Goal: Task Accomplishment & Management: Manage account settings

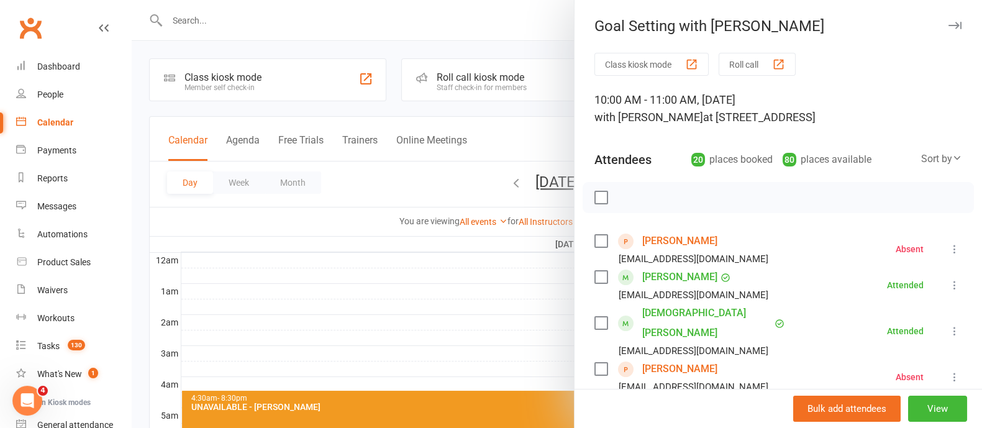
click at [948, 22] on icon "button" at bounding box center [954, 25] width 13 height 7
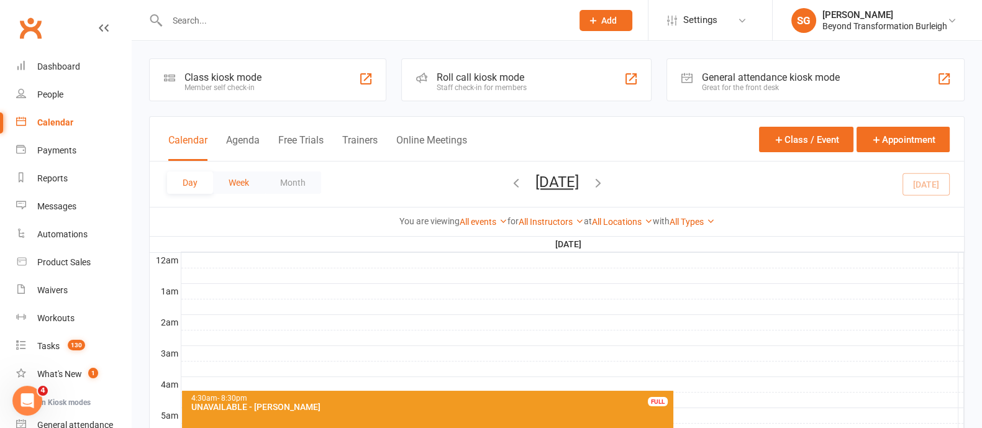
click at [244, 172] on button "Week" at bounding box center [239, 182] width 52 height 22
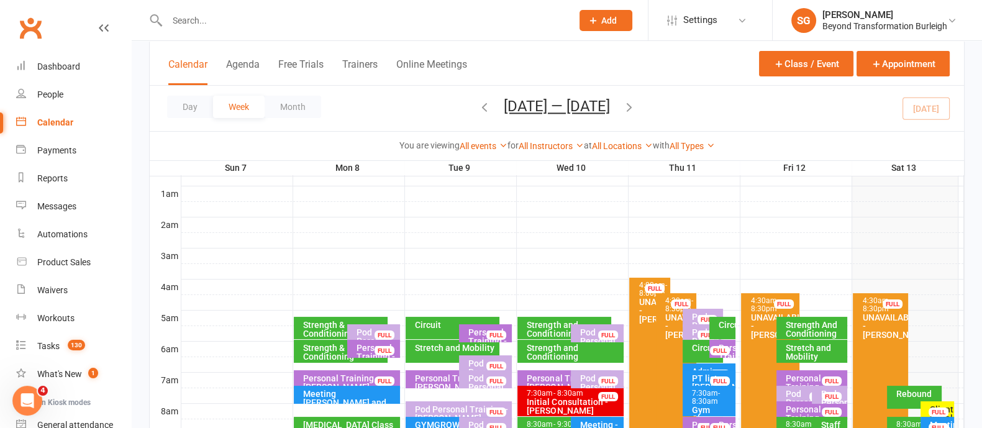
scroll to position [155, 0]
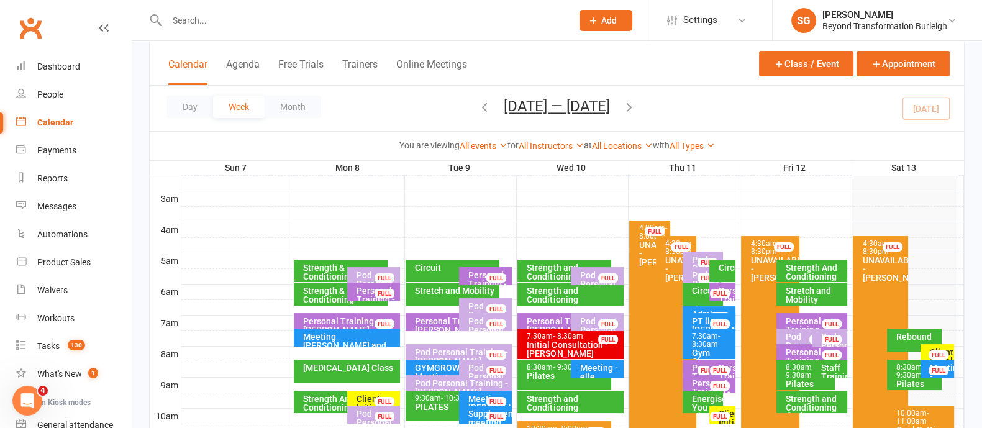
click at [634, 107] on icon "button" at bounding box center [629, 107] width 14 height 14
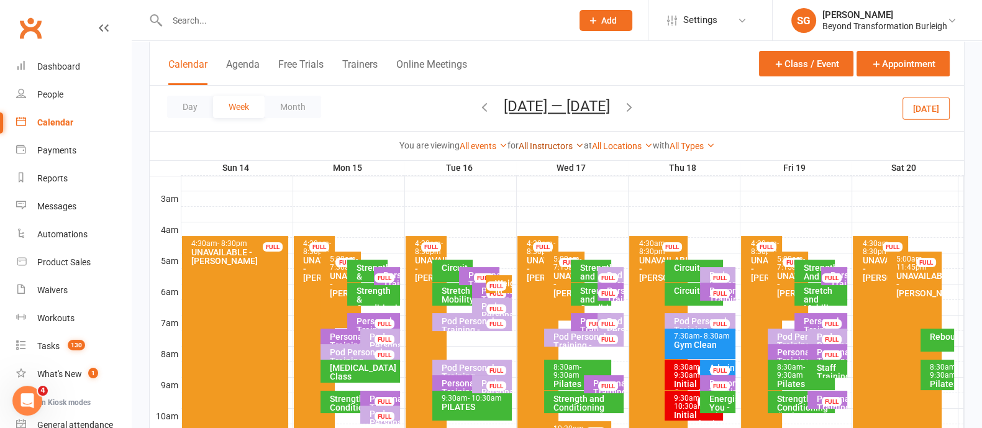
click at [543, 143] on link "All Instructors" at bounding box center [550, 146] width 65 height 10
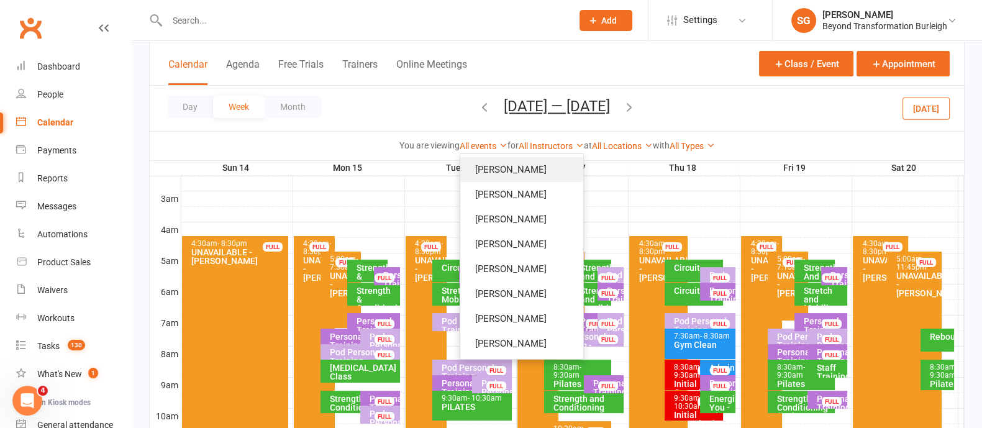
click at [520, 174] on link "[PERSON_NAME]" at bounding box center [521, 169] width 123 height 25
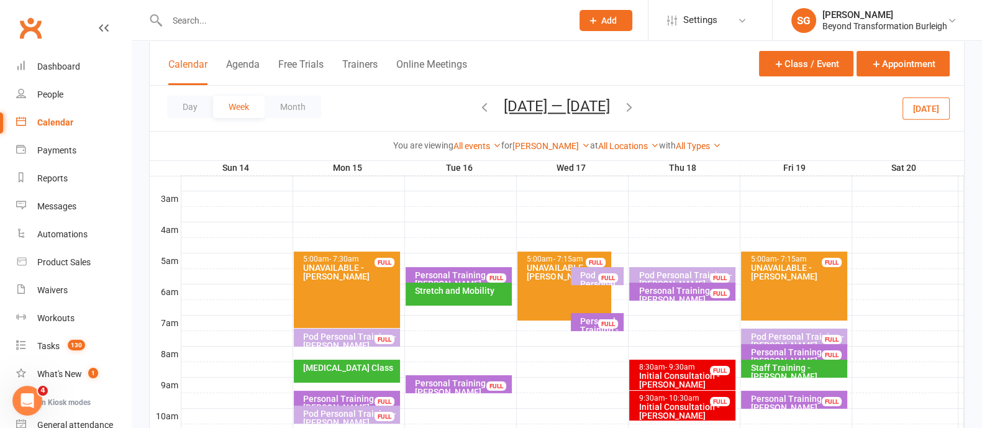
click at [589, 323] on div "Personal Training - [PERSON_NAME]" at bounding box center [600, 330] width 42 height 26
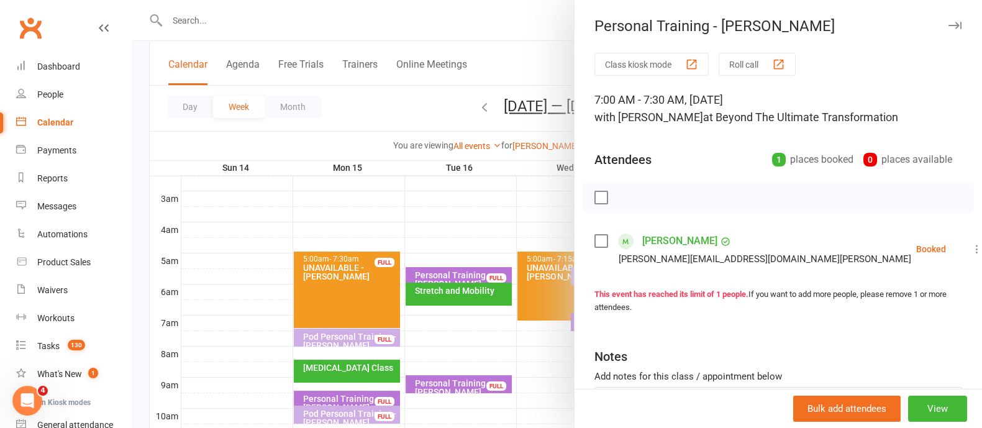
click at [948, 27] on icon "button" at bounding box center [954, 25] width 13 height 7
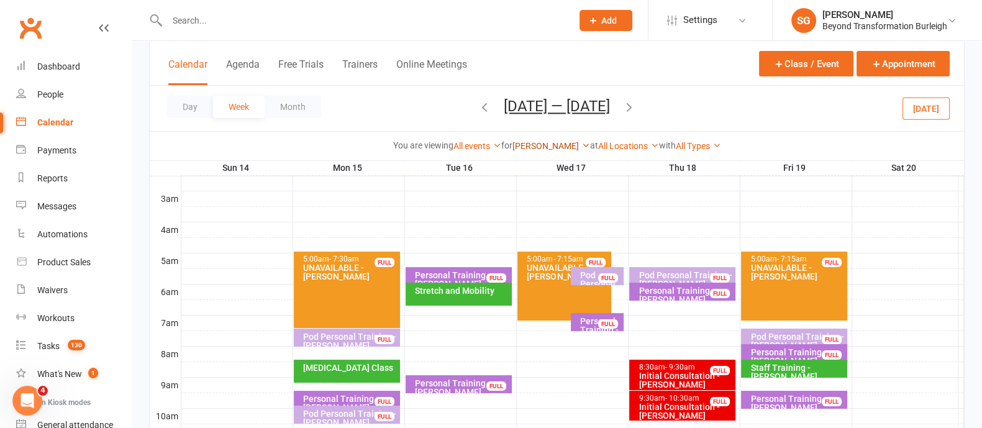
click at [546, 145] on link "[PERSON_NAME]" at bounding box center [551, 146] width 78 height 10
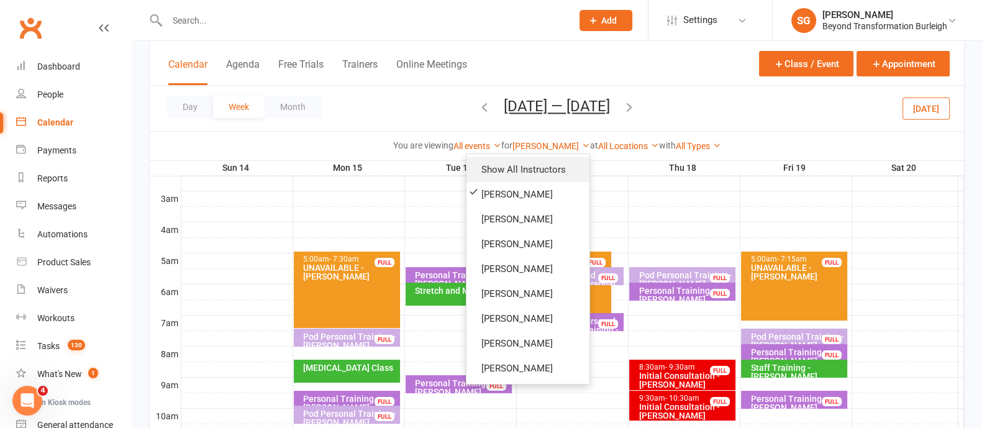
click at [522, 172] on link "Show All Instructors" at bounding box center [527, 169] width 123 height 25
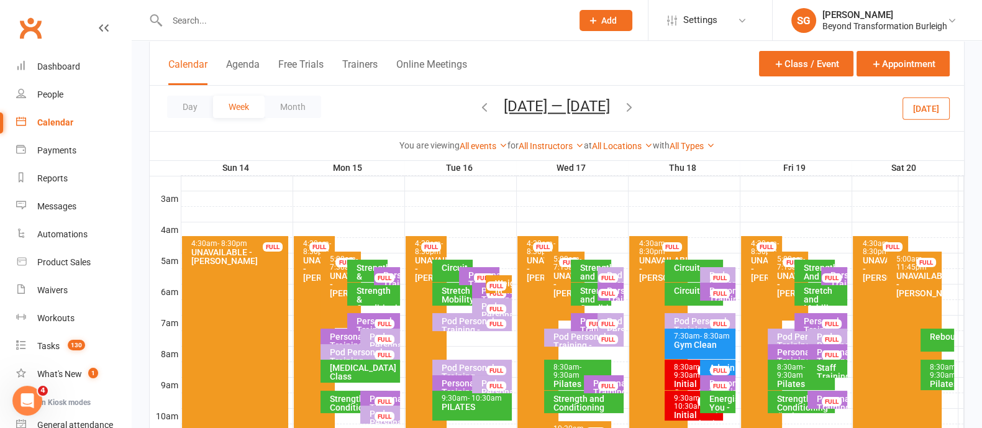
click at [617, 317] on div "Pod Personal Training - [PERSON_NAME]" at bounding box center [614, 338] width 16 height 43
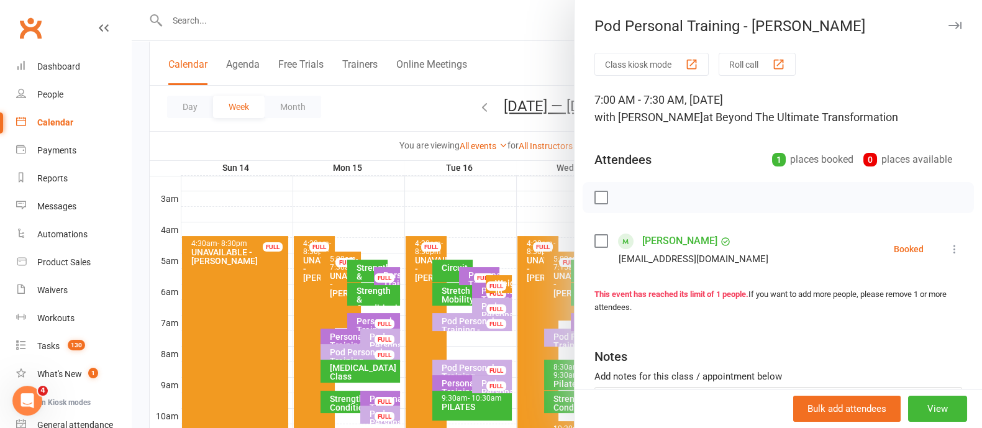
click at [948, 22] on icon "button" at bounding box center [954, 25] width 13 height 7
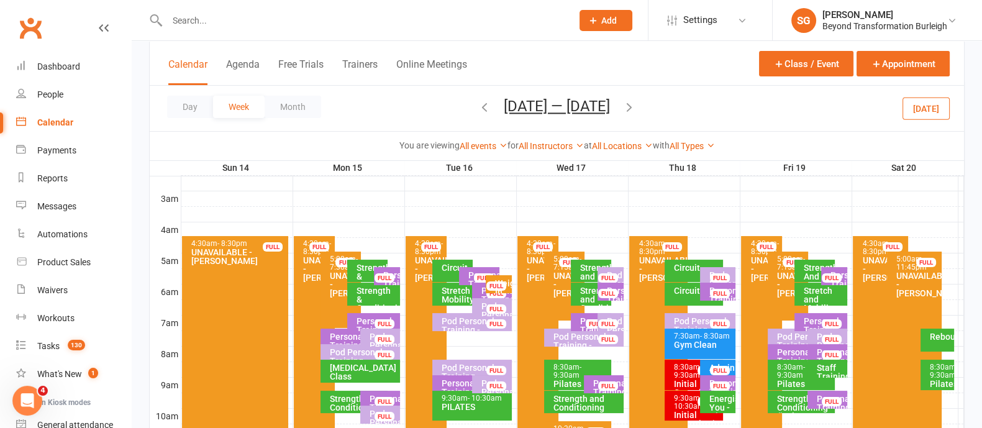
click at [618, 289] on div "Personal Training - [PERSON_NAME]" at bounding box center [614, 303] width 16 height 35
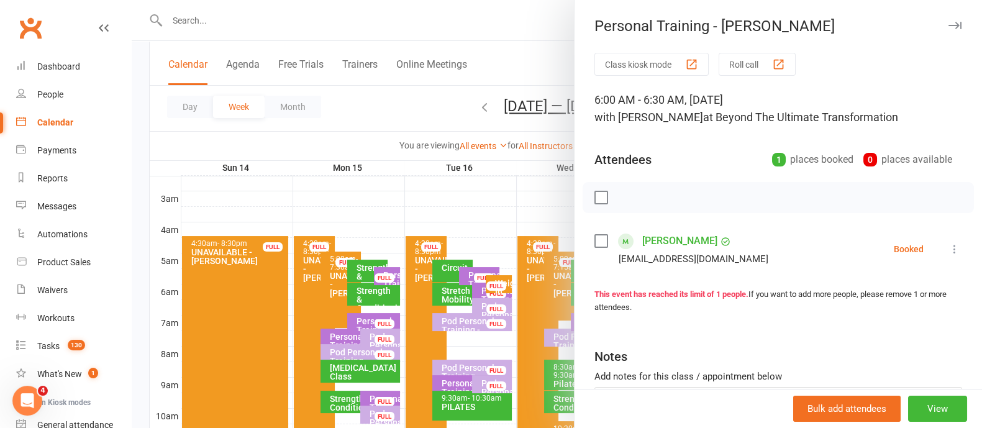
click at [948, 24] on icon "button" at bounding box center [954, 25] width 13 height 7
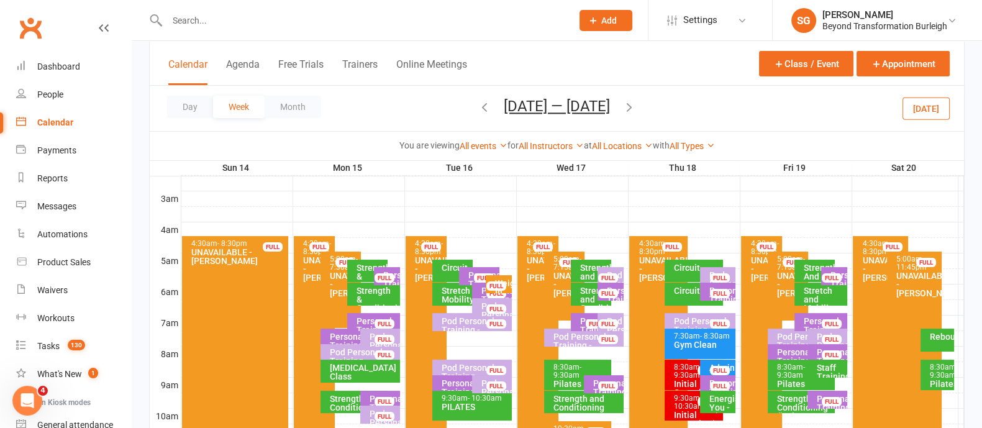
click at [562, 139] on div "All Instructors Shane Gregory Teri Kersten Julie Catherwood Alyson Willis Fiona…" at bounding box center [550, 146] width 65 height 14
click at [559, 146] on link "All Instructors" at bounding box center [550, 146] width 65 height 10
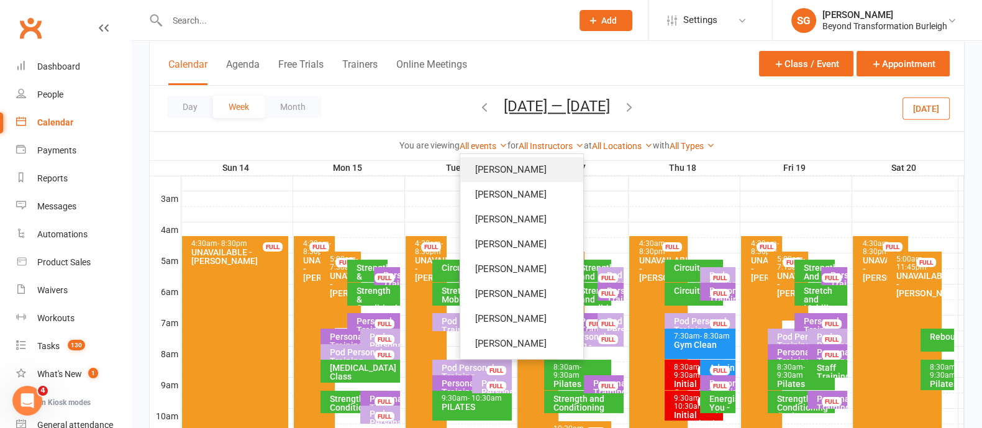
drag, startPoint x: 553, startPoint y: 161, endPoint x: 585, endPoint y: 181, distance: 38.4
click at [553, 161] on link "[PERSON_NAME]" at bounding box center [521, 169] width 123 height 25
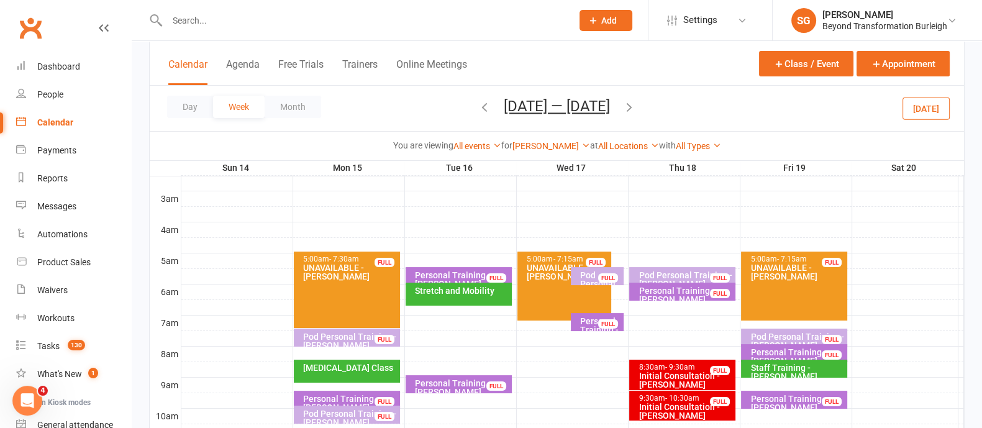
click at [443, 276] on div "Personal Training - [PERSON_NAME]" at bounding box center [461, 279] width 95 height 17
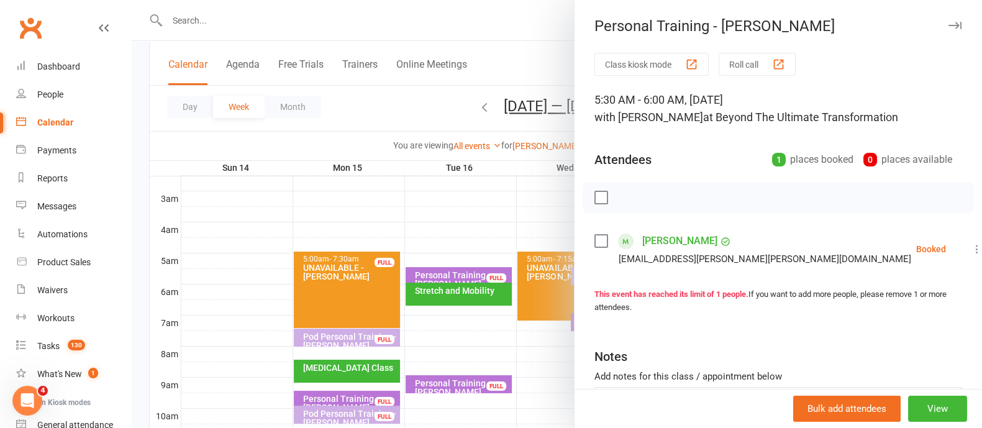
click at [948, 26] on icon "button" at bounding box center [954, 25] width 13 height 7
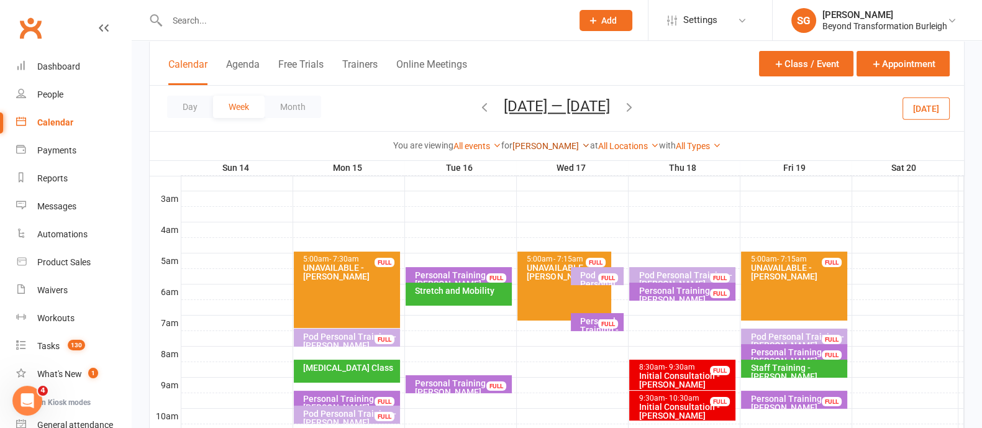
click at [562, 141] on link "[PERSON_NAME]" at bounding box center [551, 146] width 78 height 10
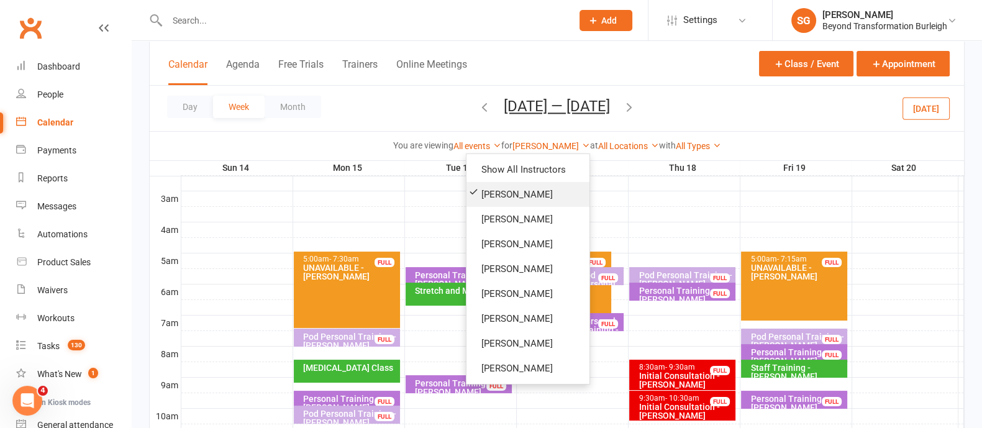
click at [532, 195] on link "[PERSON_NAME]" at bounding box center [527, 194] width 123 height 25
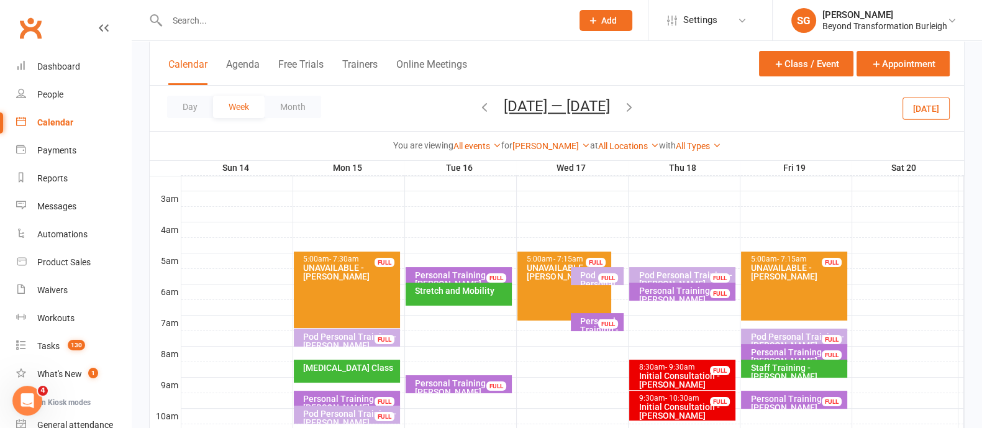
click at [581, 273] on div "Pod Personal Training - Alyson Willis" at bounding box center [600, 288] width 42 height 35
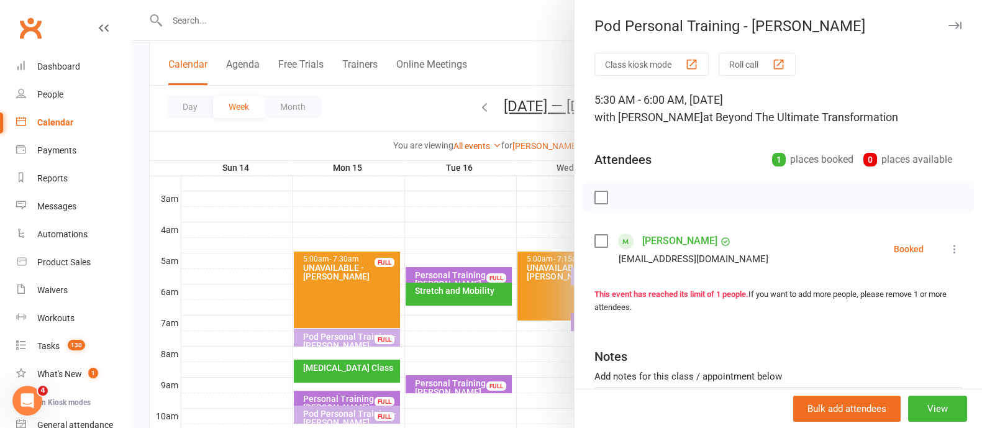
click at [948, 27] on icon "button" at bounding box center [954, 25] width 13 height 7
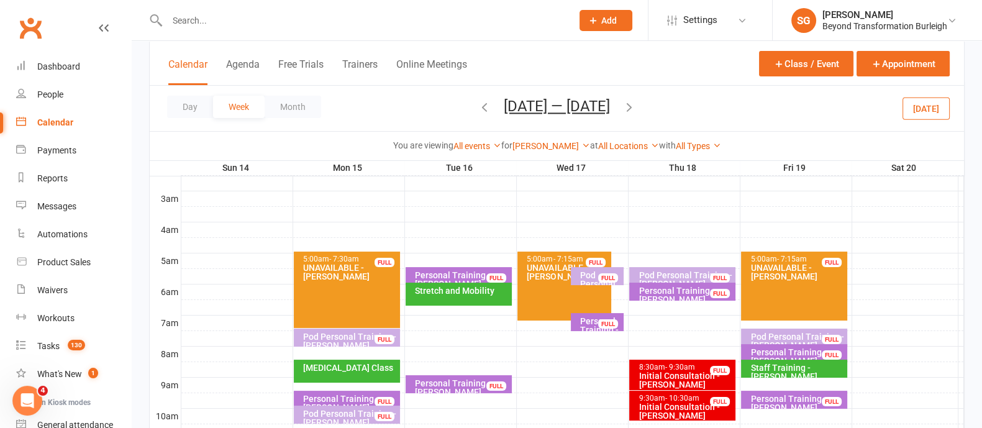
click at [464, 274] on div "Personal Training - [PERSON_NAME]" at bounding box center [461, 279] width 95 height 17
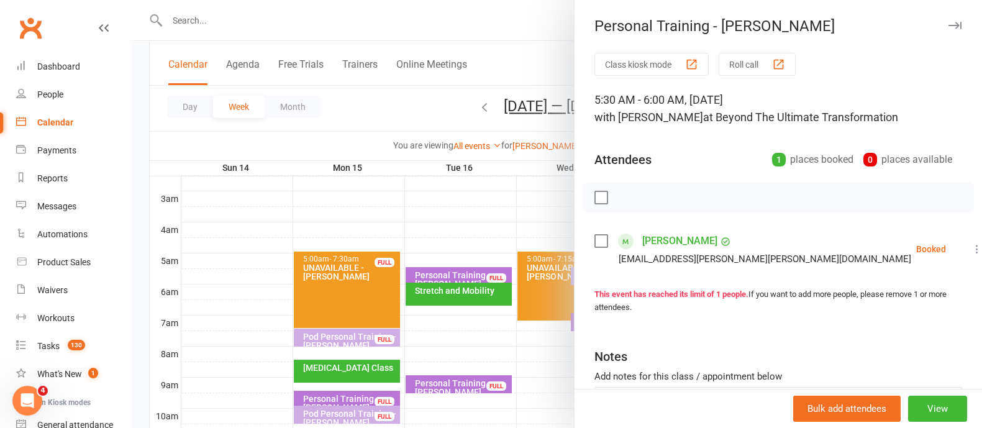
click at [948, 22] on icon "button" at bounding box center [954, 25] width 13 height 7
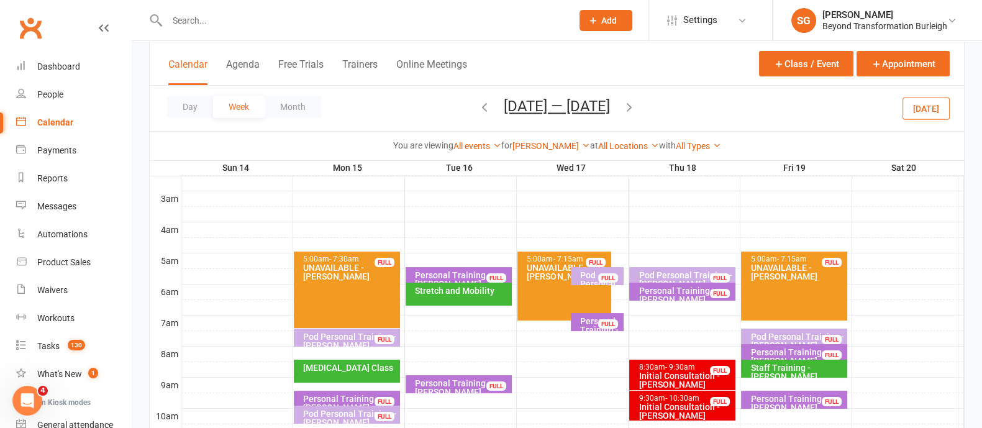
click at [792, 335] on div "Pod Personal Training - [PERSON_NAME], [PERSON_NAME]" at bounding box center [796, 345] width 95 height 26
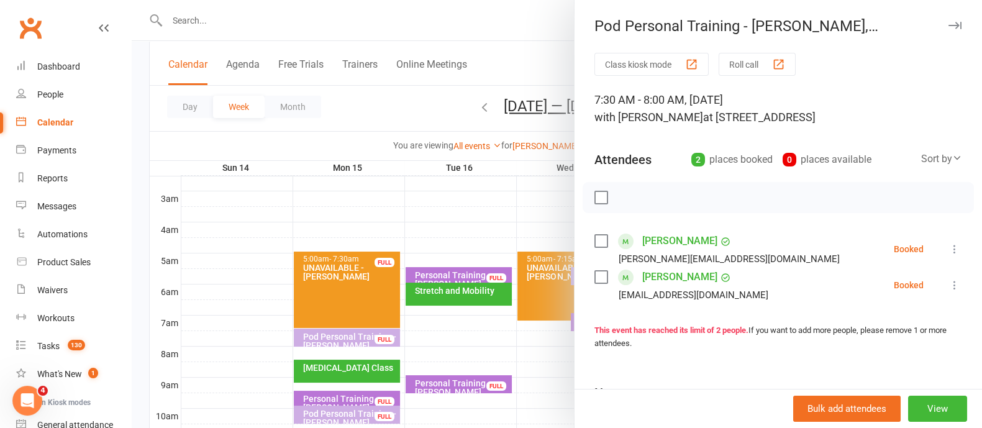
click at [948, 26] on icon "button" at bounding box center [954, 25] width 13 height 7
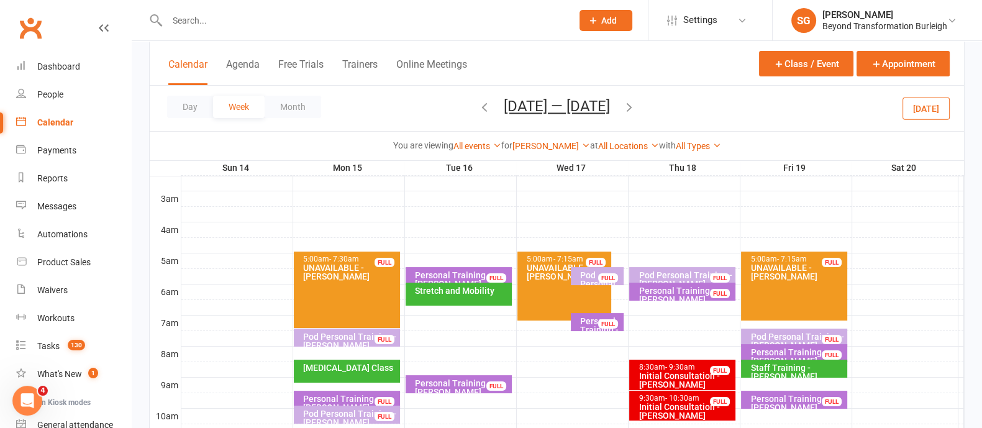
click at [804, 280] on div "5:00am - 7:15am UNAVAILABLE - Shane Gregory FULL" at bounding box center [794, 285] width 106 height 69
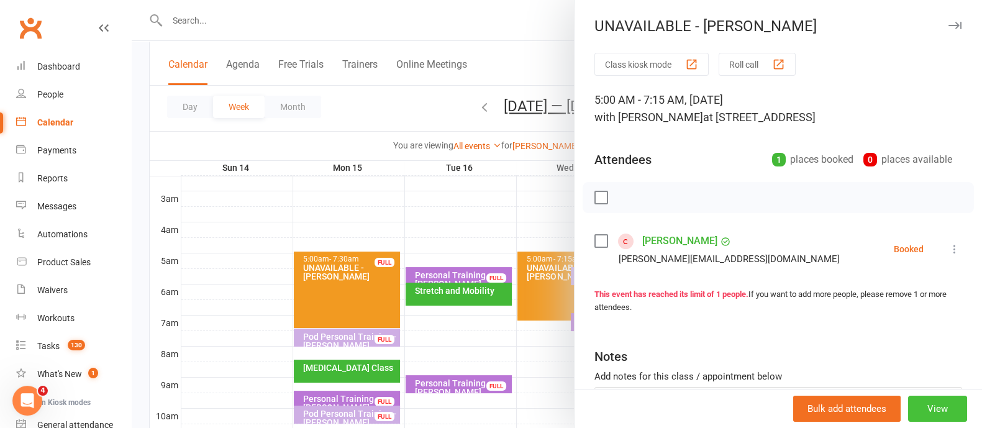
click at [931, 420] on button "View" at bounding box center [937, 408] width 59 height 26
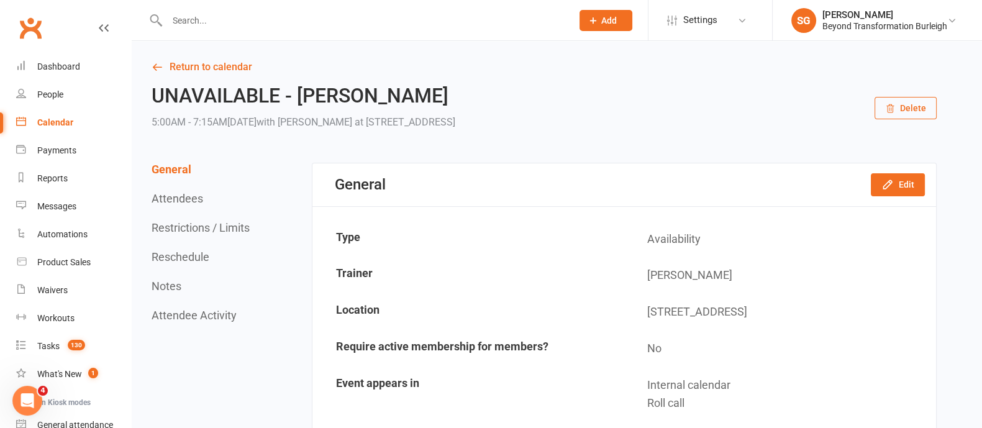
click at [922, 109] on button "Delete" at bounding box center [905, 108] width 62 height 22
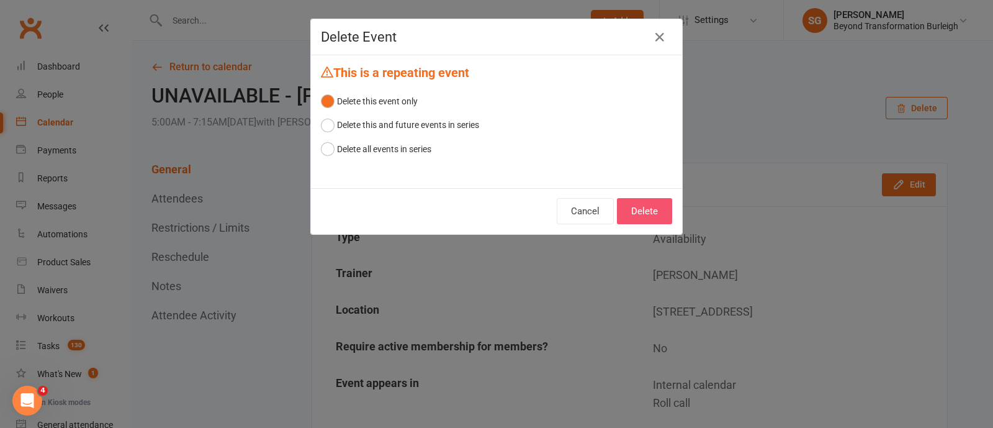
drag, startPoint x: 649, startPoint y: 206, endPoint x: 987, endPoint y: 114, distance: 349.4
click at [651, 206] on button "Delete" at bounding box center [644, 211] width 55 height 26
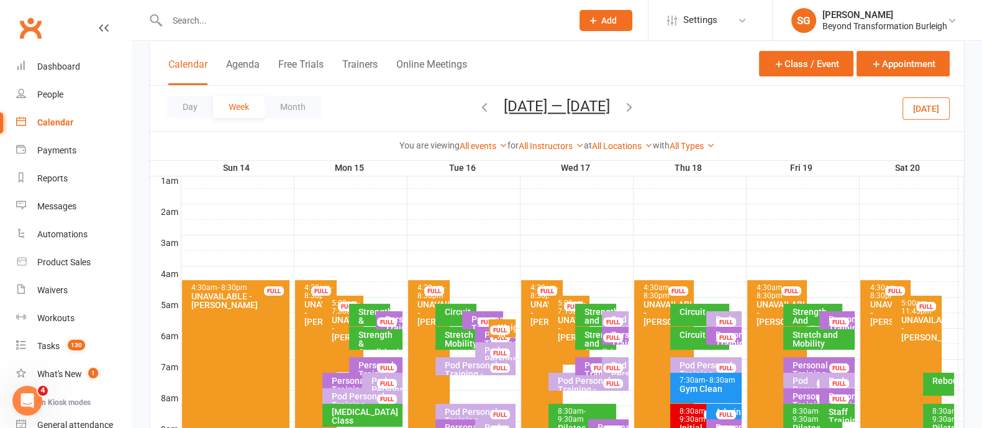
scroll to position [155, 0]
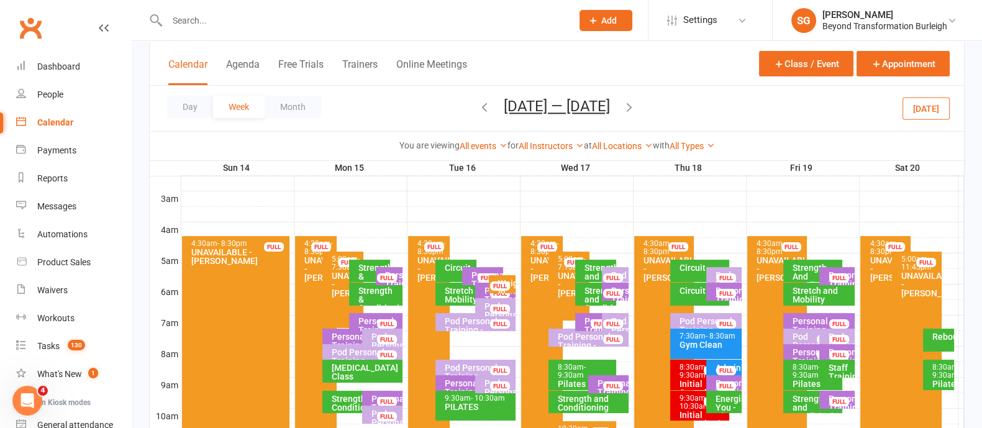
click at [625, 271] on div "Pod Personal Training - Alyson Willis" at bounding box center [618, 292] width 16 height 43
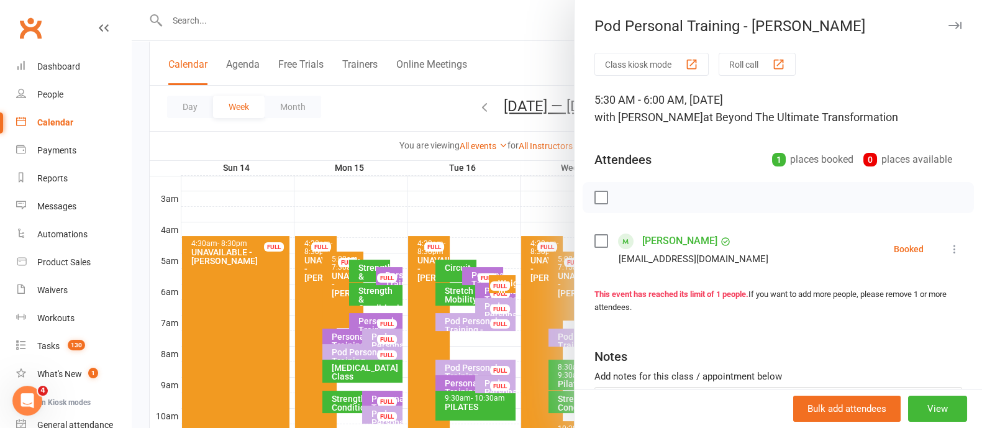
click at [906, 423] on div "Bulk add attendees View" at bounding box center [777, 408] width 407 height 39
click at [908, 415] on button "View" at bounding box center [937, 408] width 59 height 26
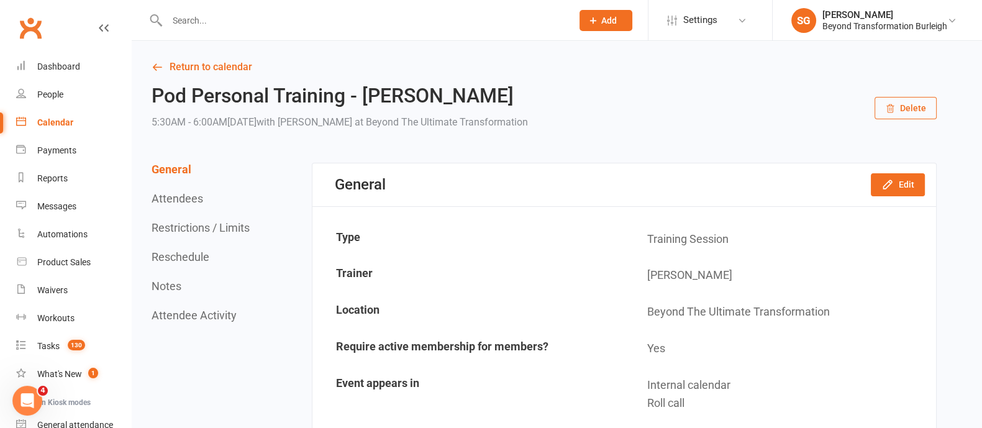
click at [897, 105] on button "Delete" at bounding box center [905, 108] width 62 height 22
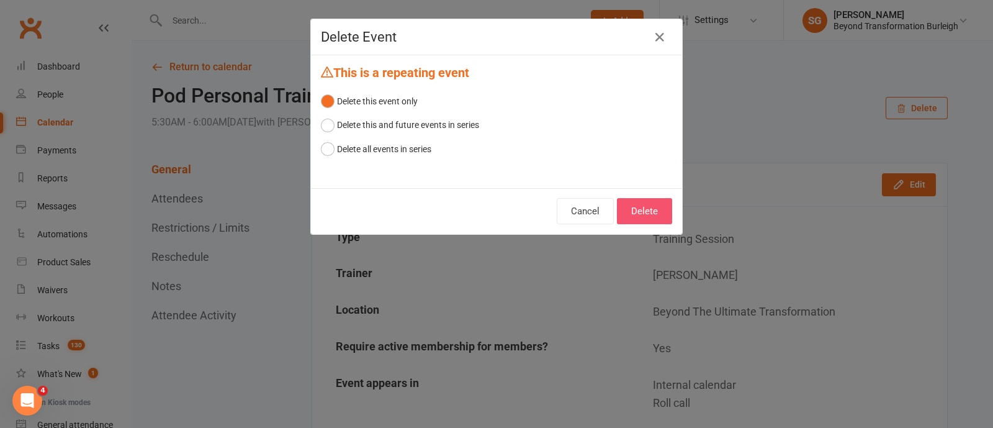
click at [618, 210] on button "Delete" at bounding box center [644, 211] width 55 height 26
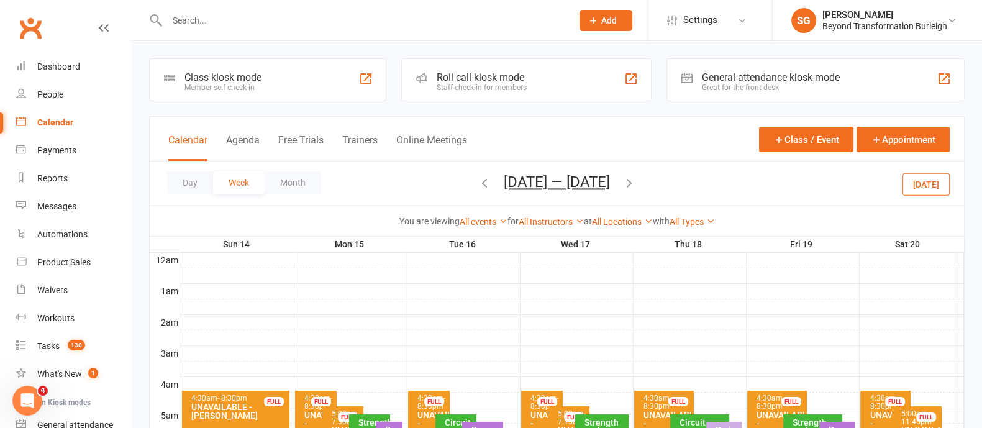
scroll to position [155, 0]
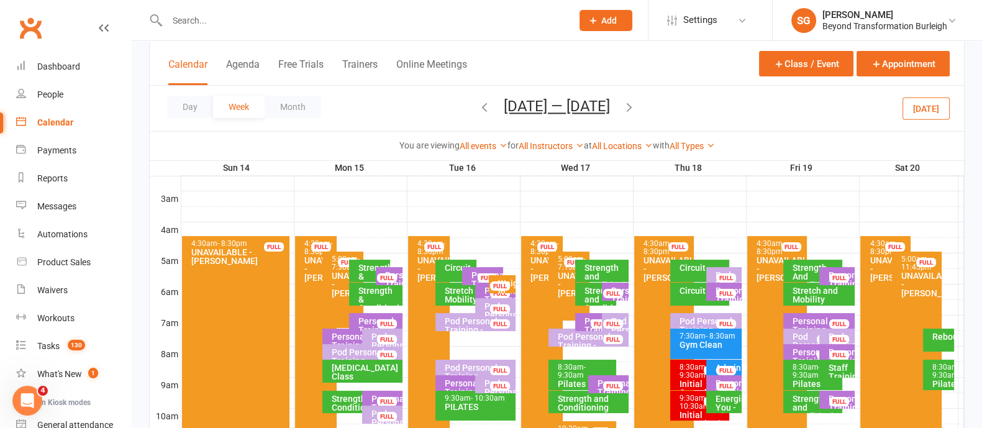
click at [810, 269] on div "Strength And Conditioning" at bounding box center [816, 276] width 48 height 26
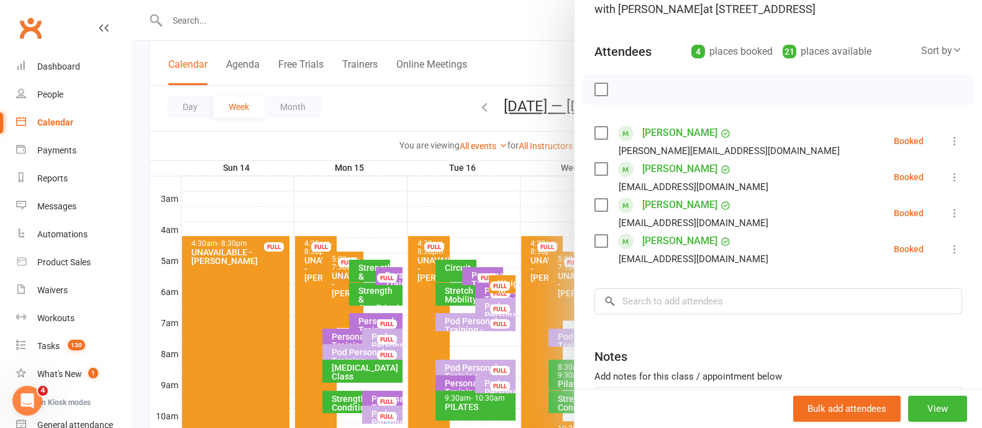
scroll to position [53, 0]
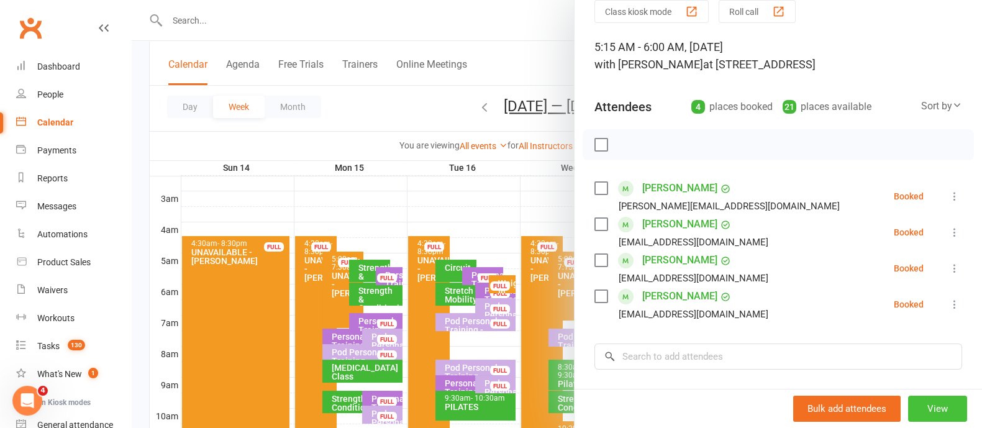
click at [909, 411] on button "View" at bounding box center [937, 408] width 59 height 26
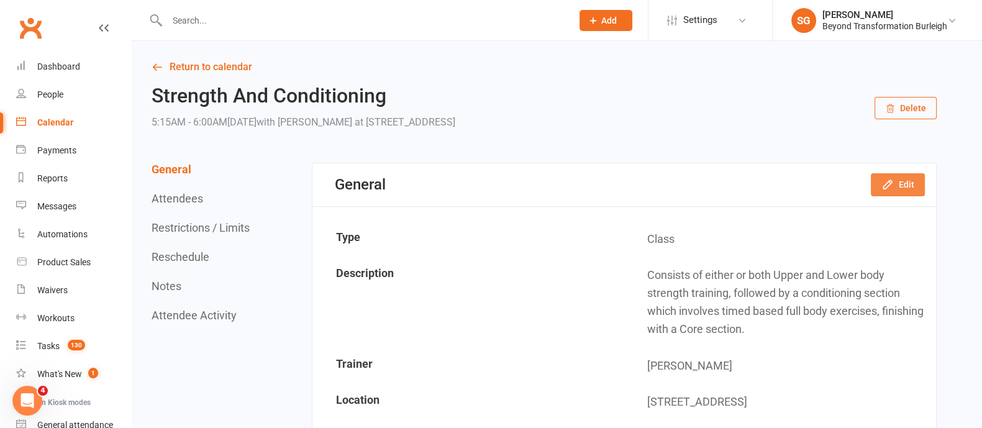
click at [897, 184] on button "Edit" at bounding box center [897, 184] width 54 height 22
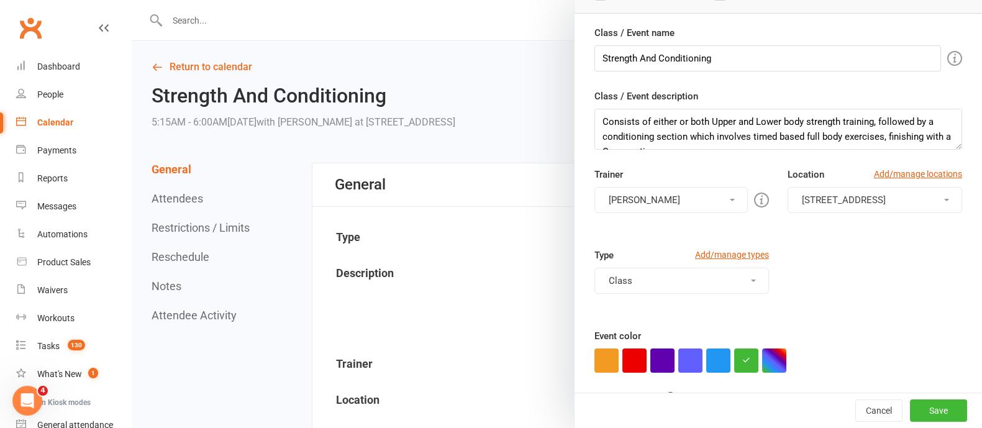
scroll to position [155, 0]
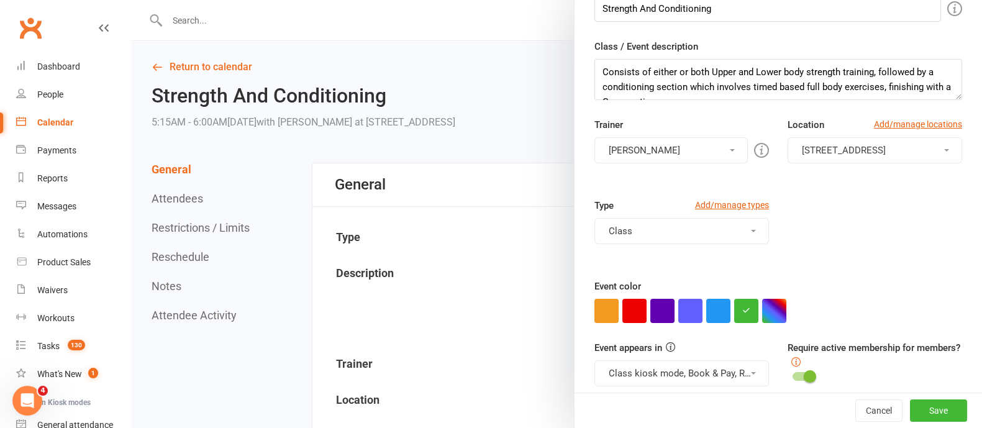
click at [666, 150] on button "[PERSON_NAME]" at bounding box center [670, 150] width 153 height 26
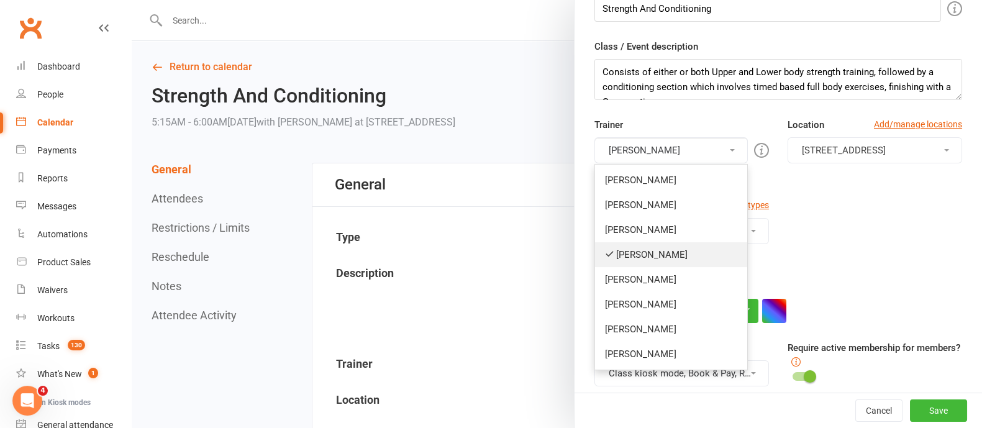
click at [636, 259] on link "[PERSON_NAME]" at bounding box center [671, 254] width 152 height 25
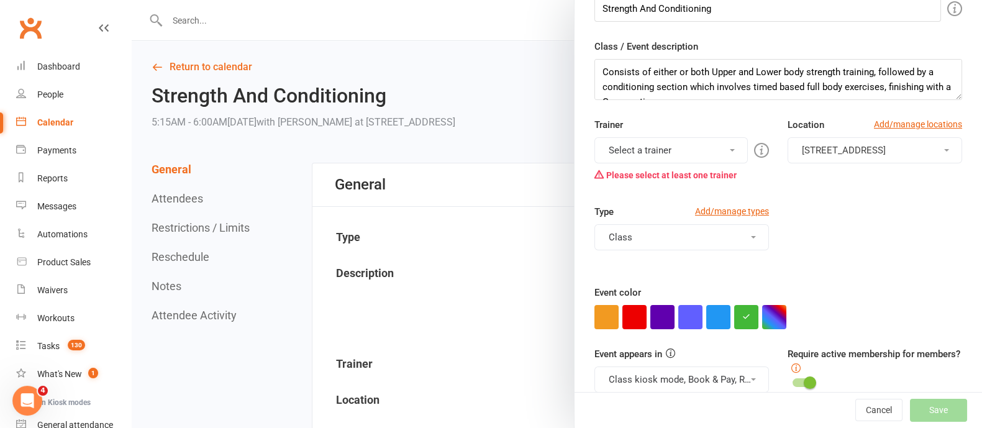
click at [656, 147] on button "Select a trainer" at bounding box center [670, 150] width 153 height 26
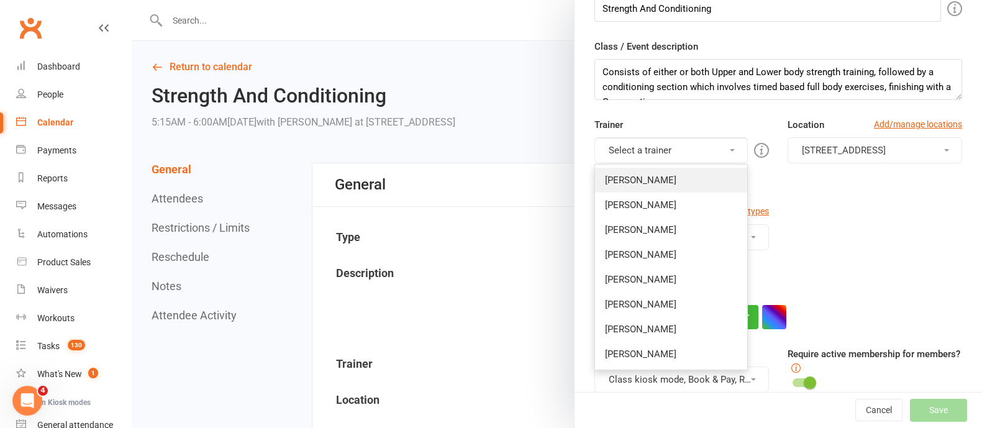
click at [642, 187] on link "[PERSON_NAME]" at bounding box center [671, 180] width 152 height 25
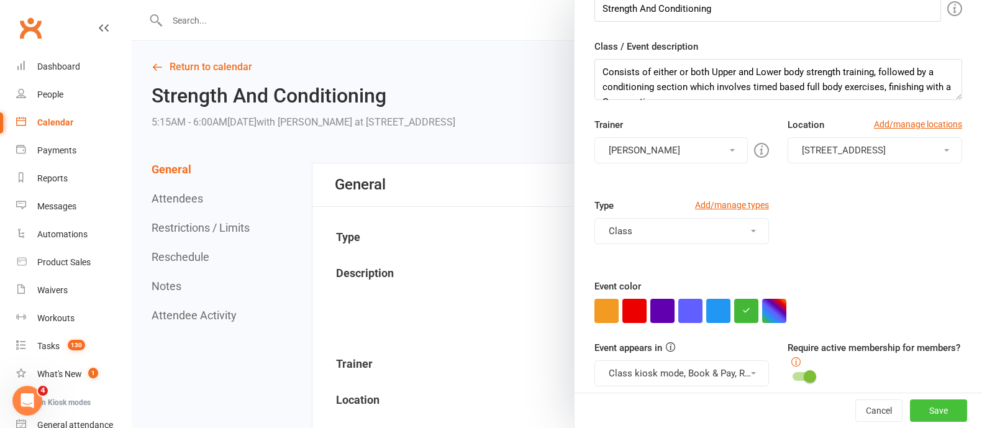
click at [910, 407] on button "Save" at bounding box center [938, 410] width 57 height 22
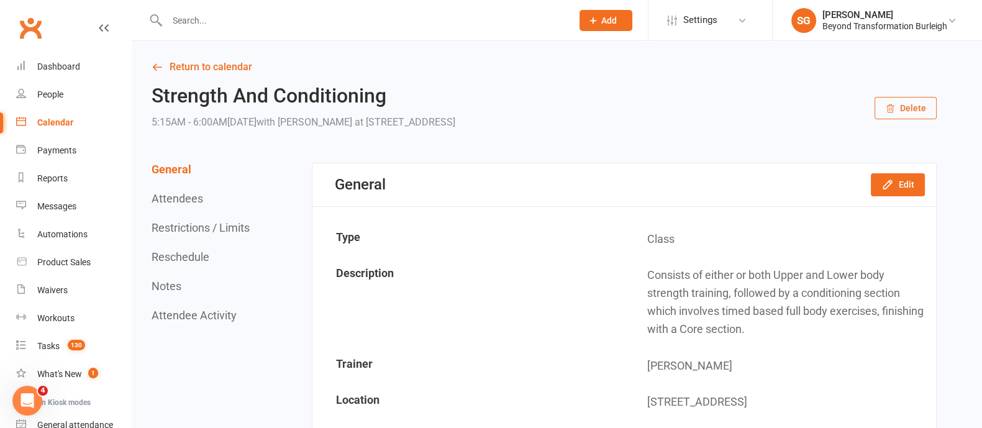
click at [52, 124] on div "Calendar" at bounding box center [55, 122] width 36 height 10
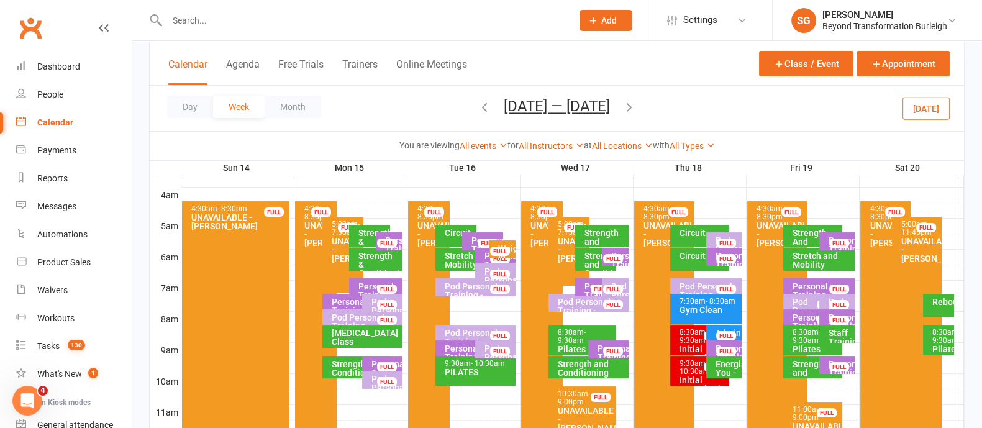
scroll to position [155, 0]
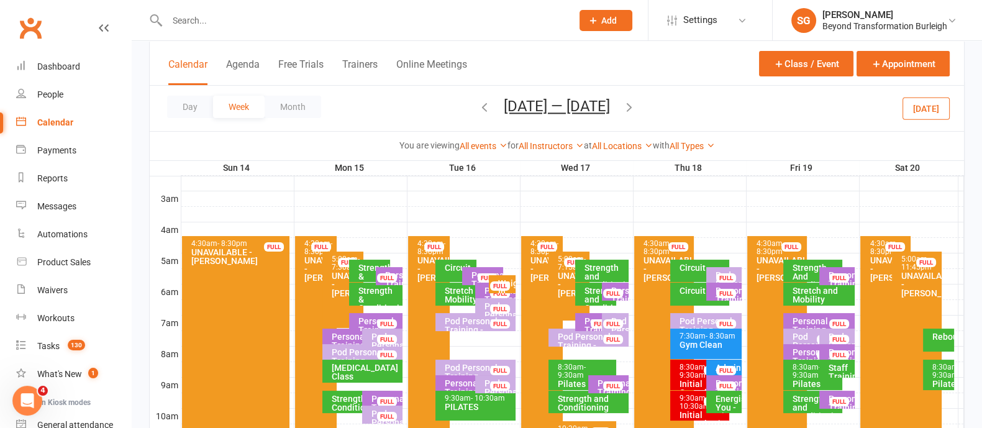
click at [815, 296] on div "Stretch and Mobility" at bounding box center [822, 294] width 60 height 17
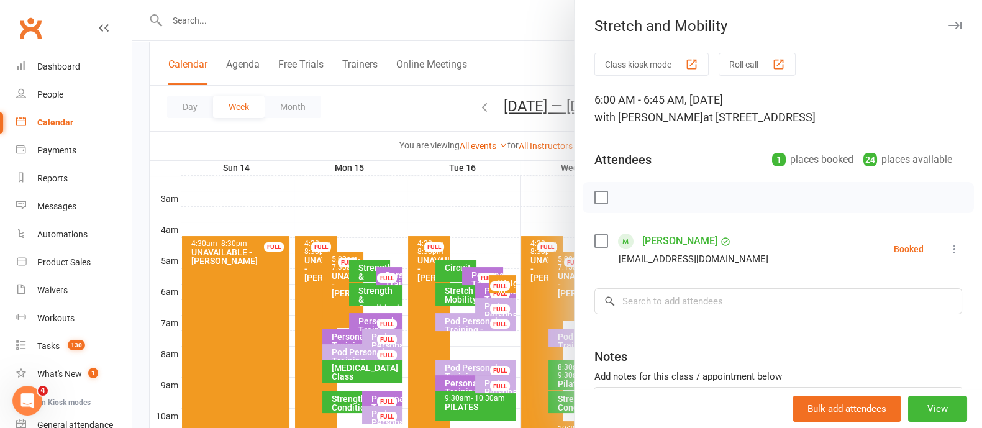
click at [948, 23] on icon "button" at bounding box center [954, 25] width 13 height 7
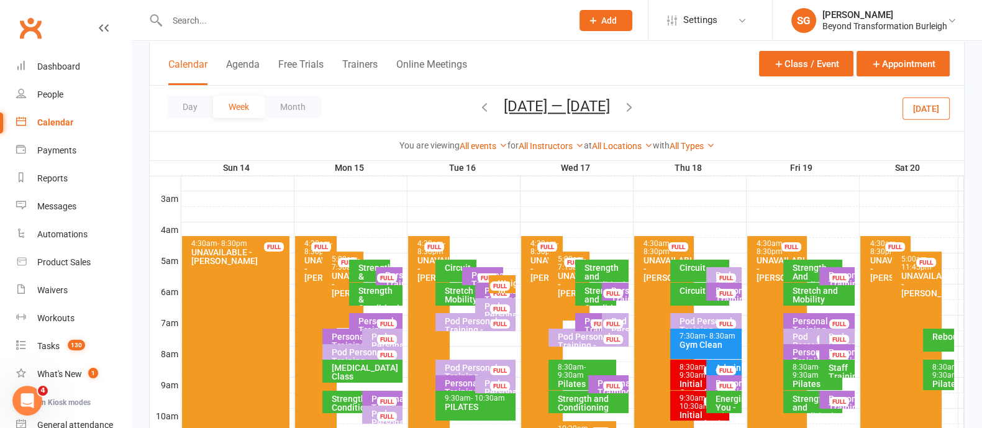
click at [829, 274] on div "FULL" at bounding box center [839, 277] width 20 height 9
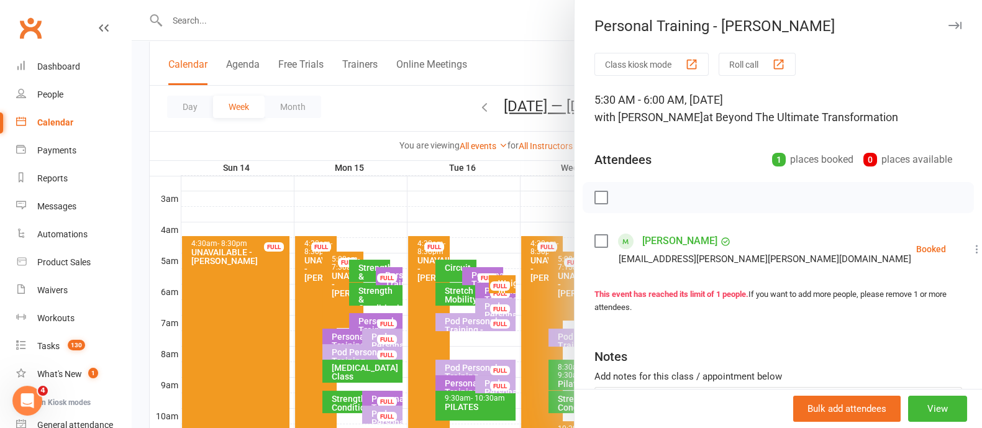
click at [948, 22] on icon "button" at bounding box center [954, 25] width 13 height 7
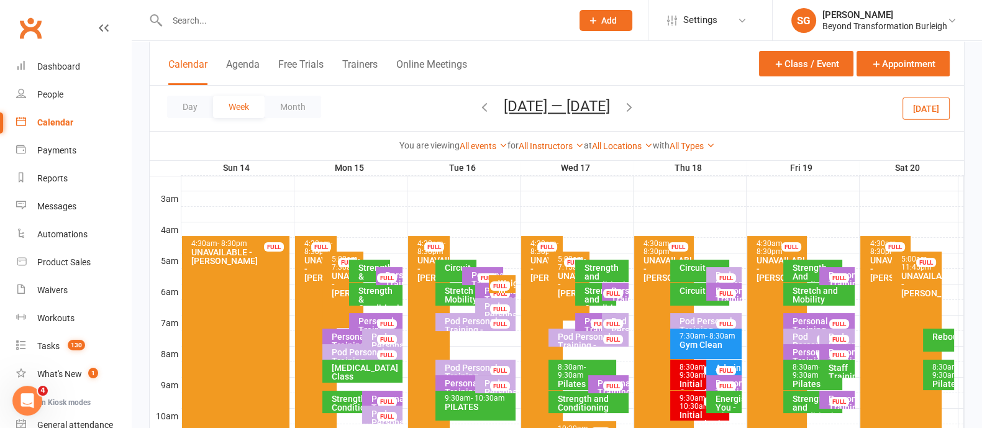
click at [716, 291] on div "FULL" at bounding box center [726, 293] width 20 height 9
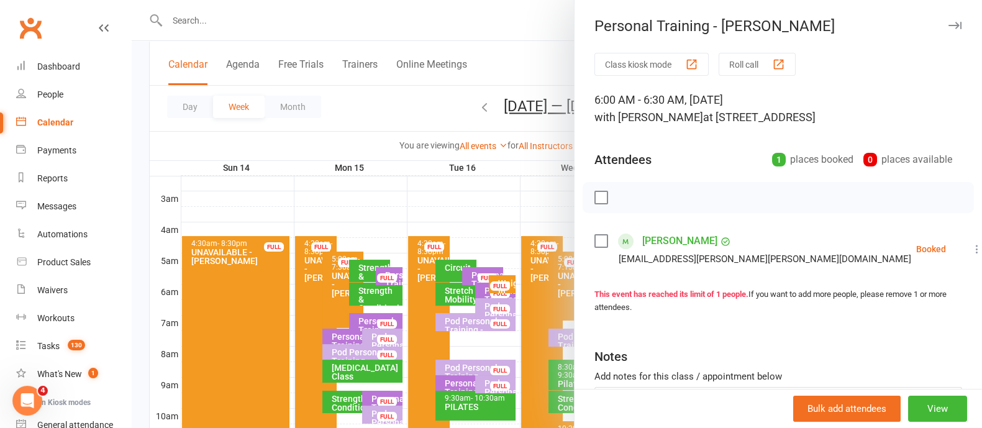
click at [948, 27] on icon "button" at bounding box center [954, 25] width 13 height 7
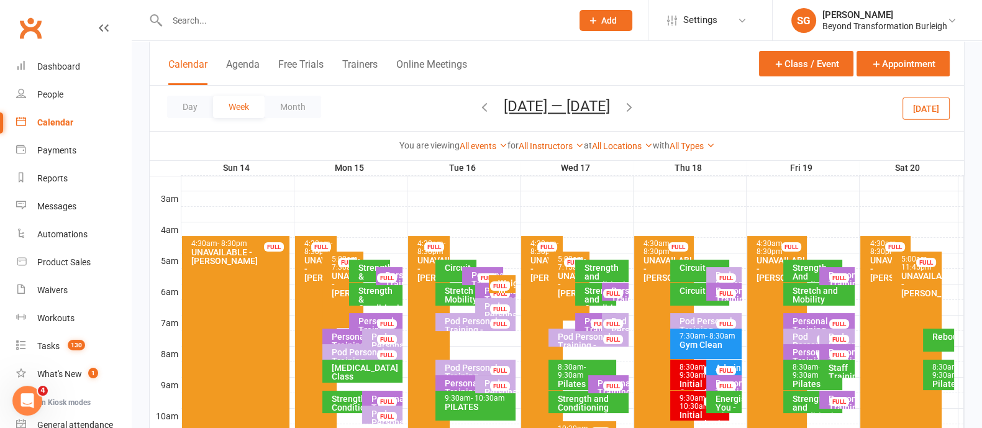
click at [471, 271] on div "Personal Training - [PERSON_NAME]" at bounding box center [486, 288] width 30 height 35
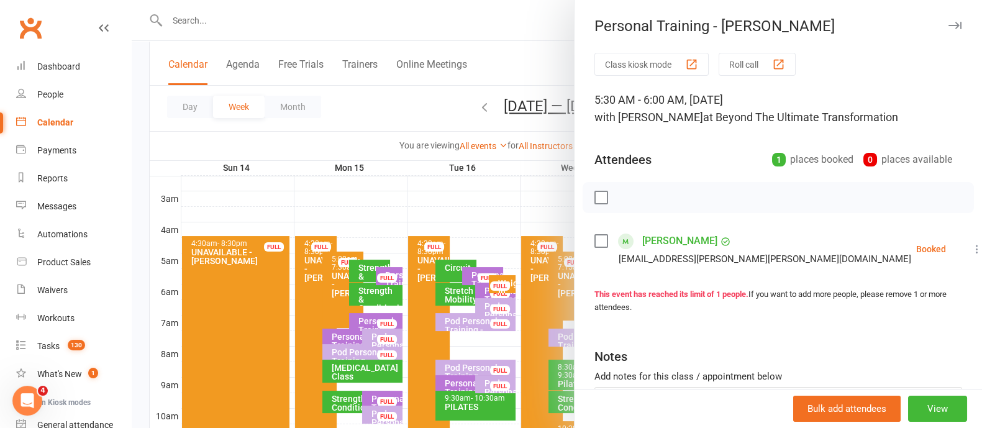
drag, startPoint x: 934, startPoint y: 23, endPoint x: 690, endPoint y: 75, distance: 249.5
click at [948, 23] on icon "button" at bounding box center [954, 25] width 13 height 7
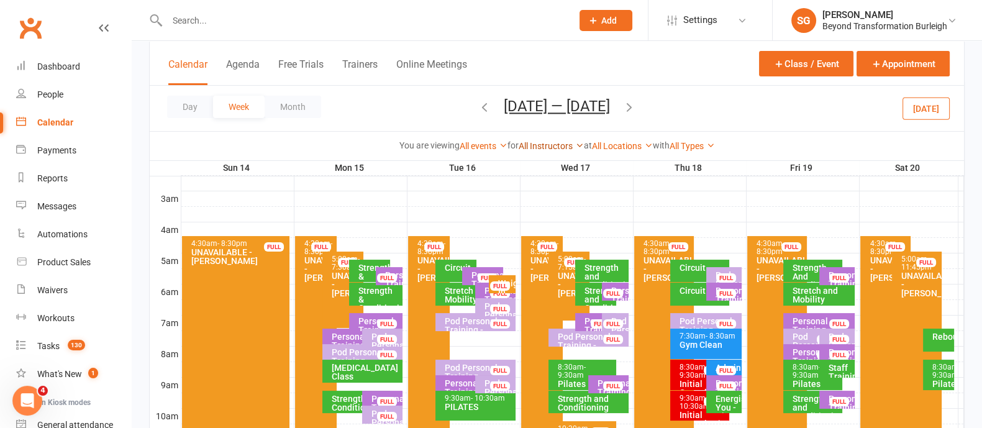
click at [536, 141] on link "All Instructors" at bounding box center [550, 146] width 65 height 10
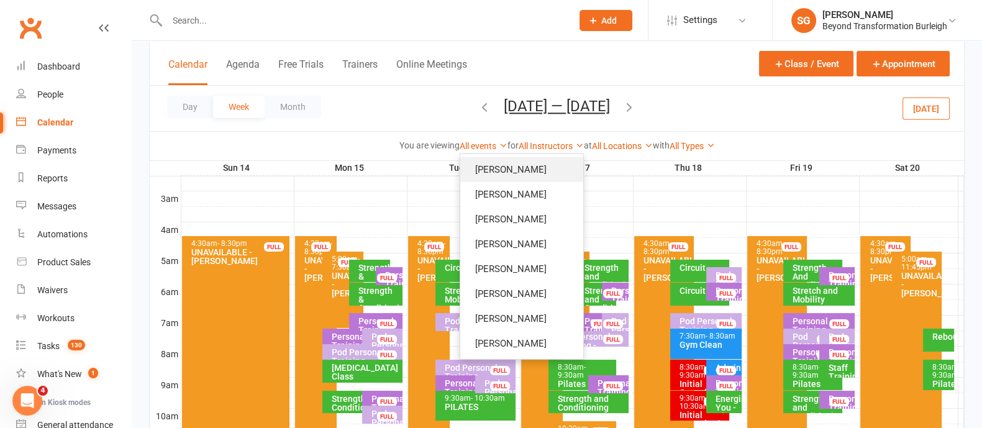
drag, startPoint x: 532, startPoint y: 161, endPoint x: 561, endPoint y: 166, distance: 28.9
click at [532, 161] on link "[PERSON_NAME]" at bounding box center [521, 169] width 123 height 25
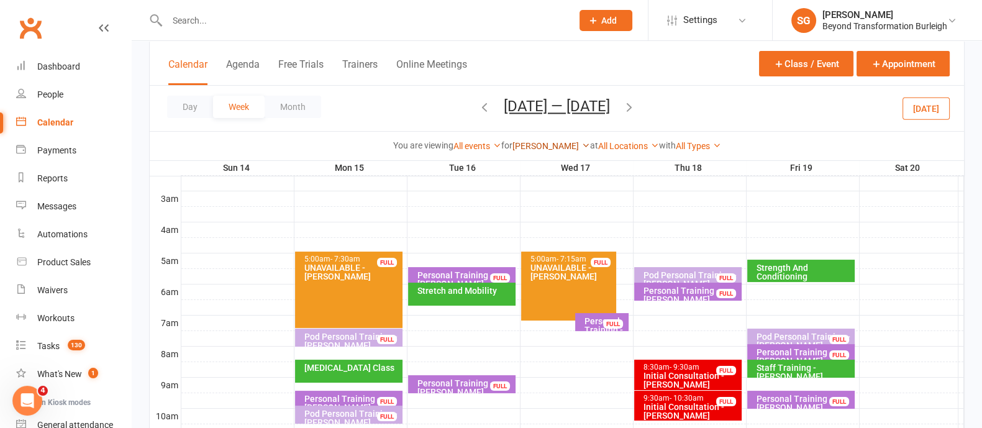
click at [534, 147] on link "[PERSON_NAME]" at bounding box center [551, 146] width 78 height 10
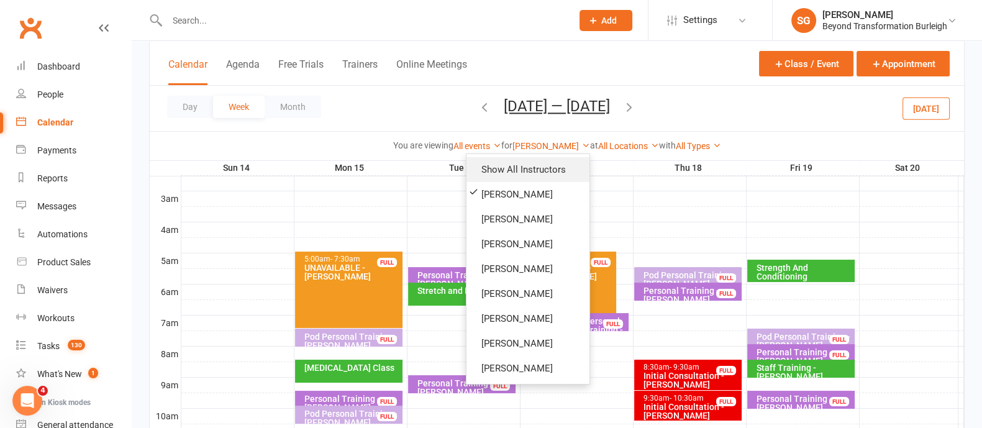
click at [532, 174] on link "Show All Instructors" at bounding box center [527, 169] width 123 height 25
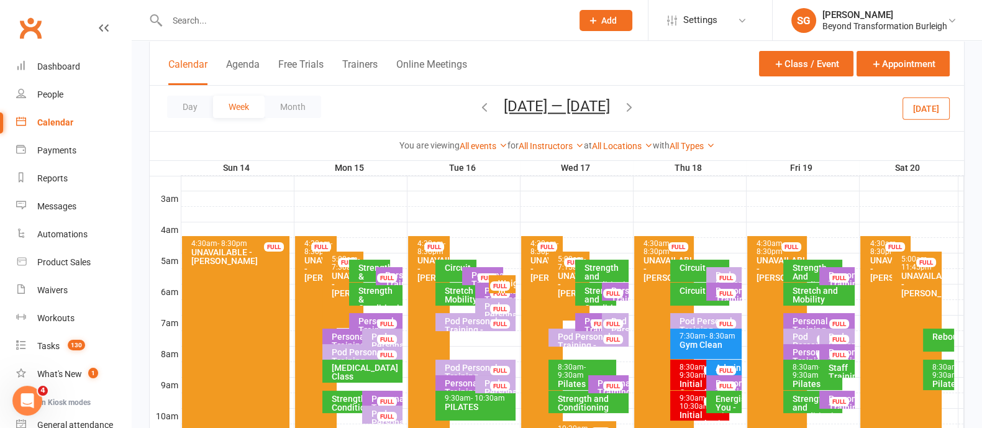
drag, startPoint x: 826, startPoint y: 276, endPoint x: 831, endPoint y: 269, distance: 9.3
click at [828, 274] on div "Personal Training - Mark Jewell FULL" at bounding box center [837, 276] width 36 height 18
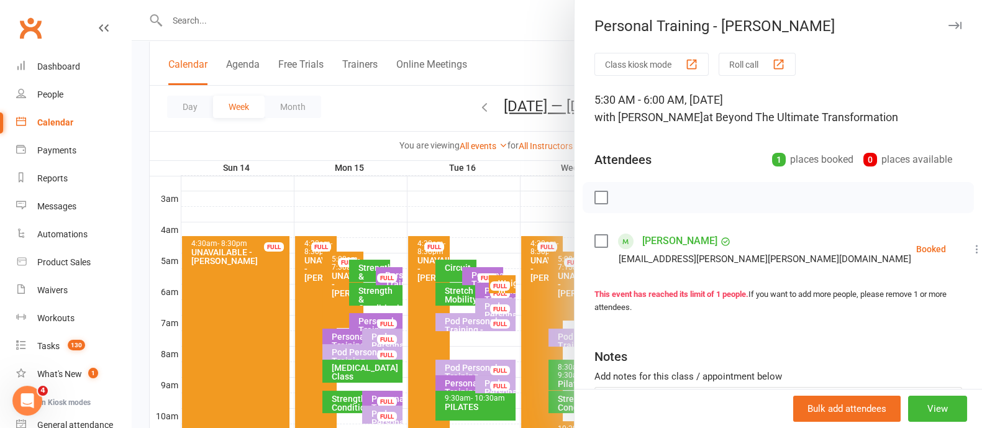
click at [947, 20] on button "button" at bounding box center [954, 25] width 15 height 15
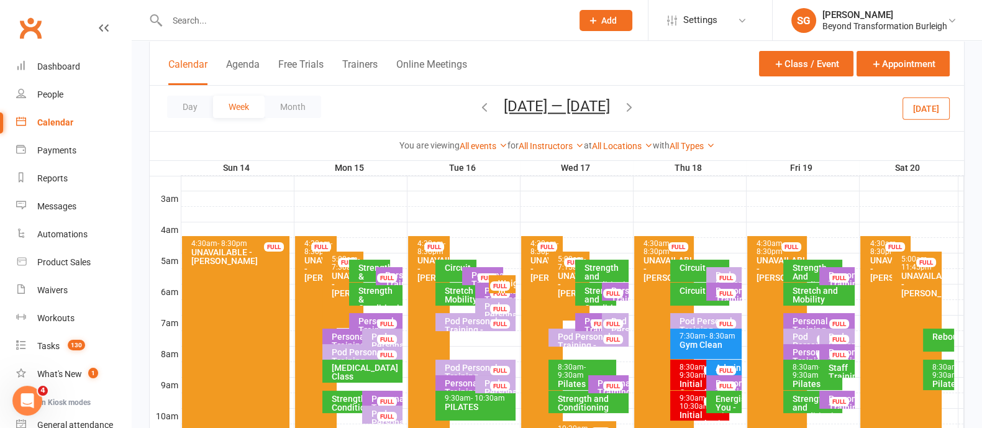
click at [481, 288] on div "Personal Training - Michael Dean FULL" at bounding box center [495, 291] width 40 height 18
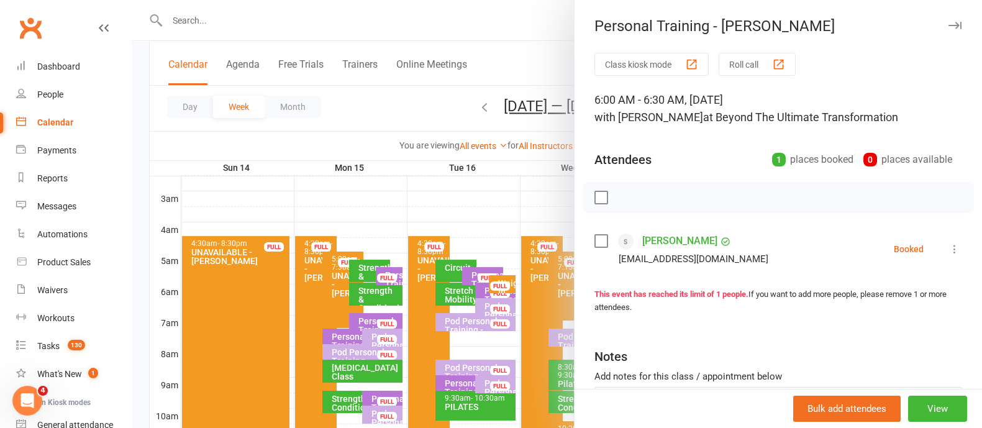
click at [667, 237] on link "[PERSON_NAME]" at bounding box center [679, 241] width 75 height 20
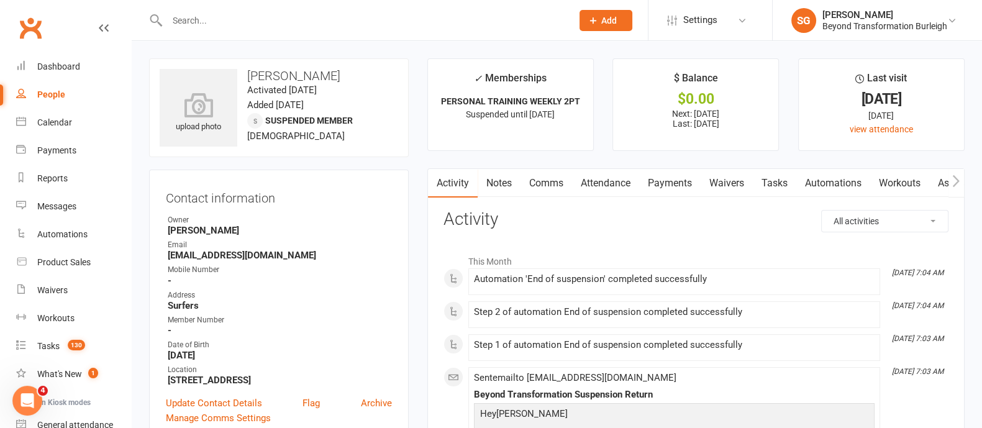
click at [677, 177] on link "Payments" at bounding box center [669, 183] width 61 height 29
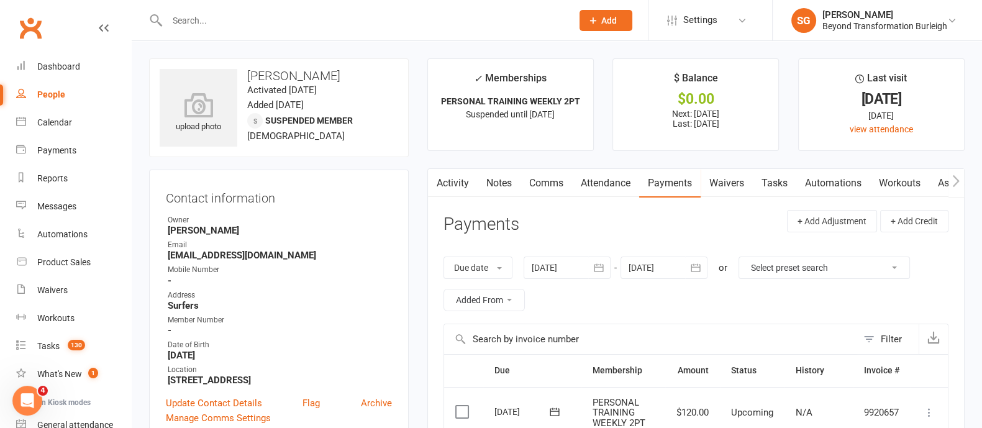
click at [596, 181] on link "Attendance" at bounding box center [605, 183] width 67 height 29
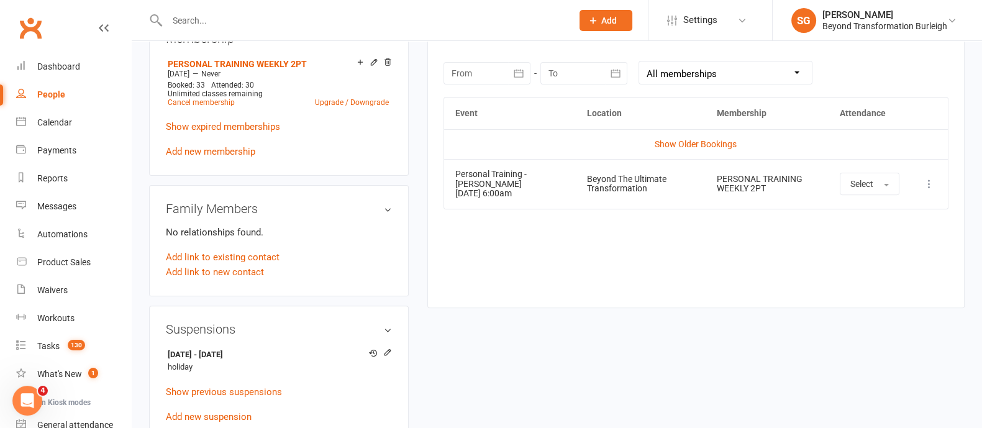
scroll to position [77, 0]
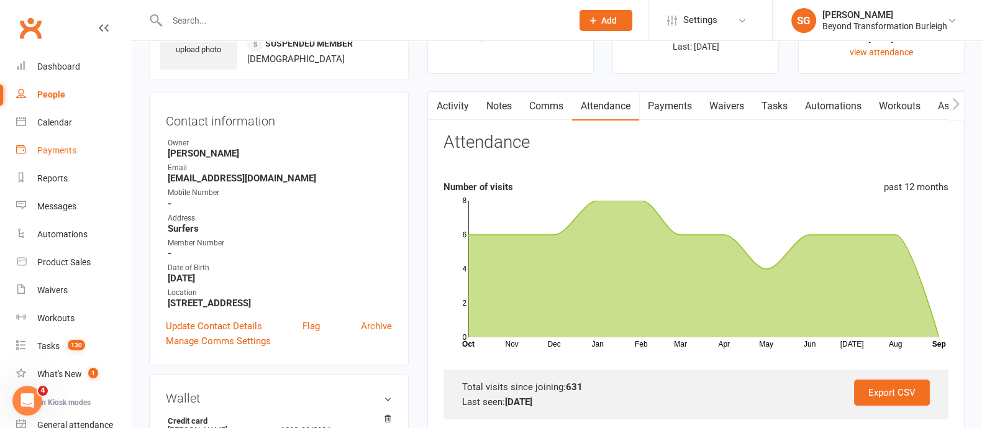
drag, startPoint x: 50, startPoint y: 153, endPoint x: 63, endPoint y: 158, distance: 14.5
click at [50, 153] on div "Payments" at bounding box center [56, 150] width 39 height 10
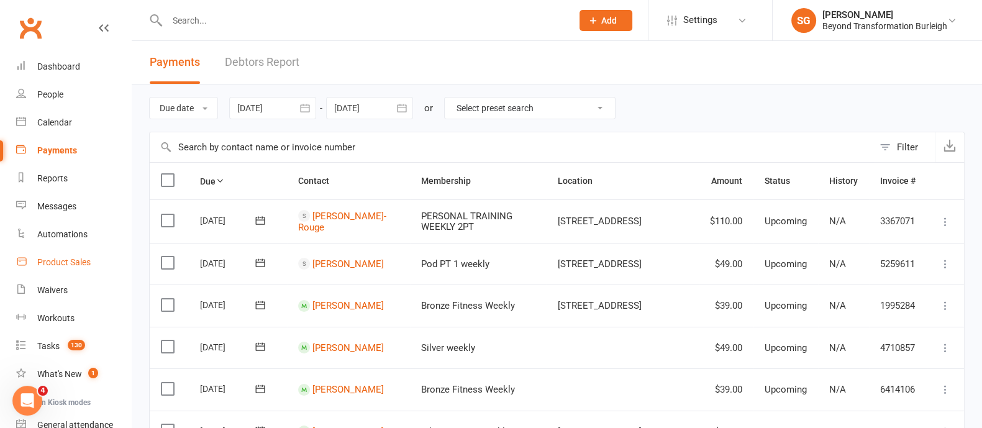
click at [60, 260] on div "Product Sales" at bounding box center [63, 262] width 53 height 10
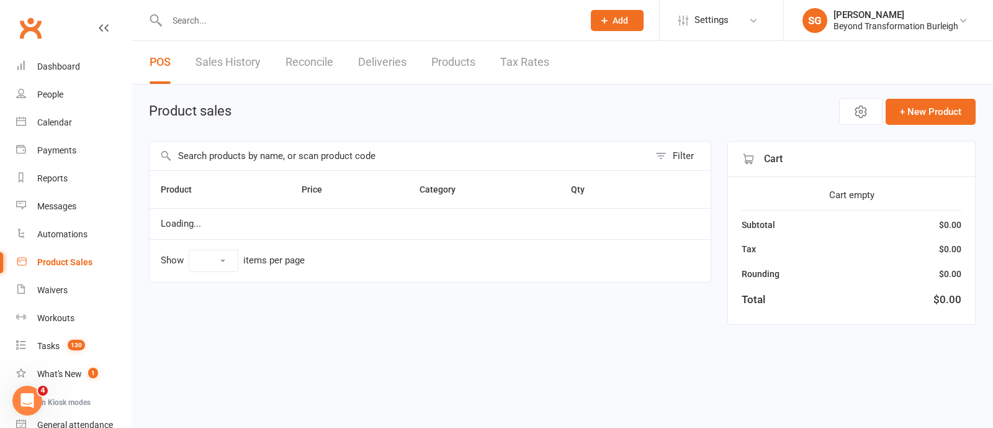
select select "100"
click at [244, 159] on input "text" at bounding box center [400, 156] width 500 height 29
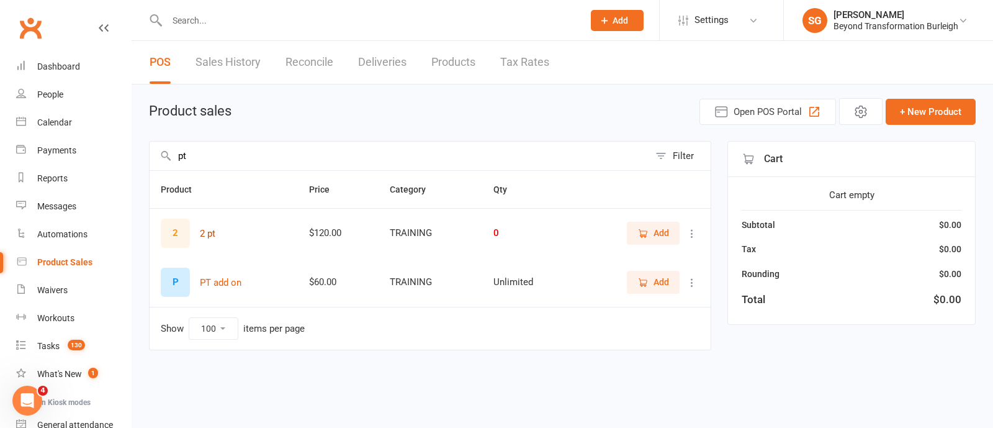
type input "pt"
click at [202, 227] on button "2 pt" at bounding box center [208, 233] width 16 height 15
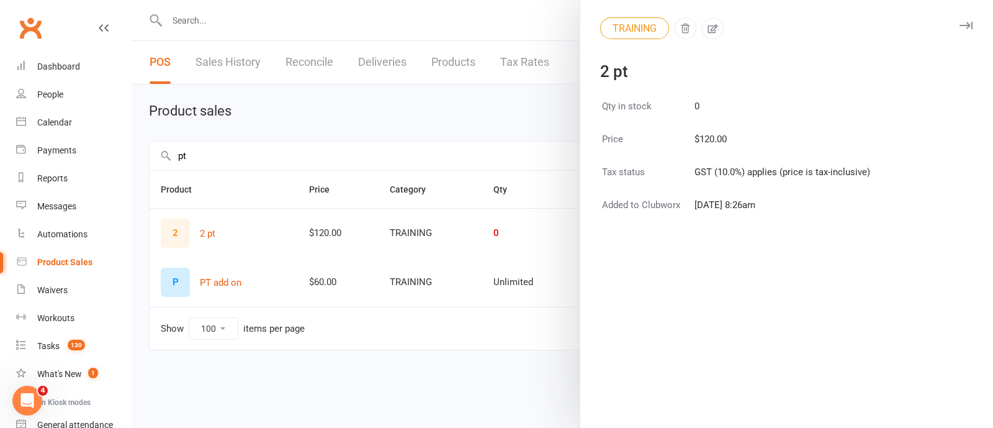
drag, startPoint x: 198, startPoint y: 231, endPoint x: 190, endPoint y: 234, distance: 8.6
click at [197, 231] on div at bounding box center [563, 214] width 862 height 428
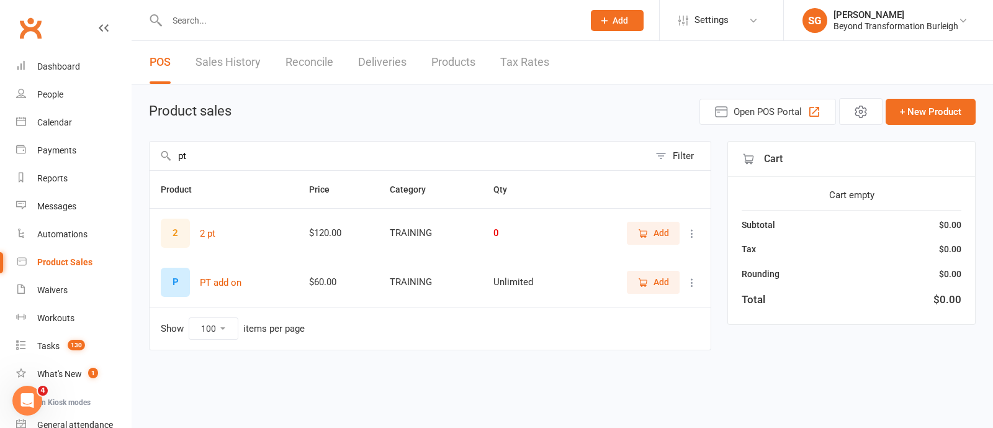
click at [181, 237] on div at bounding box center [563, 214] width 862 height 428
click at [639, 228] on icon "button" at bounding box center [643, 233] width 11 height 11
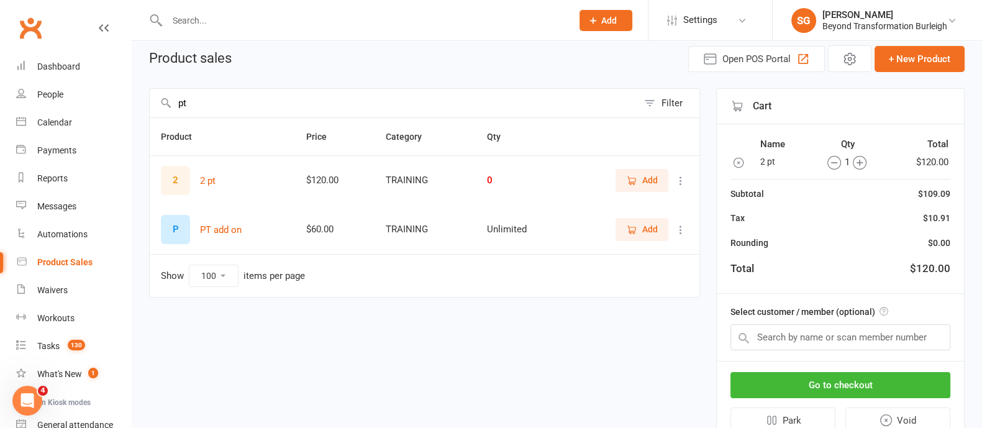
scroll to position [102, 0]
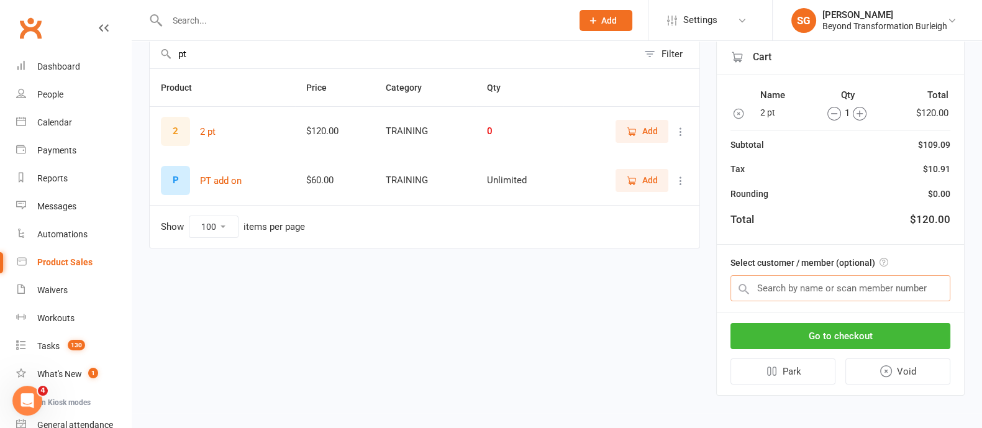
click at [770, 290] on input "text" at bounding box center [840, 288] width 220 height 26
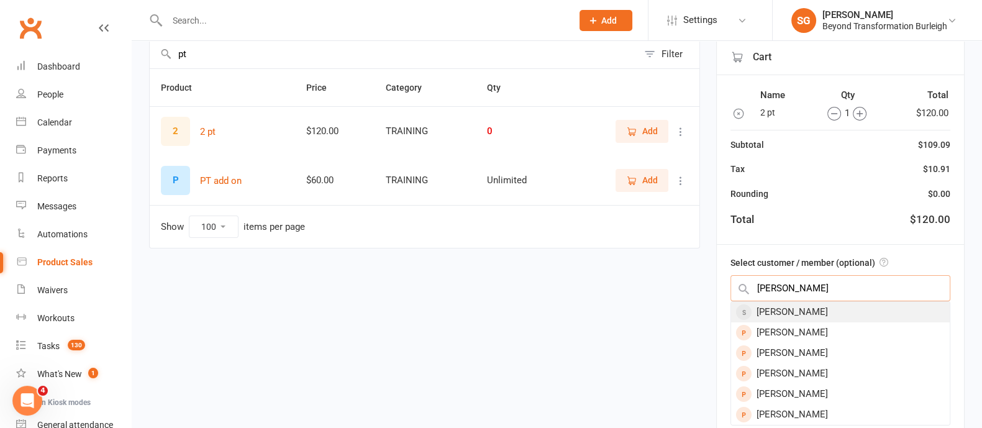
type input "[PERSON_NAME]"
click at [812, 312] on div "[PERSON_NAME]" at bounding box center [840, 312] width 219 height 20
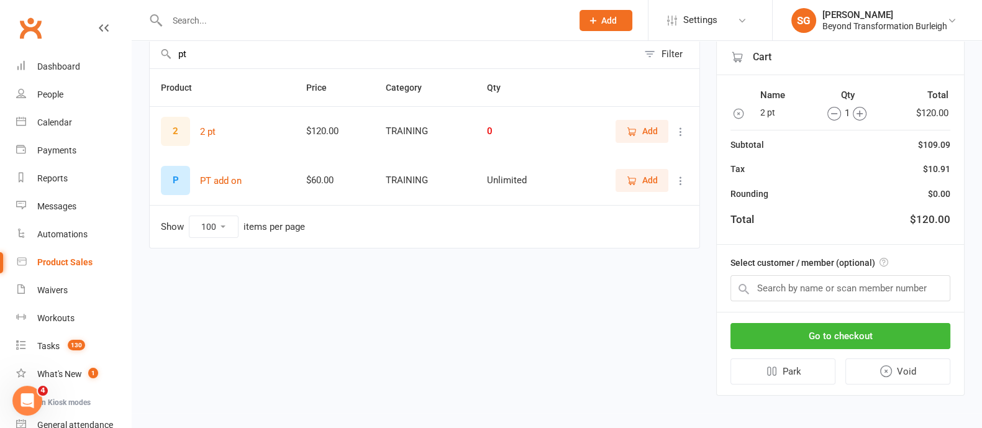
scroll to position [98, 0]
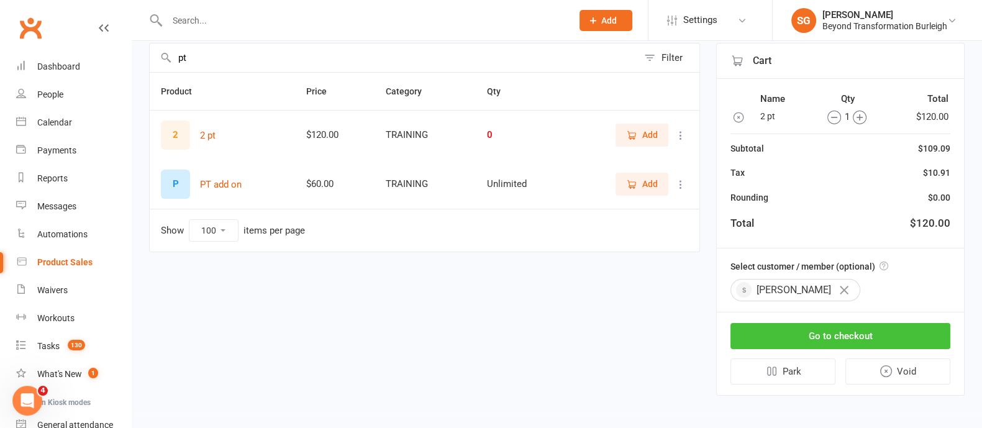
click at [823, 330] on button "Go to checkout" at bounding box center [840, 336] width 220 height 26
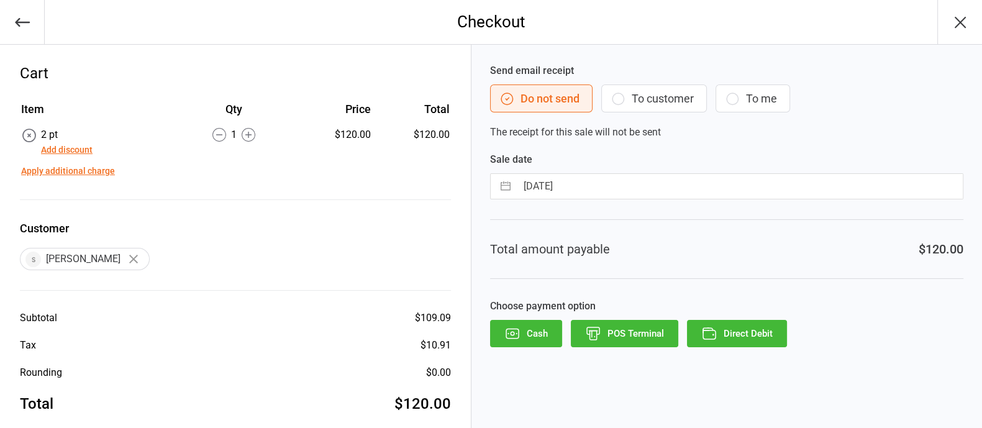
click at [736, 325] on button "Direct Debit" at bounding box center [737, 333] width 100 height 27
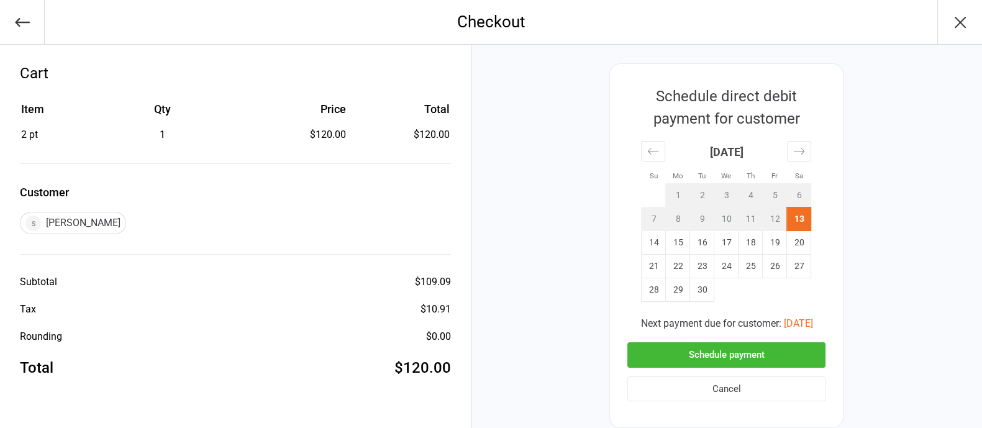
click at [717, 364] on button "Schedule payment" at bounding box center [726, 354] width 198 height 25
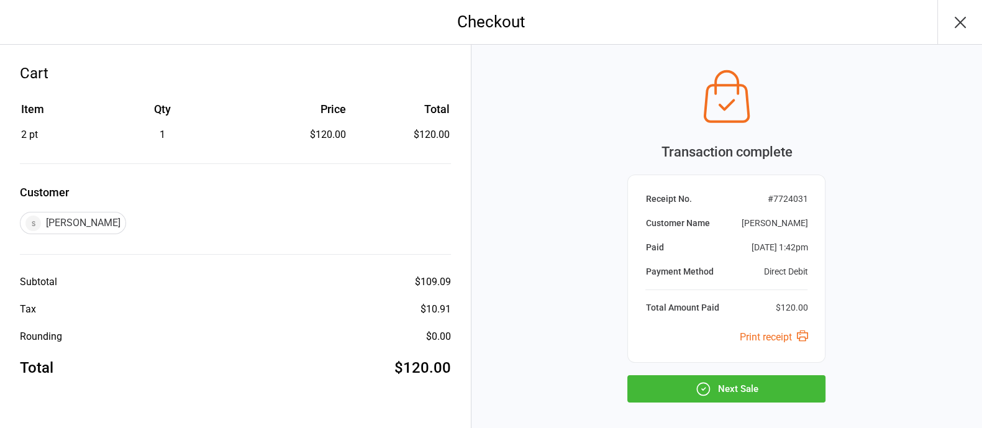
drag, startPoint x: 752, startPoint y: 381, endPoint x: 757, endPoint y: 371, distance: 10.8
click at [752, 381] on button "Next Sale" at bounding box center [726, 388] width 198 height 27
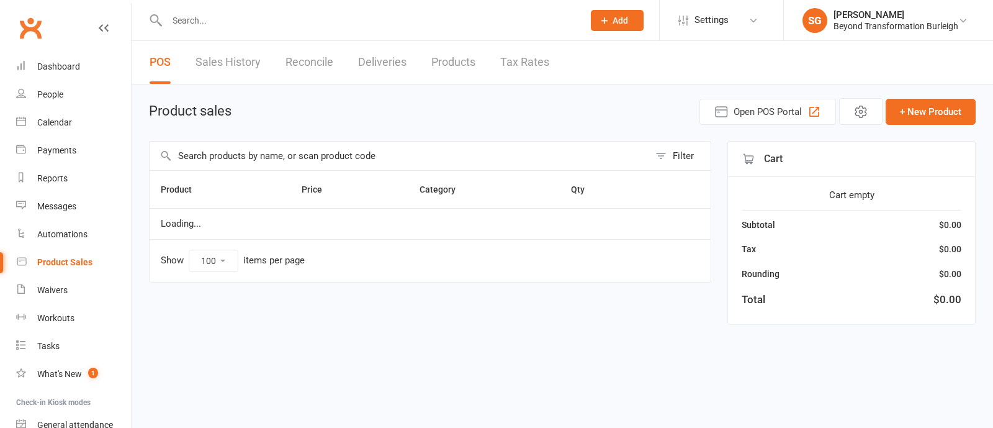
select select "100"
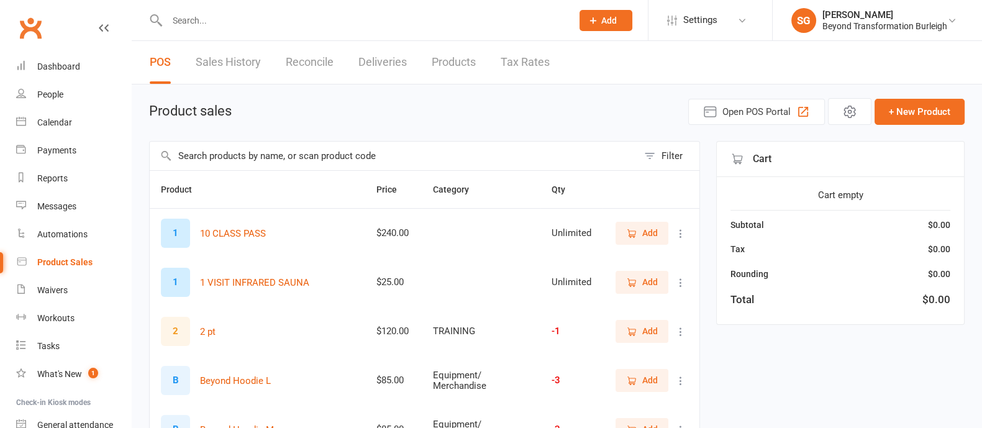
drag, startPoint x: 198, startPoint y: 2, endPoint x: 194, endPoint y: 12, distance: 10.0
click at [194, 12] on div at bounding box center [356, 20] width 414 height 40
click at [190, 22] on input "text" at bounding box center [363, 20] width 400 height 17
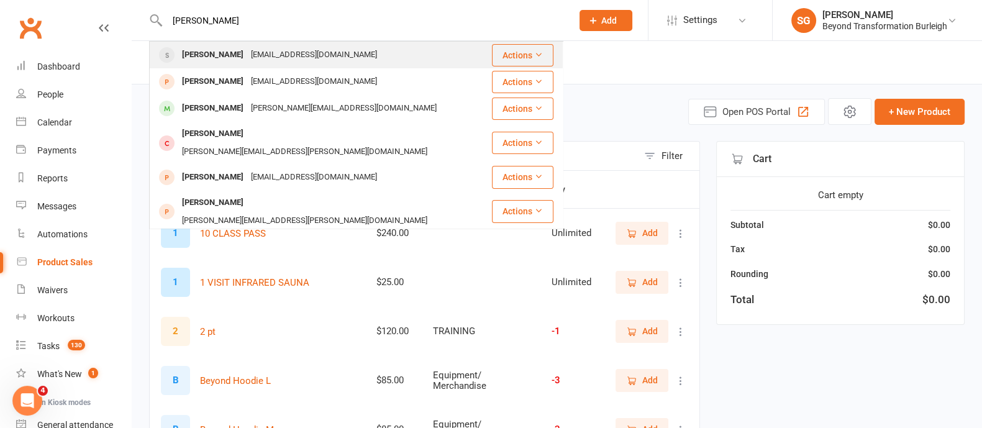
type input "[PERSON_NAME]"
click at [215, 56] on div "[PERSON_NAME]" at bounding box center [212, 55] width 69 height 18
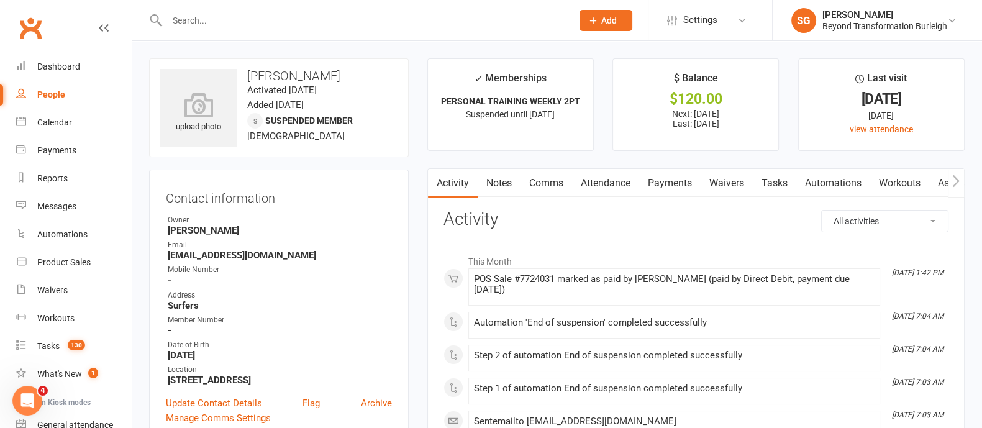
click at [677, 174] on link "Payments" at bounding box center [669, 183] width 61 height 29
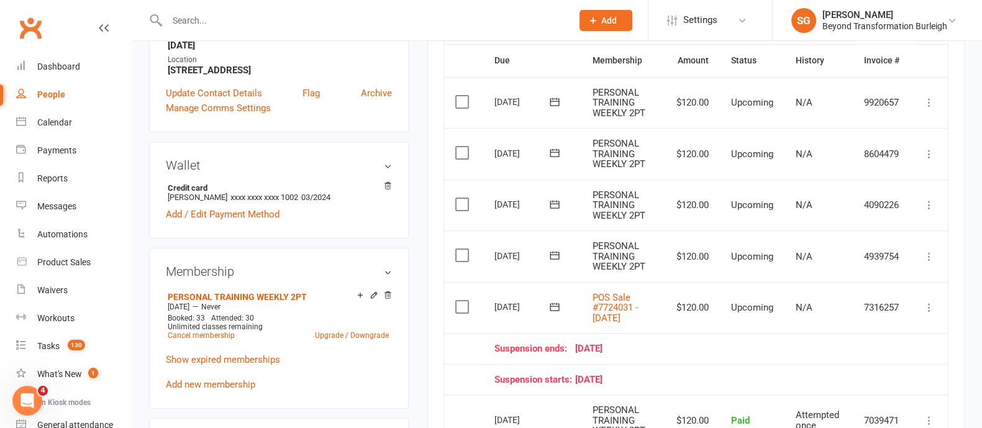
scroll to position [388, 0]
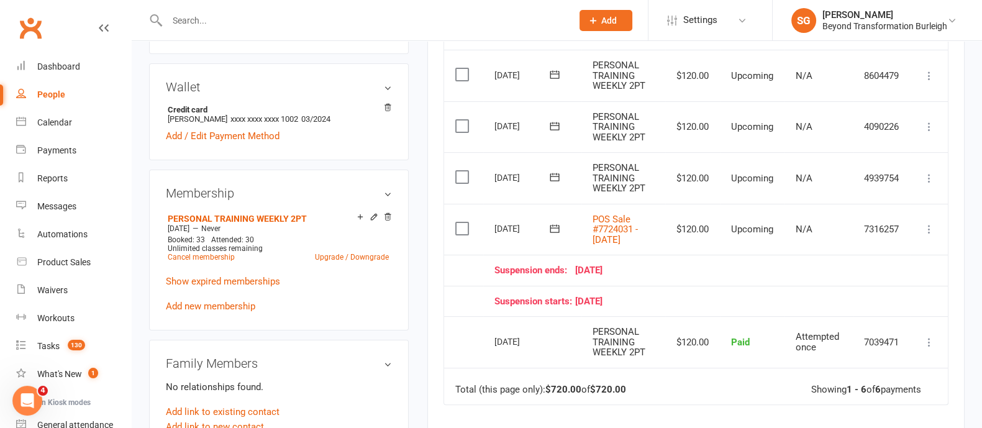
click at [932, 233] on icon at bounding box center [929, 229] width 12 height 12
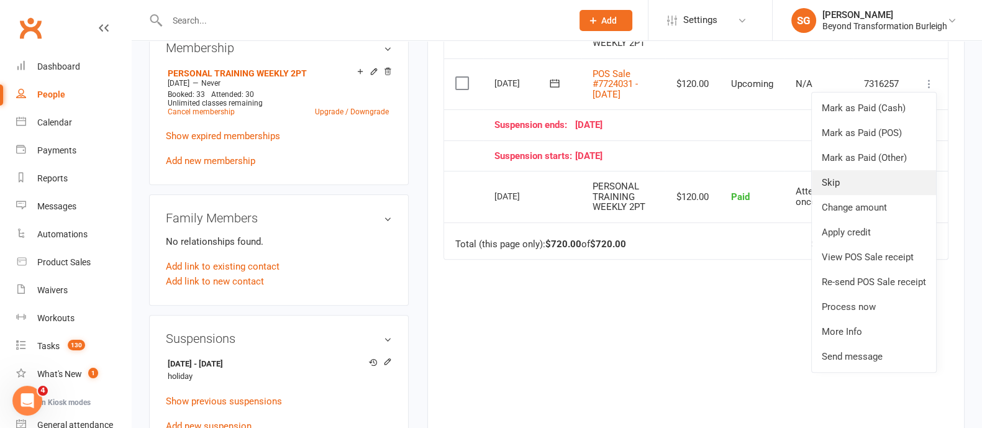
scroll to position [543, 0]
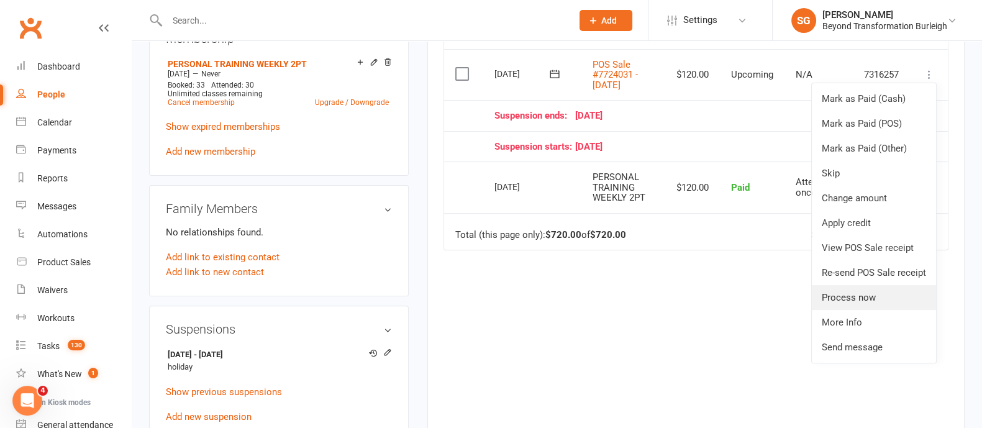
click at [865, 299] on link "Process now" at bounding box center [873, 297] width 124 height 25
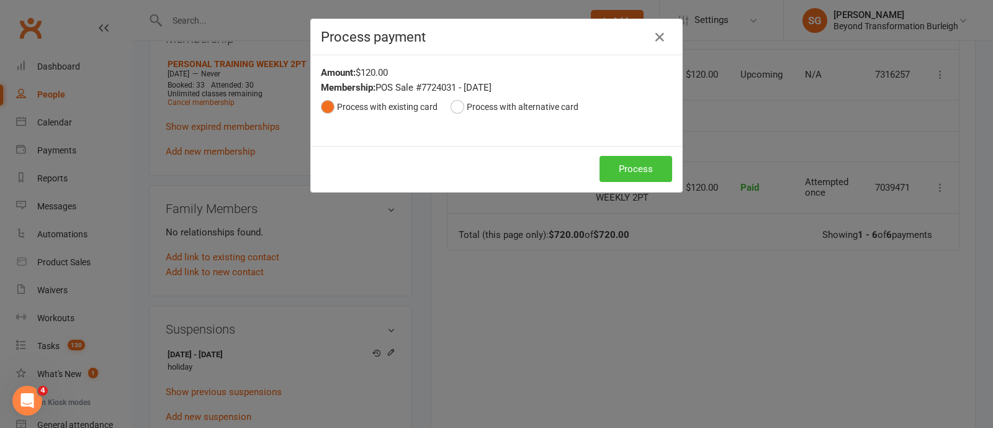
click at [625, 160] on button "Process" at bounding box center [636, 169] width 73 height 26
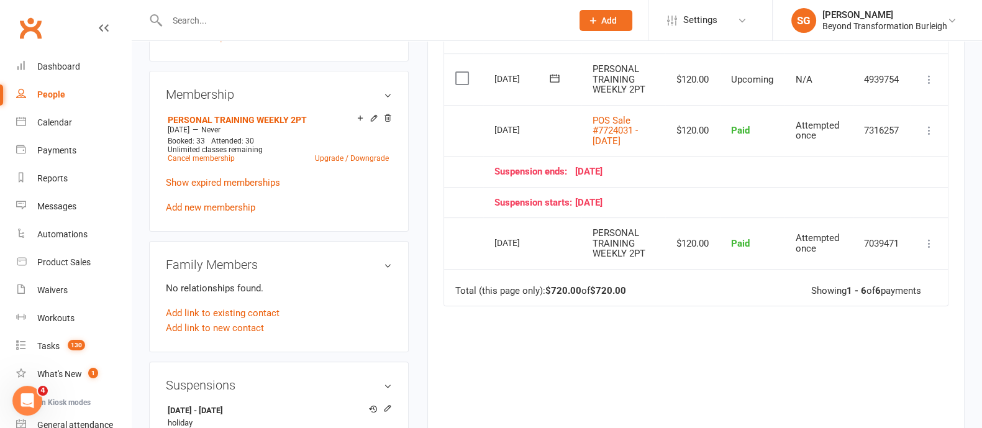
scroll to position [466, 0]
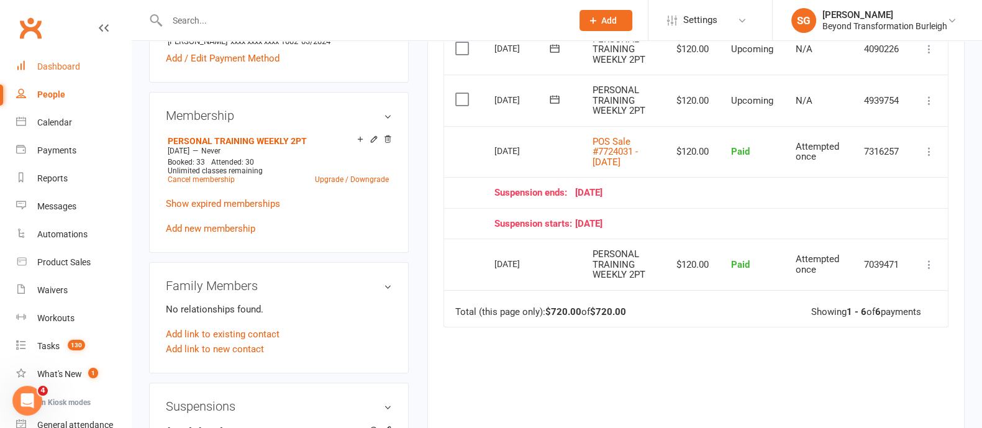
drag, startPoint x: 34, startPoint y: 60, endPoint x: 44, endPoint y: 67, distance: 12.6
click at [34, 60] on link "Dashboard" at bounding box center [73, 67] width 115 height 28
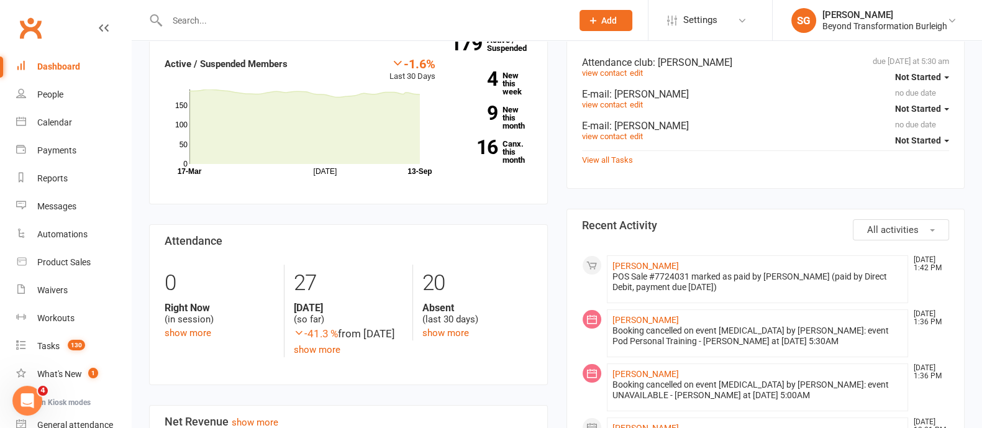
scroll to position [388, 0]
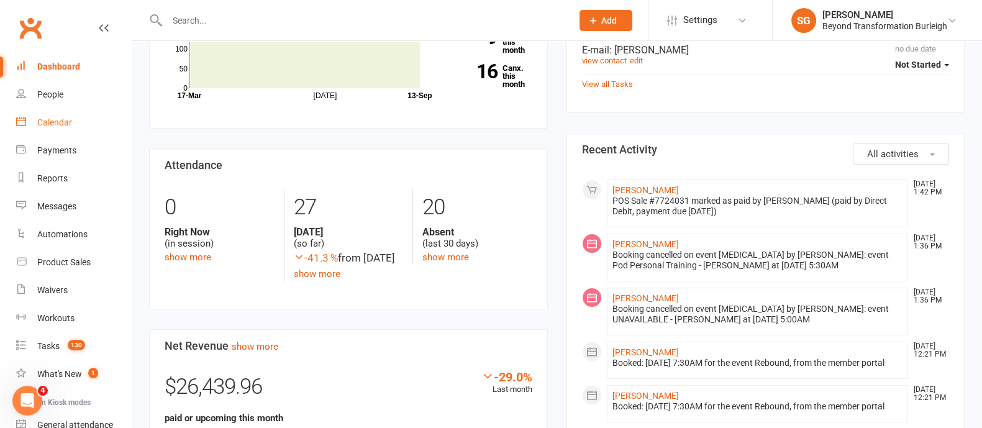
click at [57, 122] on div "Calendar" at bounding box center [54, 122] width 35 height 10
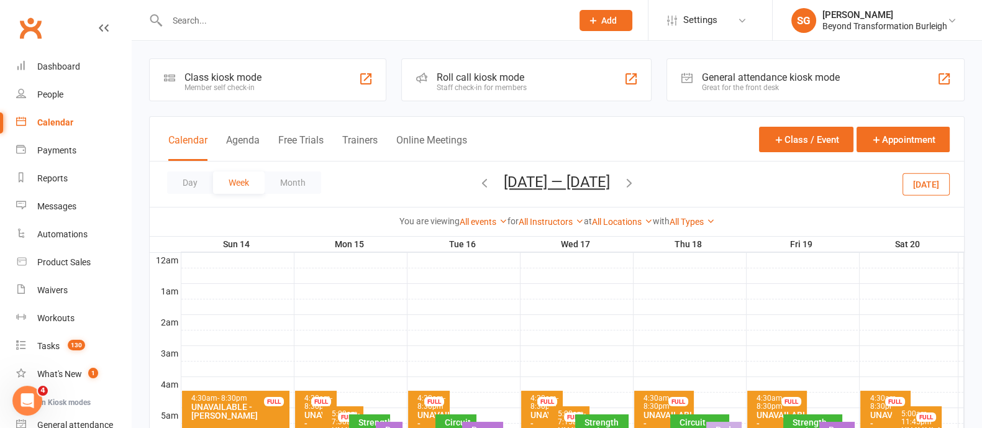
click at [201, 25] on input "text" at bounding box center [363, 20] width 400 height 17
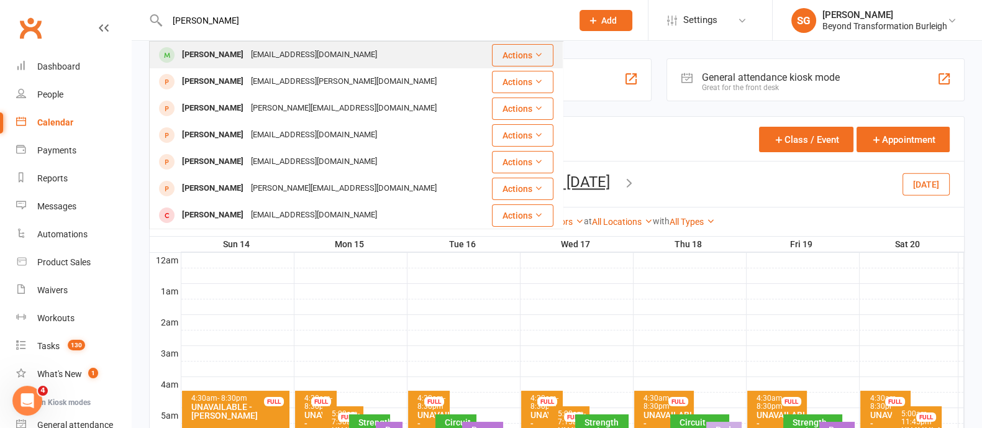
type input "[PERSON_NAME]"
click at [267, 60] on div "[EMAIL_ADDRESS][DOMAIN_NAME]" at bounding box center [313, 55] width 133 height 18
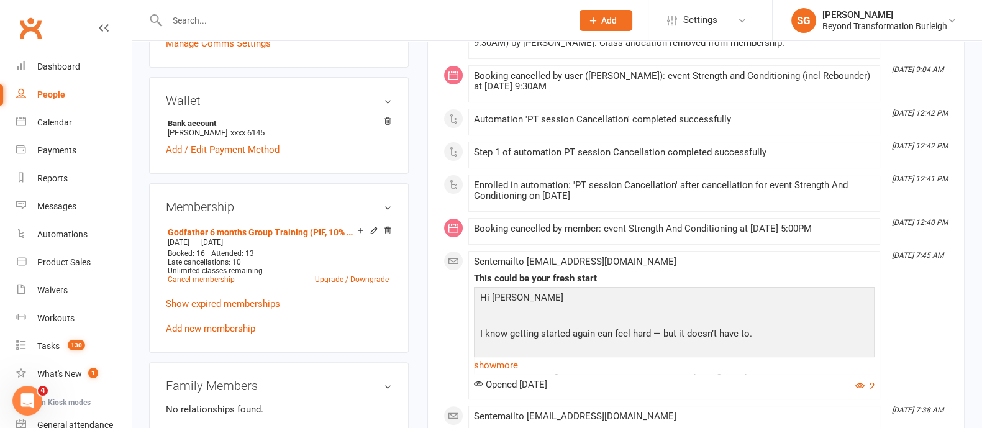
scroll to position [388, 0]
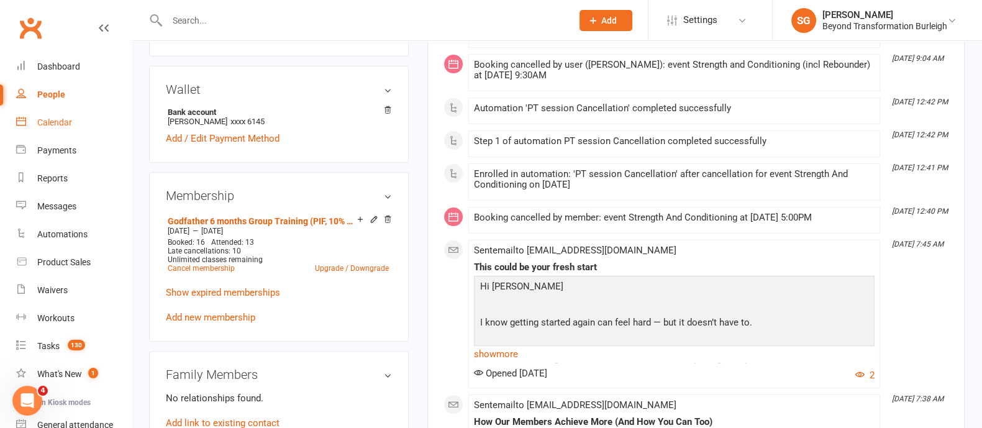
click at [55, 129] on link "Calendar" at bounding box center [73, 123] width 115 height 28
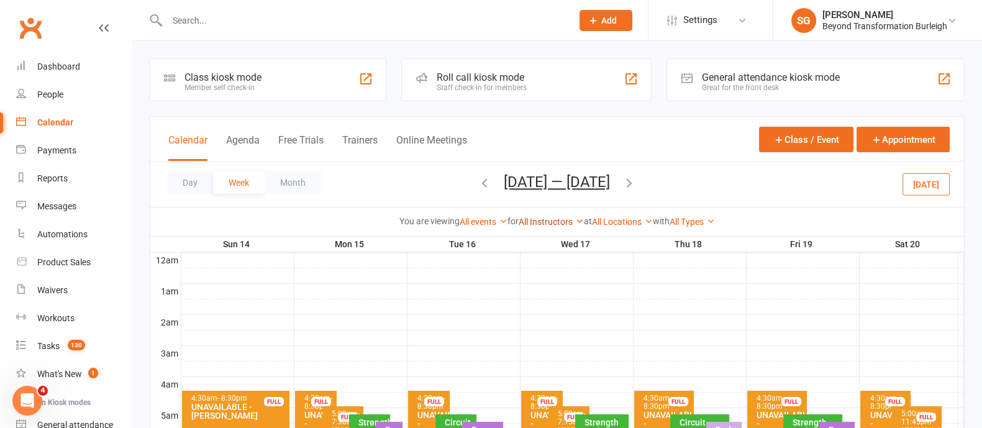
click at [537, 219] on link "All Instructors" at bounding box center [550, 222] width 65 height 10
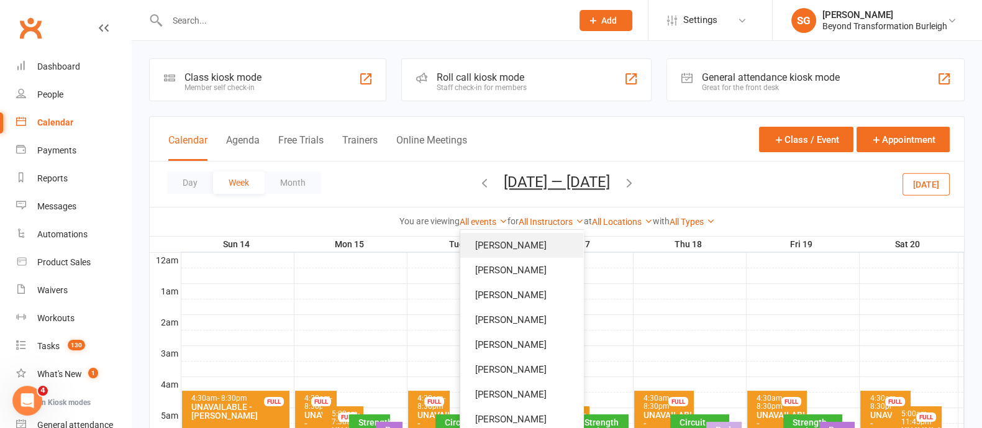
click at [532, 240] on link "[PERSON_NAME]" at bounding box center [521, 245] width 123 height 25
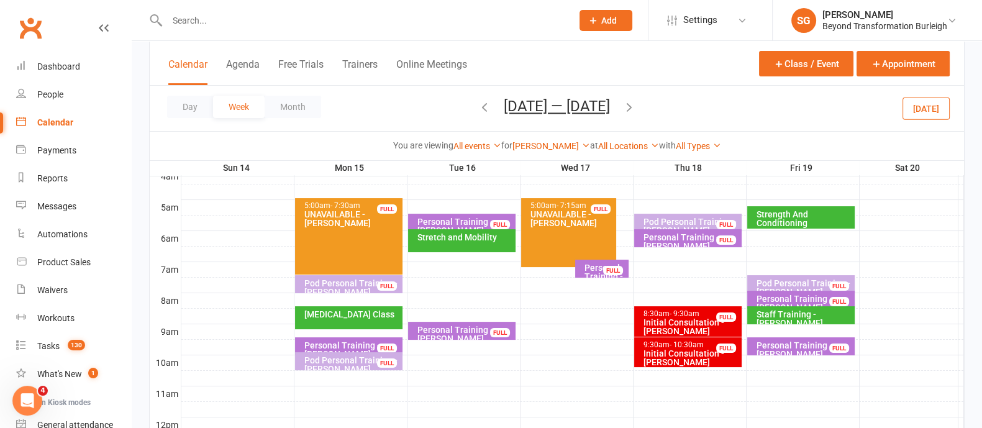
scroll to position [233, 0]
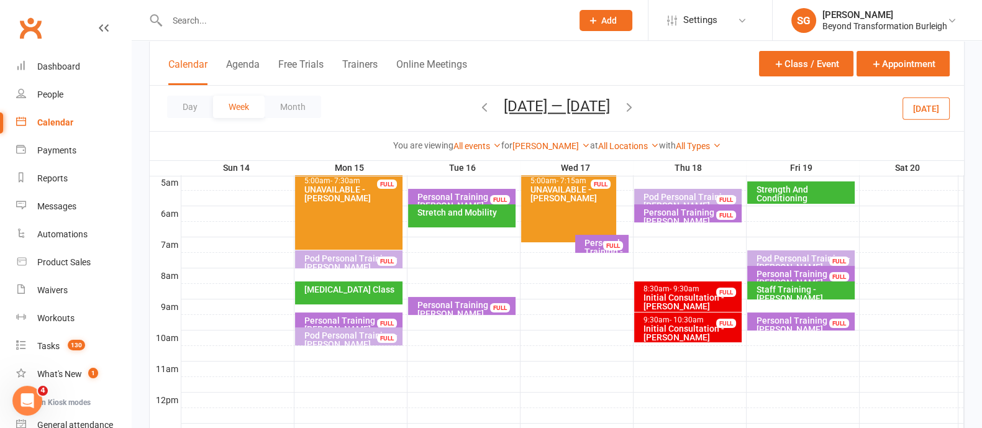
click at [332, 337] on div "Pod Personal Training - [PERSON_NAME], [PERSON_NAME]..." at bounding box center [352, 344] width 96 height 26
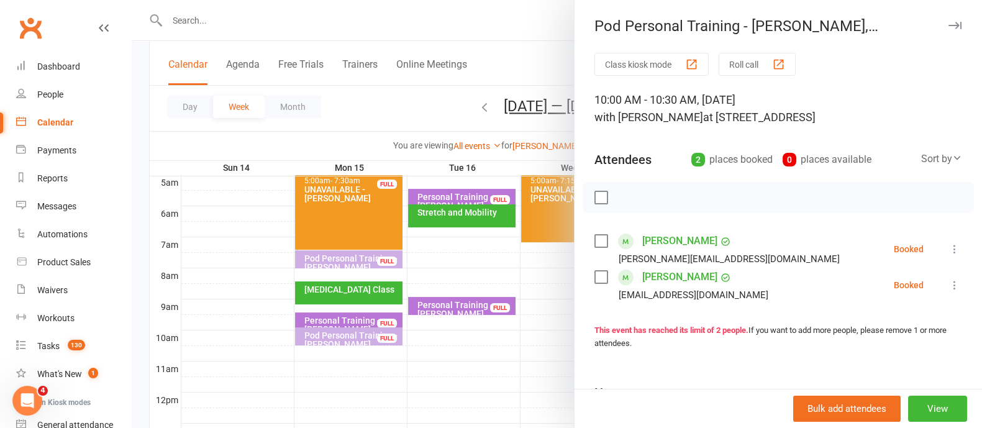
click at [948, 26] on icon "button" at bounding box center [954, 25] width 13 height 7
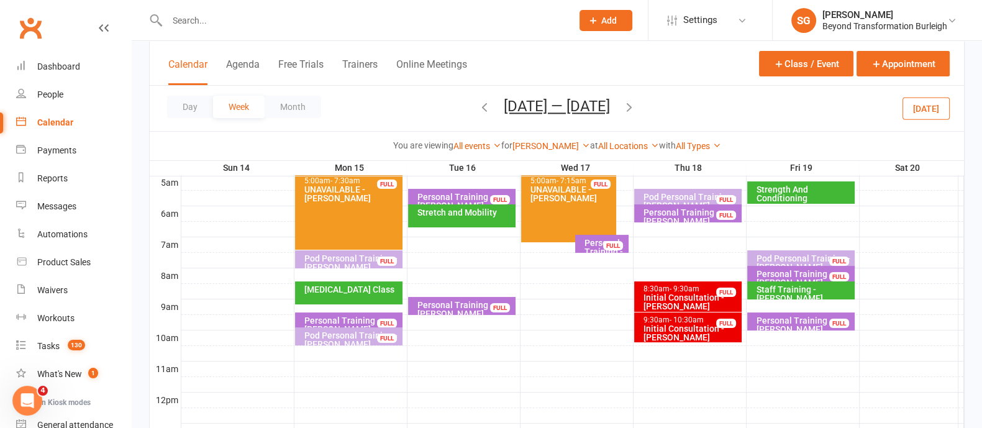
click at [349, 318] on div "Personal Training - [PERSON_NAME]" at bounding box center [352, 324] width 96 height 17
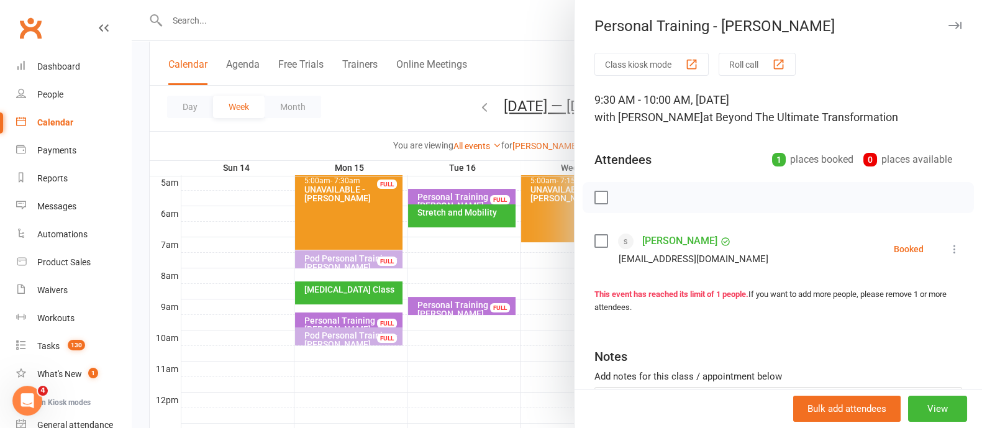
click at [948, 23] on icon "button" at bounding box center [954, 25] width 13 height 7
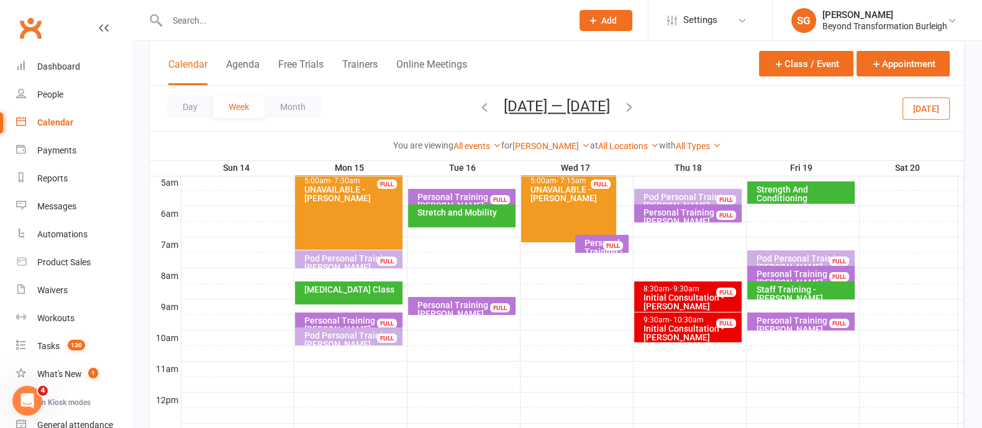
click at [636, 107] on icon "button" at bounding box center [629, 107] width 14 height 14
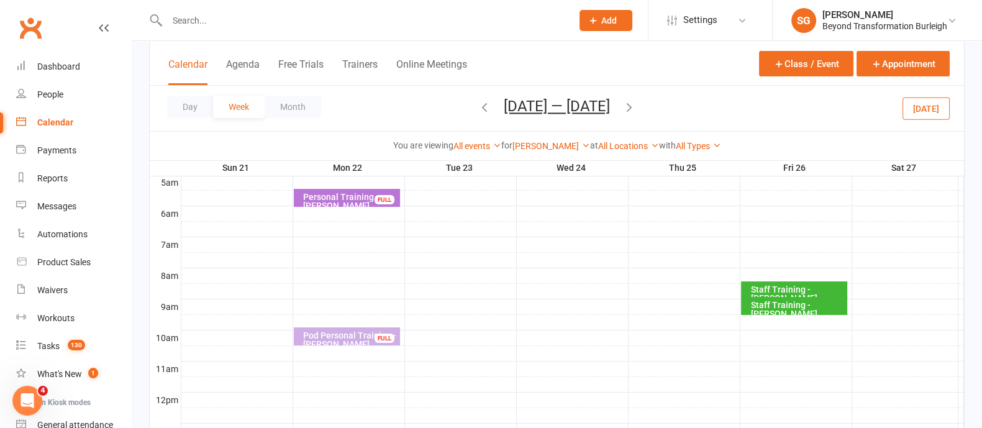
click at [479, 107] on icon "button" at bounding box center [484, 107] width 14 height 14
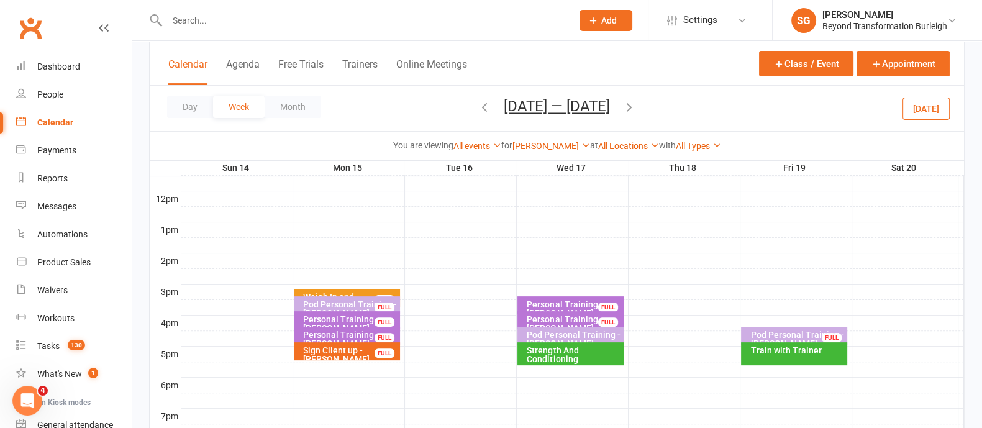
scroll to position [466, 0]
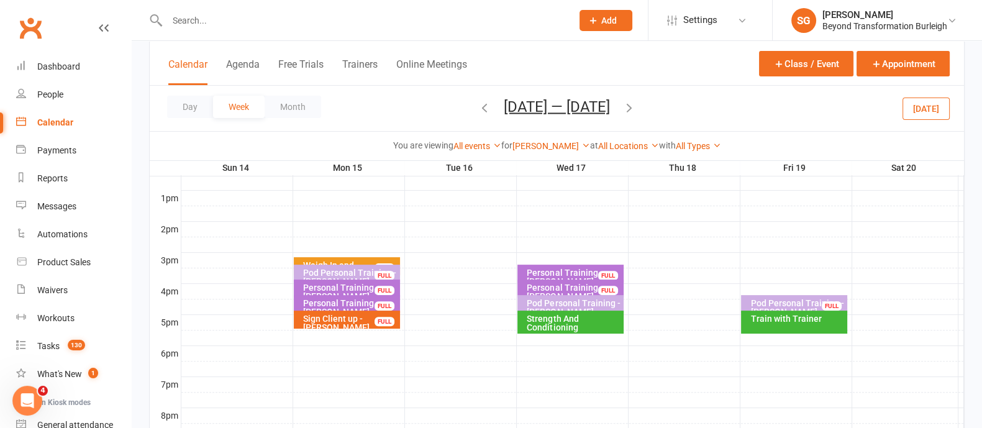
drag, startPoint x: 335, startPoint y: 258, endPoint x: 358, endPoint y: 256, distance: 22.4
click at [345, 257] on div "Weigh In and Measurements - [PERSON_NAME] FULL" at bounding box center [347, 266] width 106 height 18
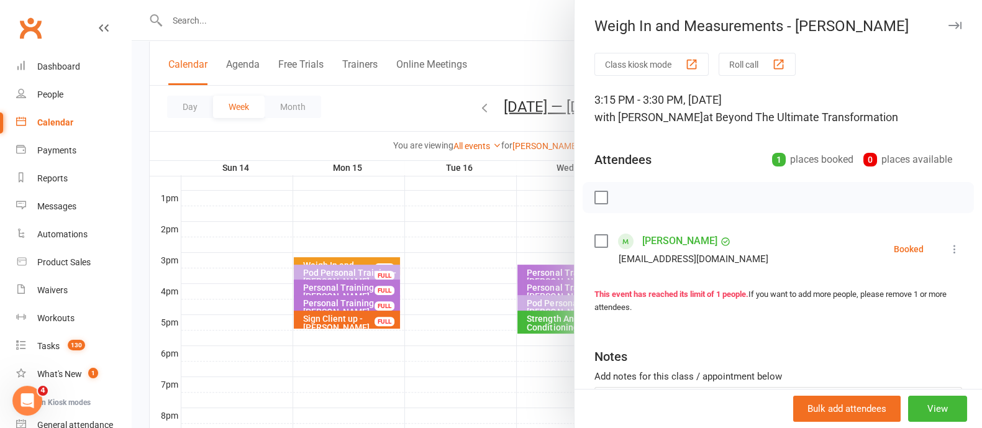
click at [948, 24] on icon "button" at bounding box center [954, 25] width 13 height 7
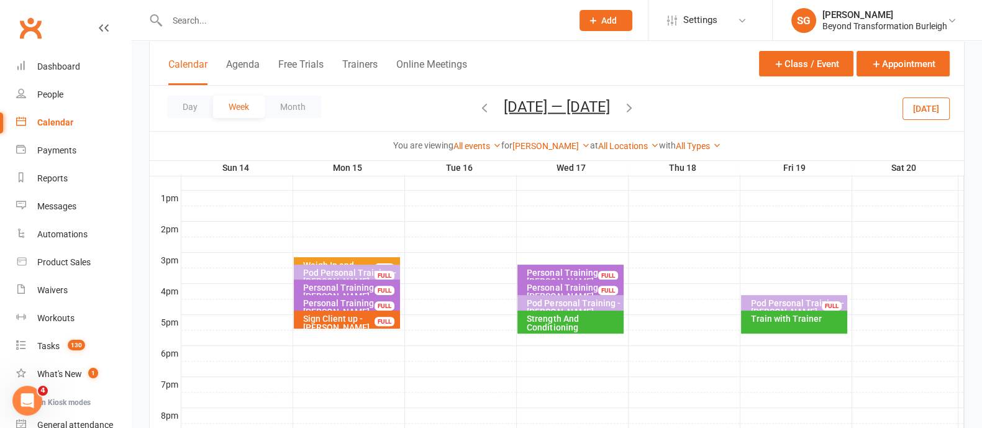
click at [333, 320] on div "Sign Client up - [PERSON_NAME]" at bounding box center [349, 322] width 95 height 17
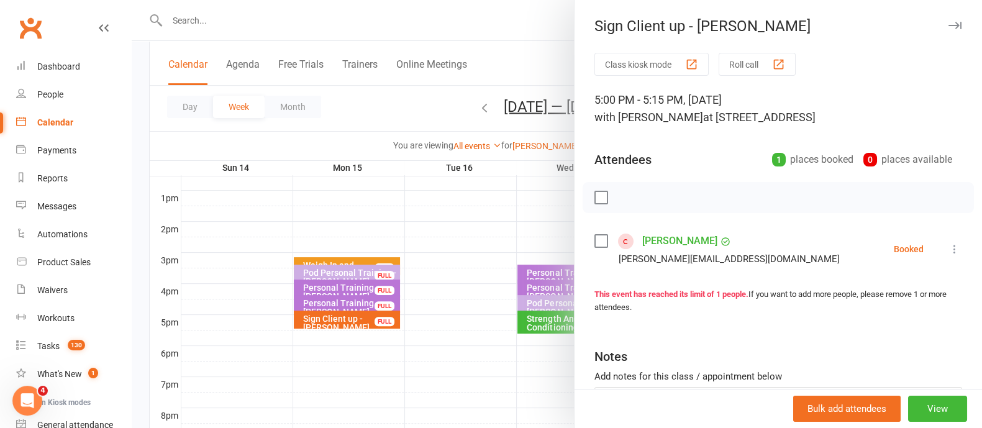
click at [948, 27] on icon "button" at bounding box center [954, 25] width 13 height 7
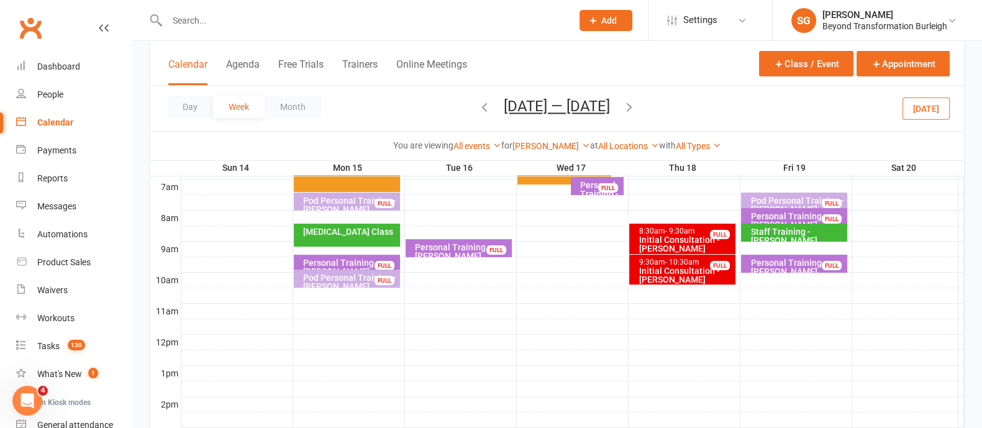
scroll to position [155, 0]
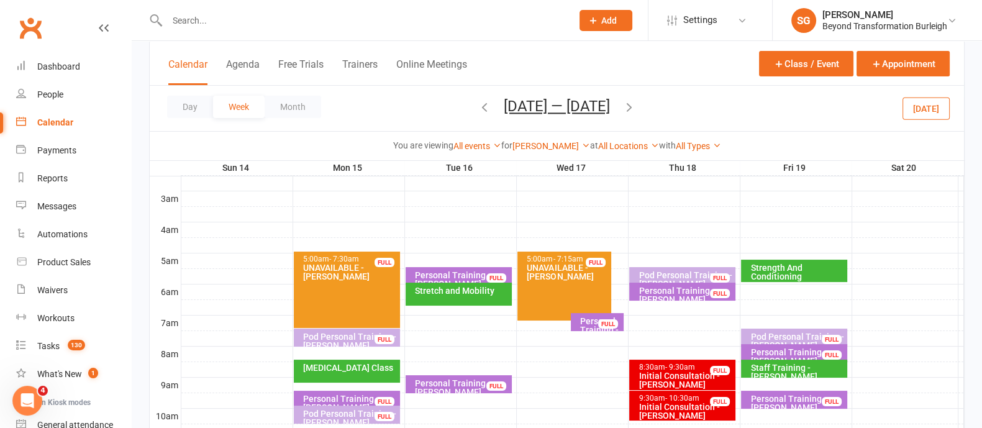
click at [445, 271] on div "Personal Training - [PERSON_NAME]" at bounding box center [461, 279] width 95 height 17
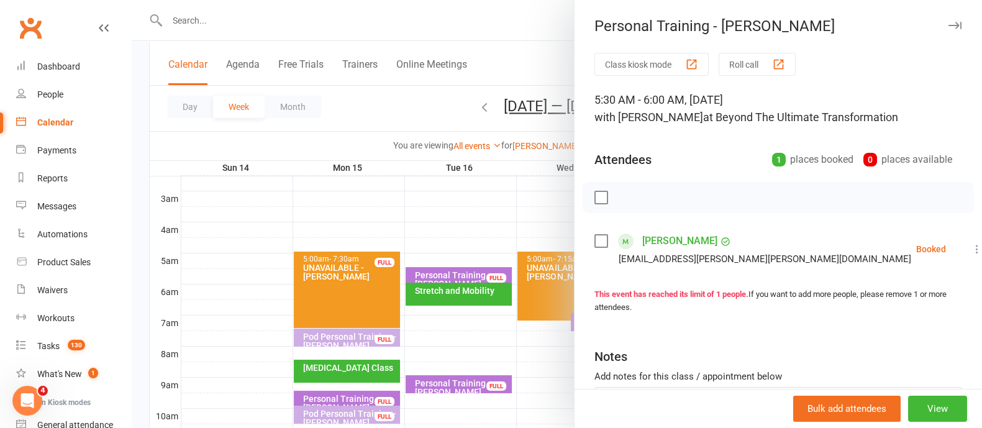
click at [948, 25] on icon "button" at bounding box center [954, 25] width 13 height 7
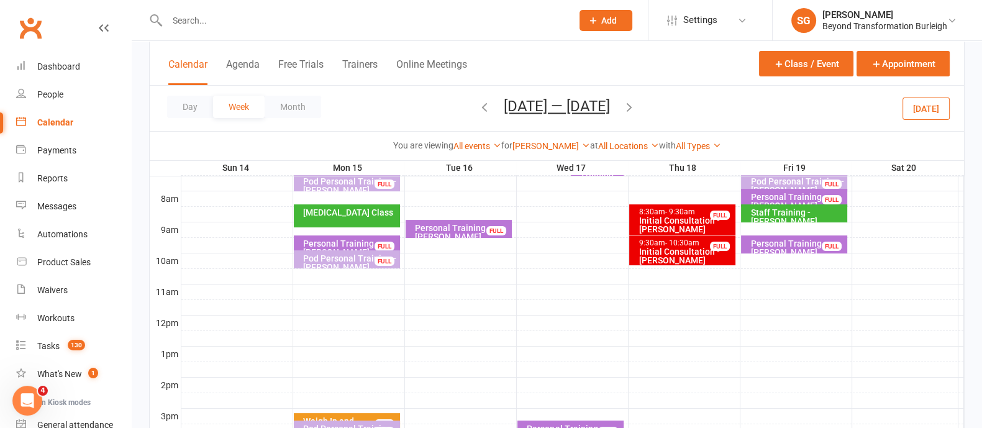
scroll to position [466, 0]
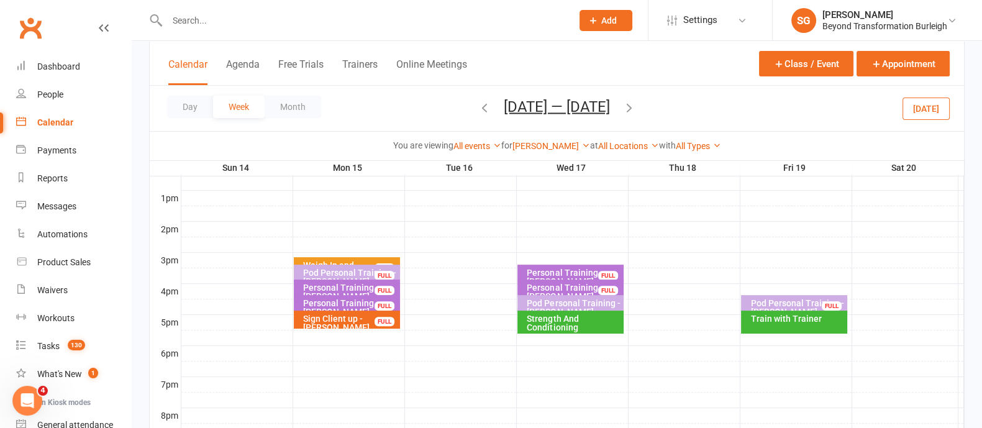
click at [552, 268] on div "Personal Training - [PERSON_NAME]" at bounding box center [573, 276] width 95 height 17
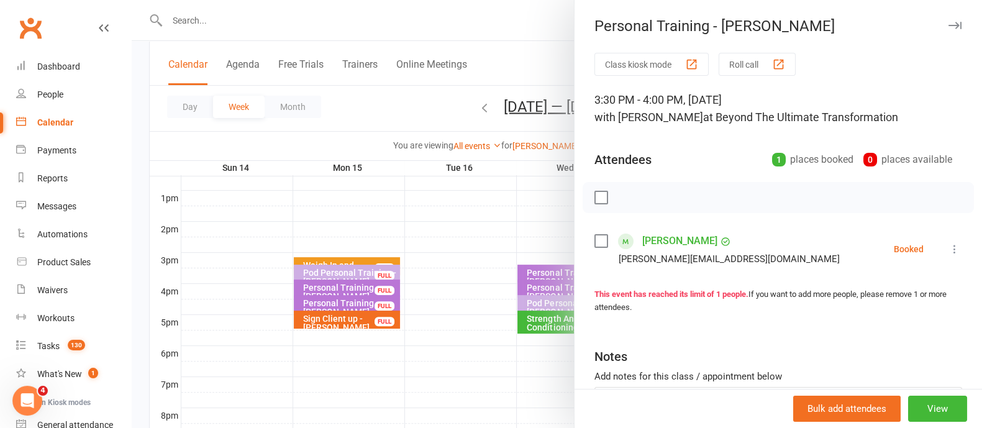
click at [948, 26] on icon "button" at bounding box center [954, 25] width 13 height 7
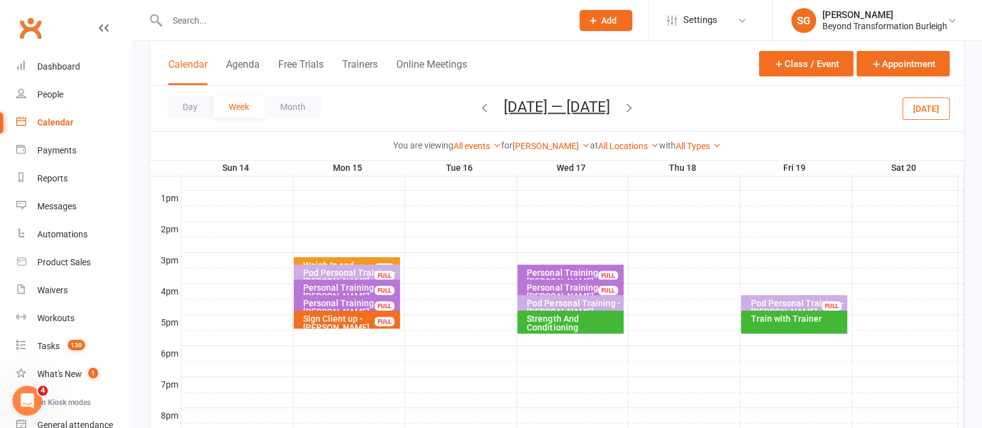
click at [579, 318] on div "Strength And Conditioning" at bounding box center [573, 322] width 95 height 17
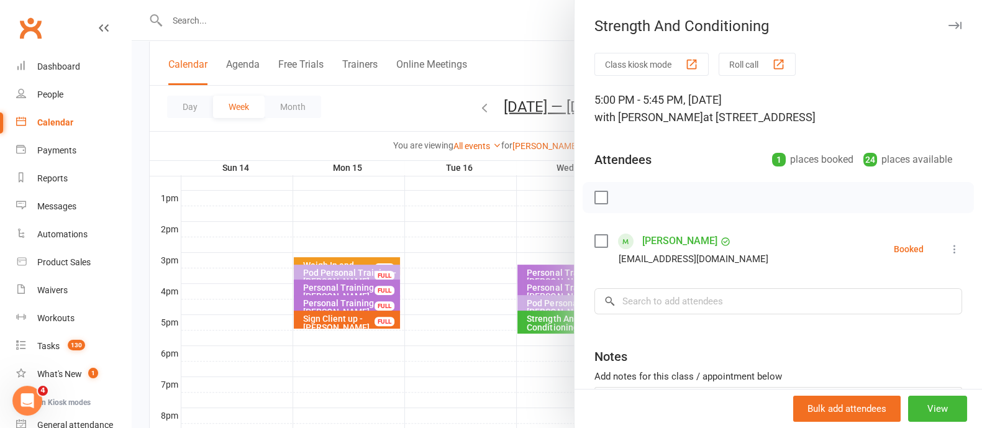
click at [947, 29] on button "button" at bounding box center [954, 25] width 15 height 15
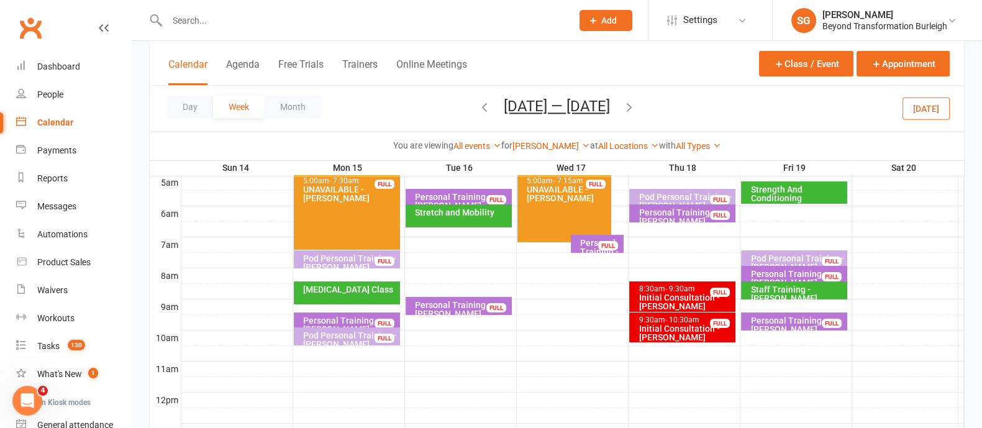
scroll to position [155, 0]
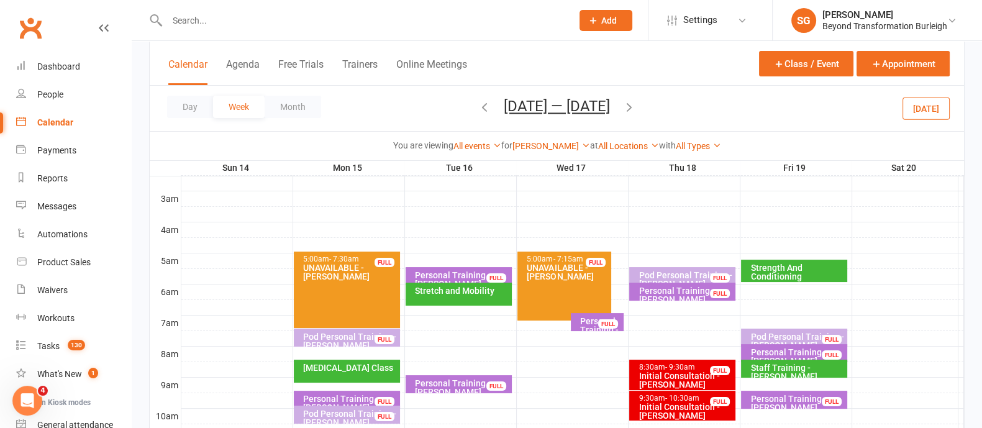
drag, startPoint x: 666, startPoint y: 270, endPoint x: 674, endPoint y: 271, distance: 7.6
click at [674, 271] on div "Pod Personal Training - [PERSON_NAME], [PERSON_NAME] wi..." at bounding box center [685, 284] width 95 height 26
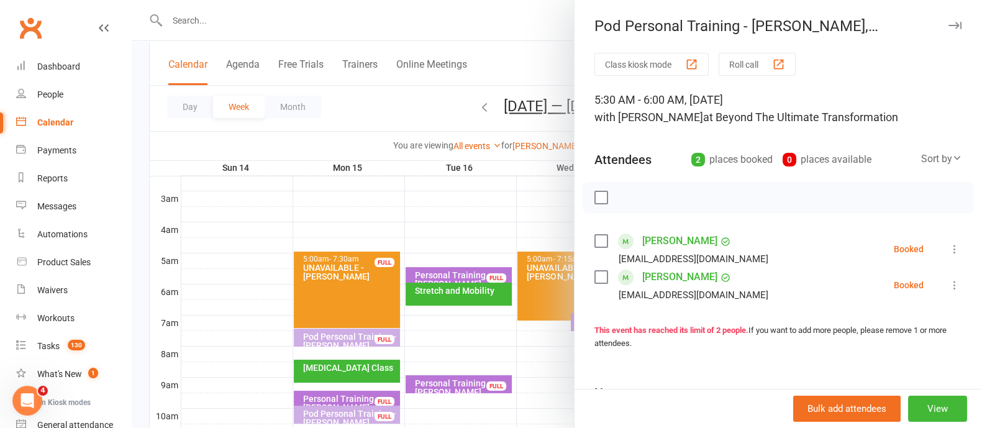
click at [948, 23] on icon "button" at bounding box center [954, 25] width 13 height 7
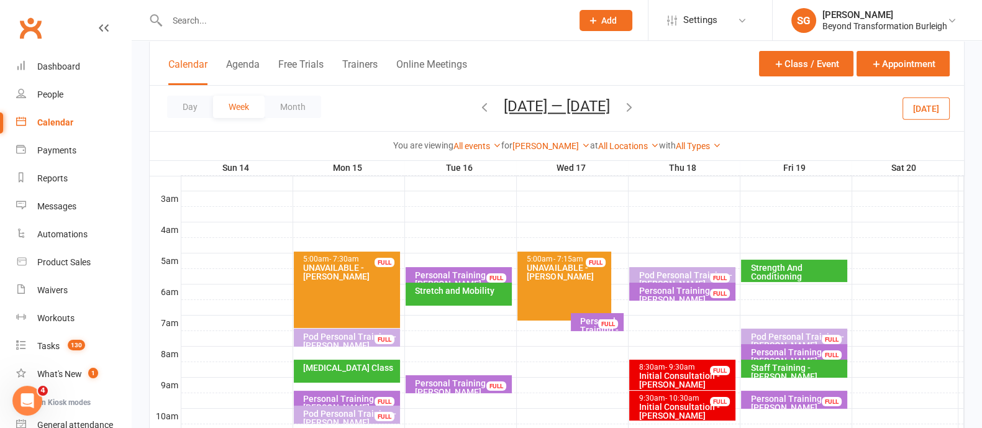
click at [662, 290] on div "Personal Training - [PERSON_NAME]" at bounding box center [685, 294] width 95 height 17
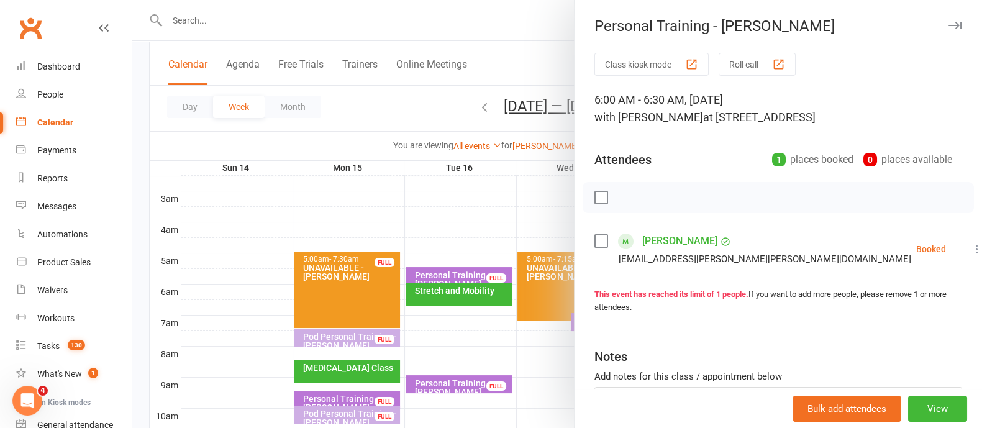
click at [948, 24] on icon "button" at bounding box center [954, 25] width 13 height 7
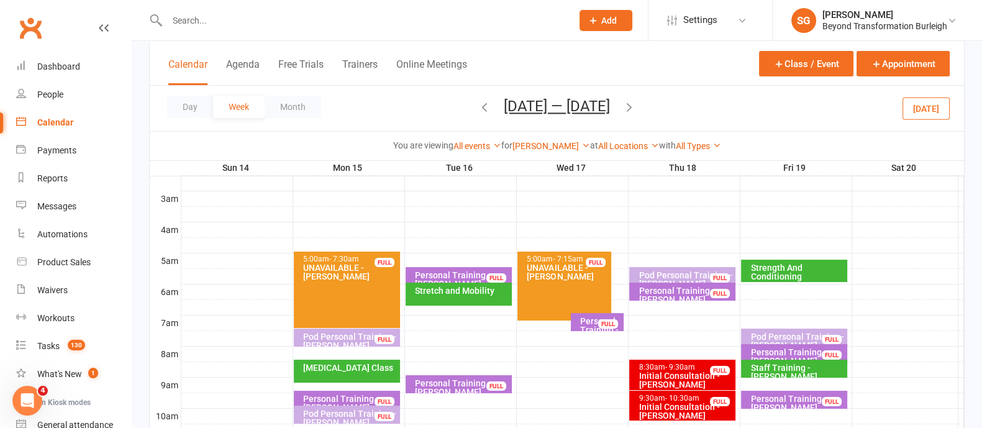
click at [758, 273] on div "Strength And Conditioning" at bounding box center [796, 271] width 95 height 17
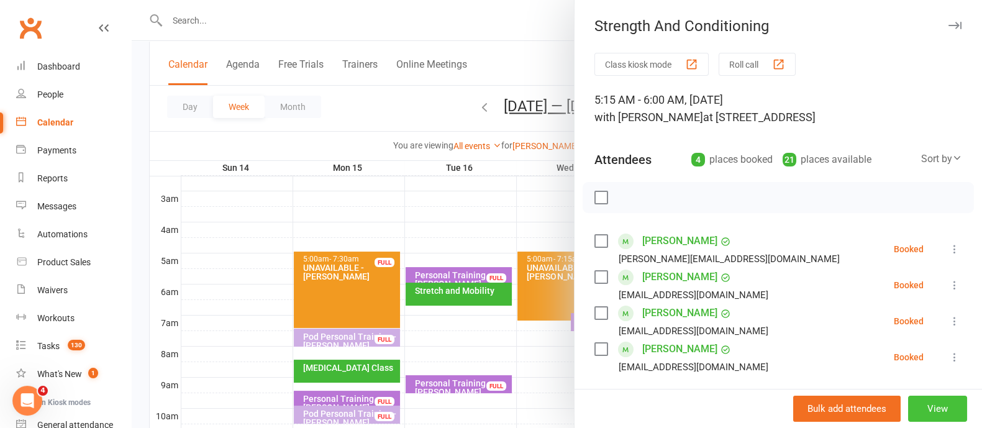
drag, startPoint x: 918, startPoint y: 402, endPoint x: 920, endPoint y: 377, distance: 24.9
click at [918, 403] on button "View" at bounding box center [937, 408] width 59 height 26
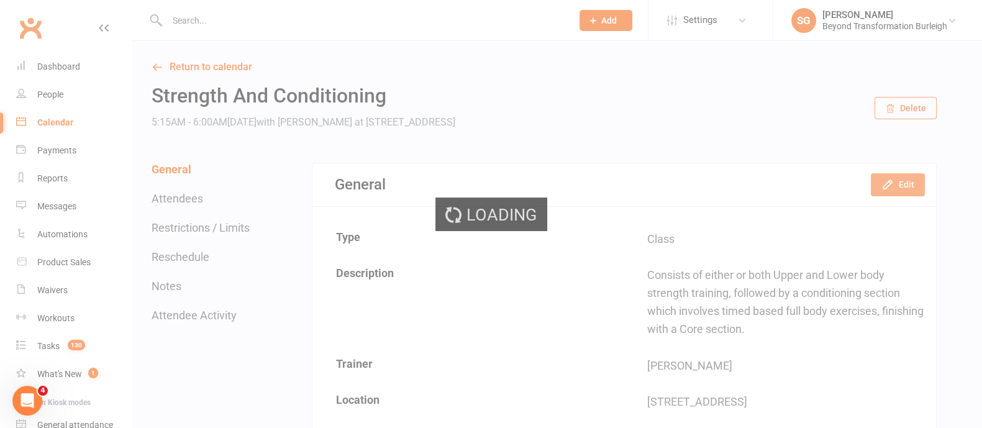
click at [900, 183] on button "Edit" at bounding box center [897, 184] width 54 height 22
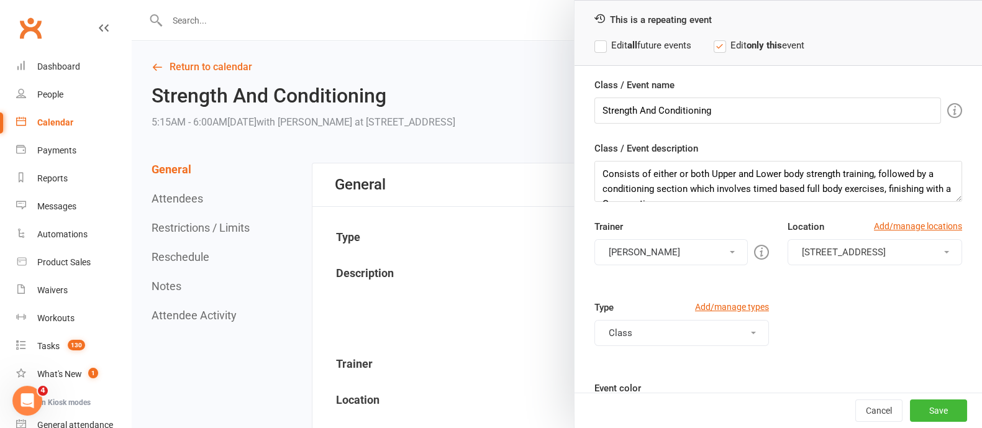
scroll to position [77, 0]
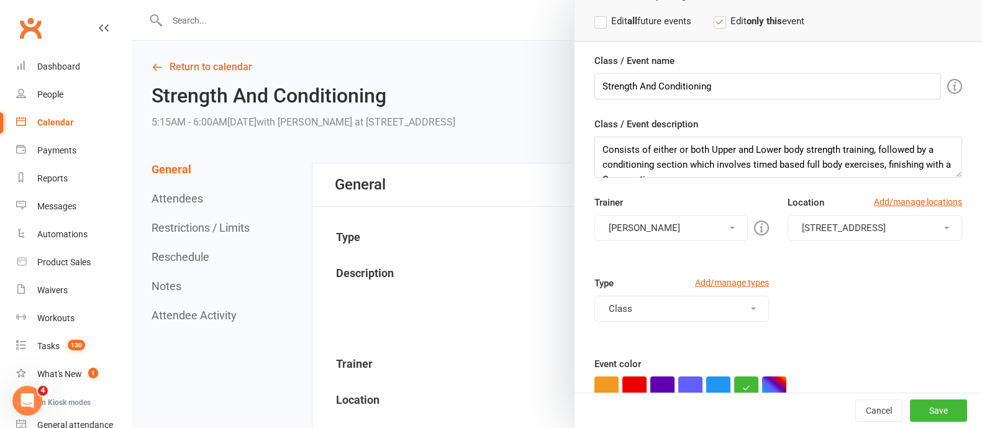
click at [675, 215] on button "[PERSON_NAME]" at bounding box center [670, 228] width 153 height 26
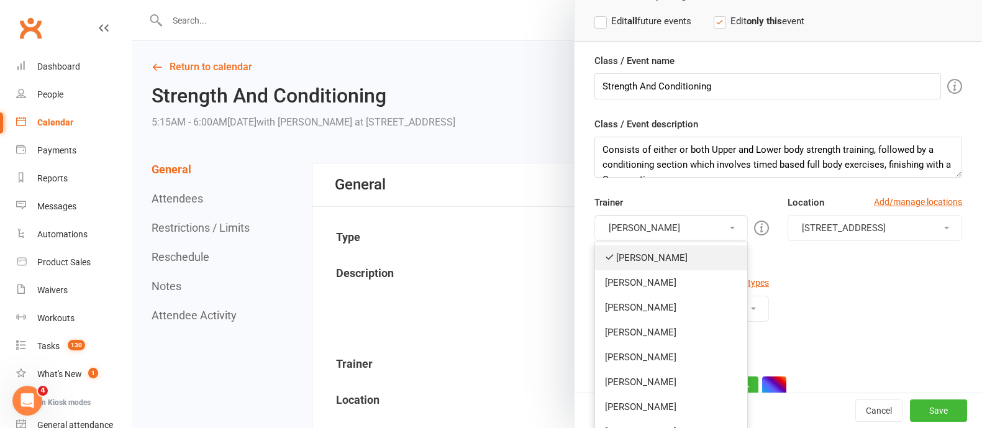
click at [664, 256] on link "[PERSON_NAME]" at bounding box center [671, 257] width 152 height 25
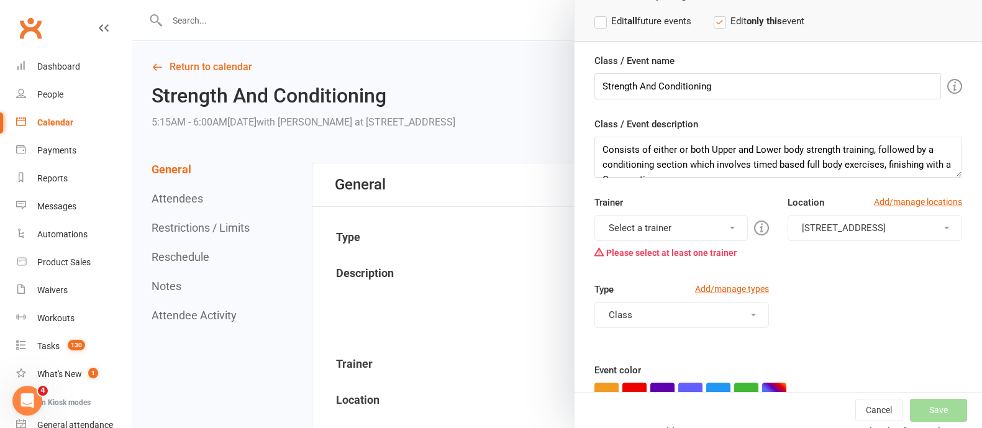
click at [674, 218] on button "Select a trainer" at bounding box center [670, 228] width 153 height 26
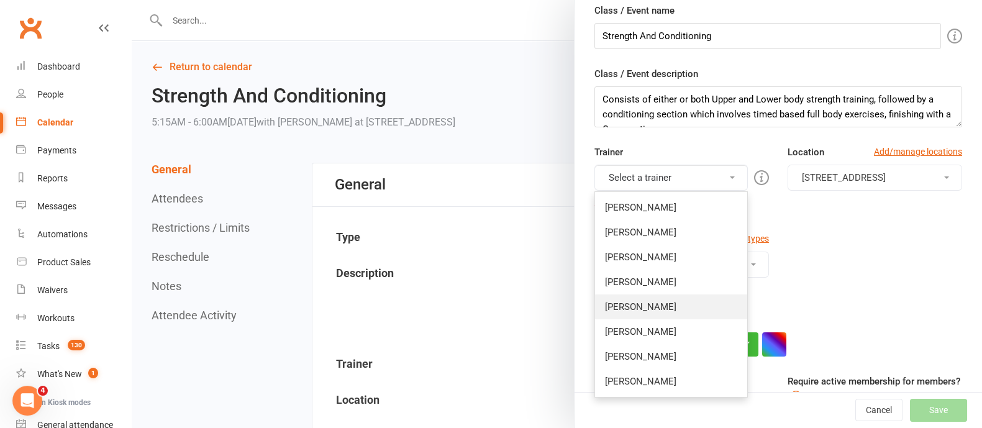
scroll to position [171, 0]
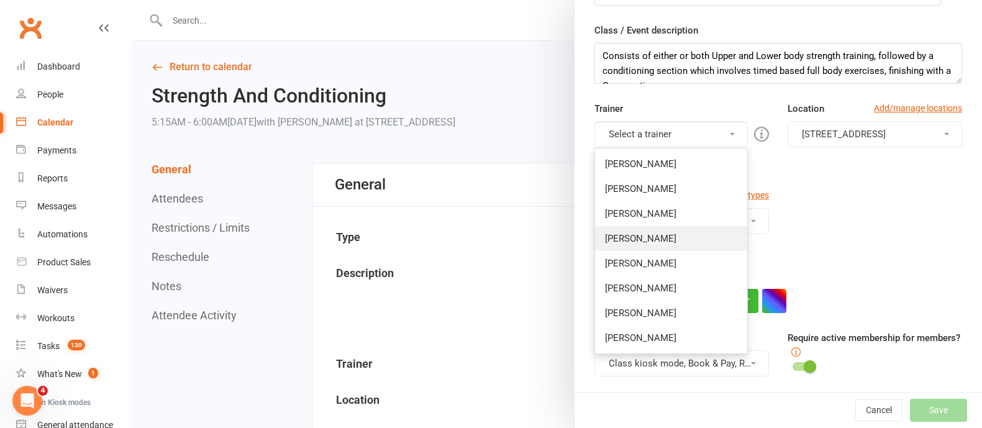
click at [639, 231] on link "[PERSON_NAME]" at bounding box center [671, 238] width 152 height 25
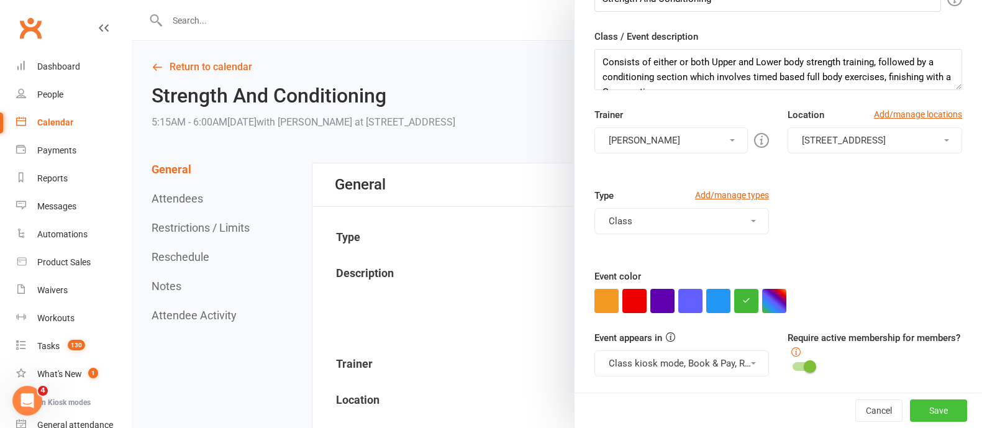
click at [913, 415] on button "Save" at bounding box center [938, 410] width 57 height 22
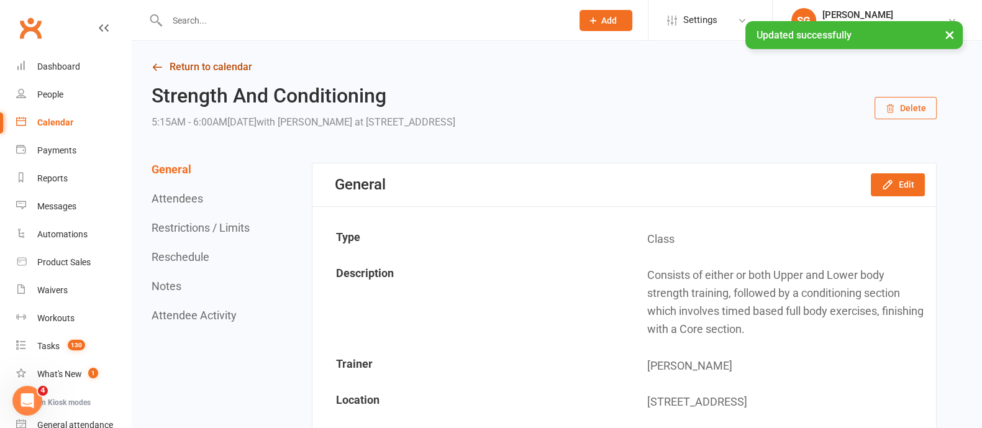
click at [211, 68] on link "Return to calendar" at bounding box center [543, 66] width 785 height 17
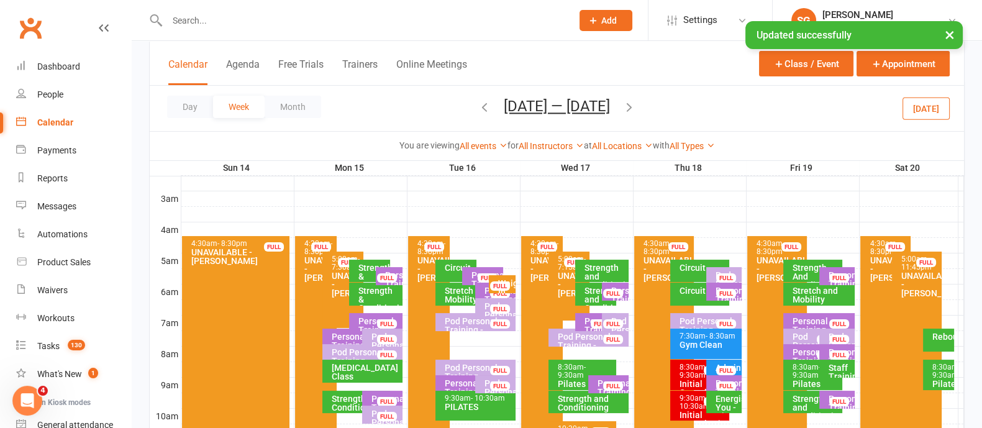
scroll to position [233, 0]
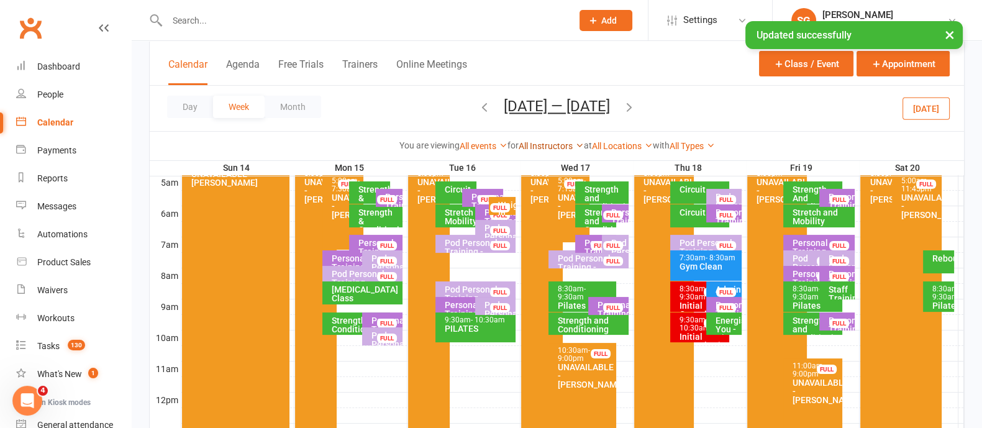
click at [551, 141] on link "All Instructors" at bounding box center [550, 146] width 65 height 10
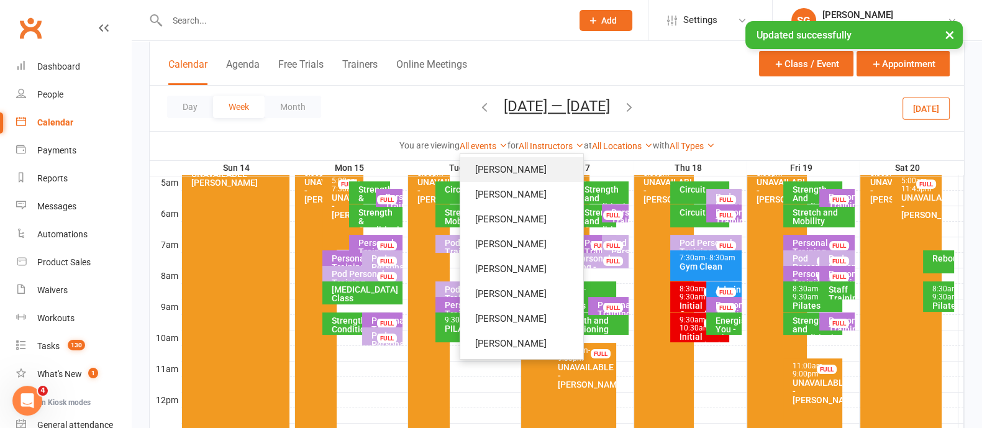
click at [540, 168] on link "[PERSON_NAME]" at bounding box center [521, 169] width 123 height 25
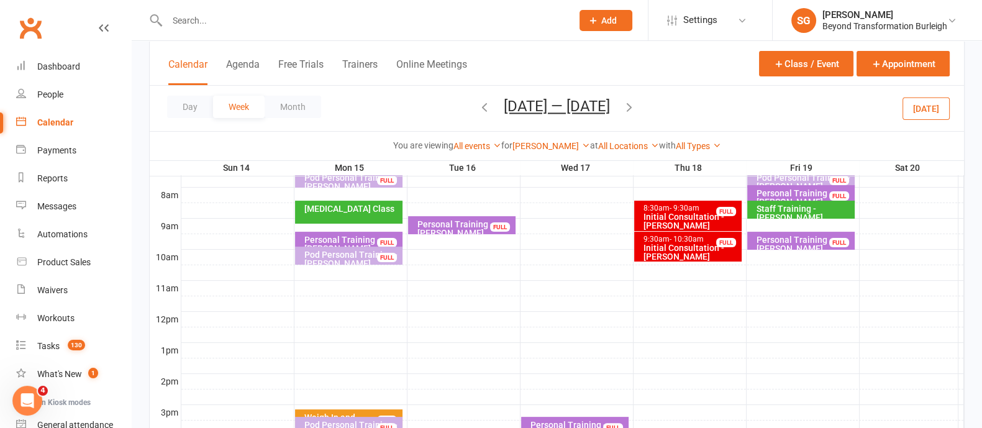
scroll to position [233, 0]
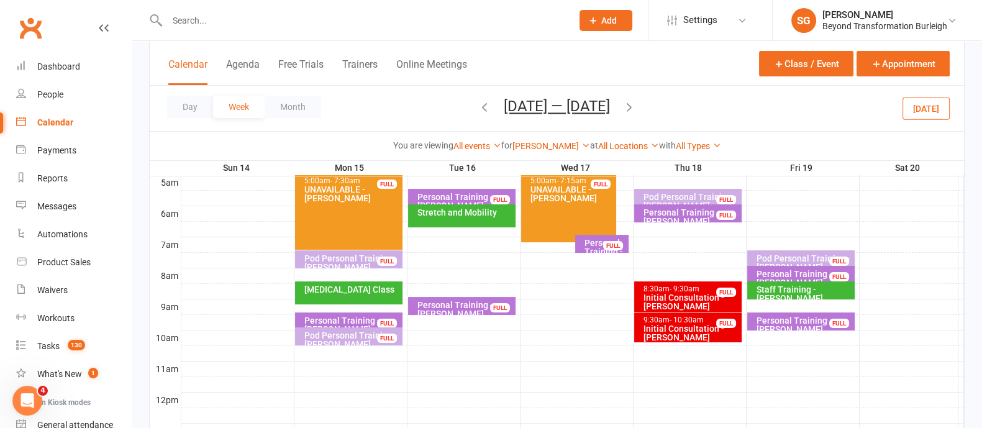
click at [800, 257] on div "Pod Personal Training - [PERSON_NAME], [PERSON_NAME]" at bounding box center [804, 267] width 96 height 26
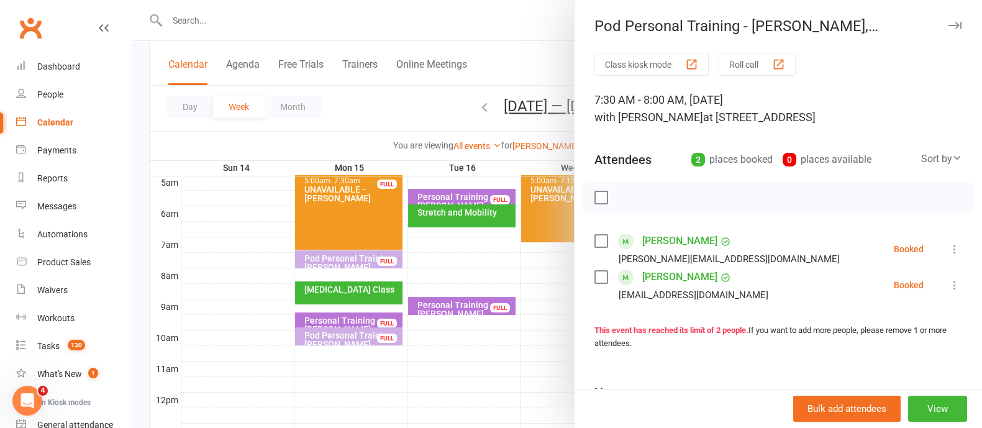
click at [947, 23] on button "button" at bounding box center [954, 25] width 15 height 15
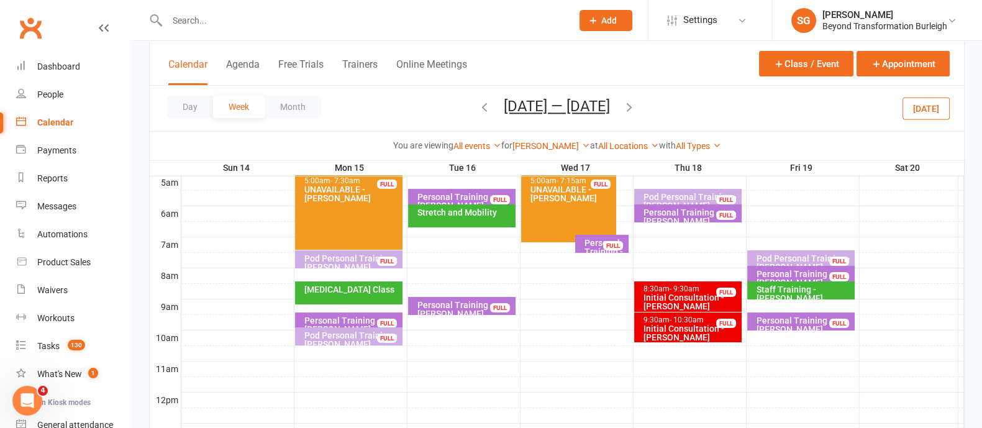
click at [795, 317] on div "Personal Training - [PERSON_NAME]" at bounding box center [804, 324] width 96 height 17
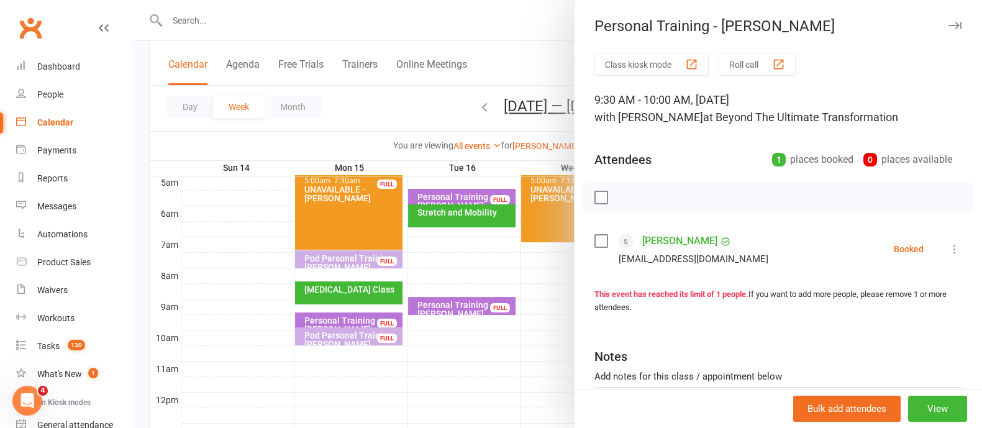
click at [948, 27] on icon "button" at bounding box center [954, 25] width 13 height 7
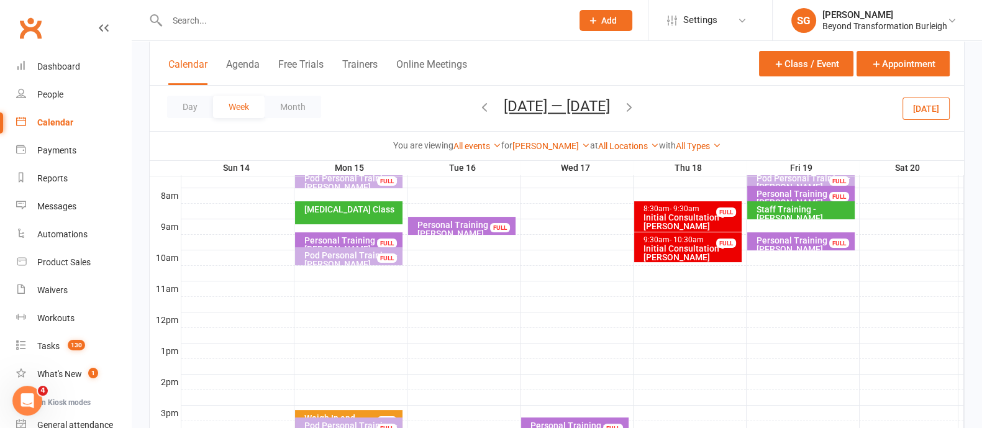
scroll to position [388, 0]
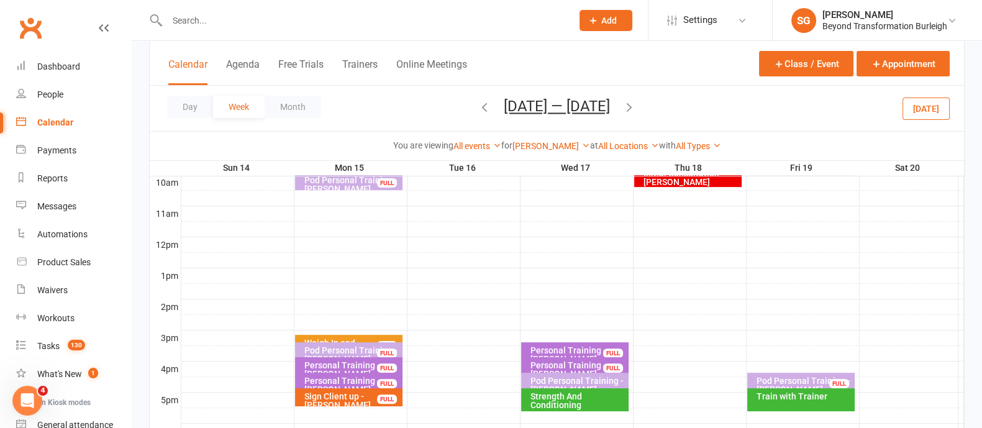
click at [805, 376] on div "Pod Personal Training - [PERSON_NAME]" at bounding box center [804, 384] width 96 height 17
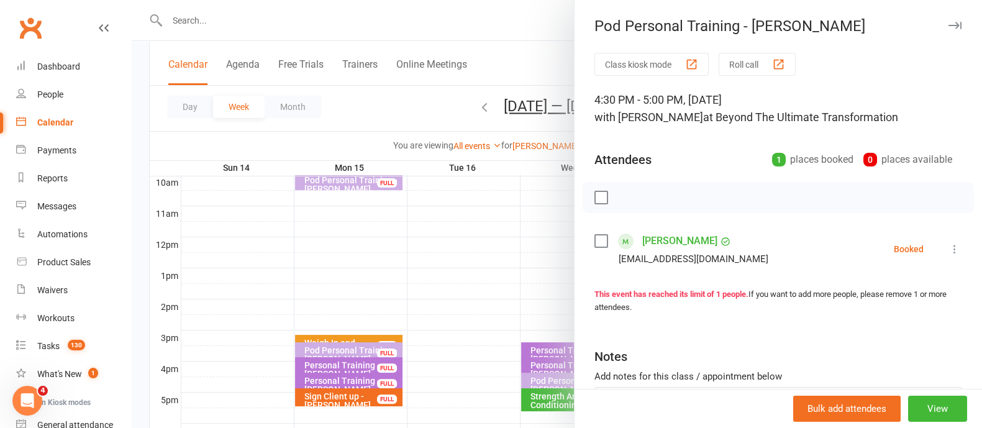
click at [947, 30] on button "button" at bounding box center [954, 25] width 15 height 15
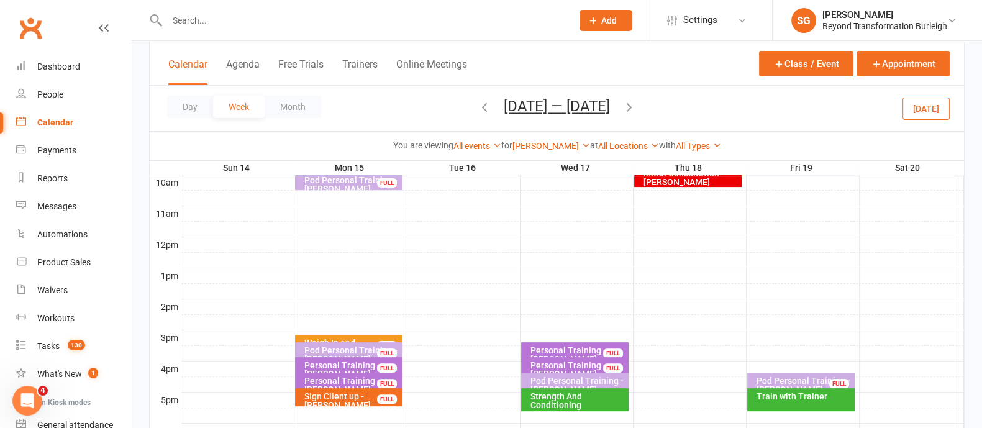
click at [565, 377] on div "Pod Personal Training - [PERSON_NAME], [PERSON_NAME]..." at bounding box center [578, 389] width 96 height 26
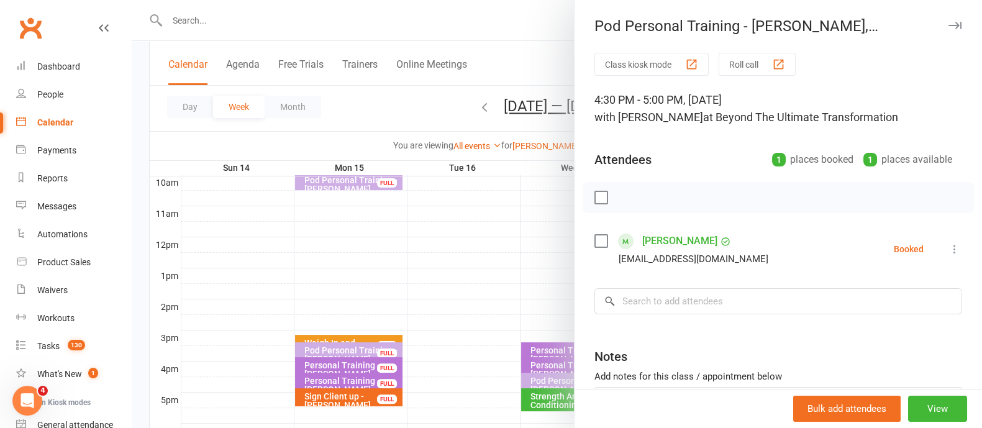
click at [947, 25] on button "button" at bounding box center [954, 25] width 15 height 15
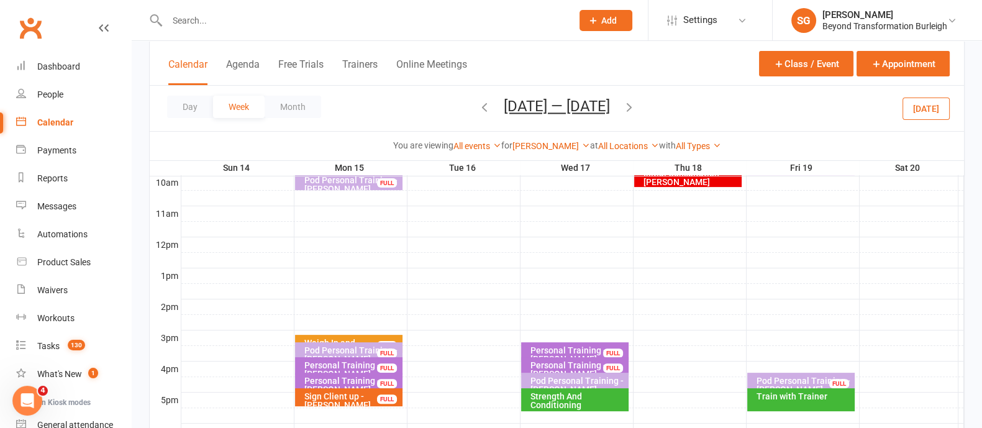
click at [568, 366] on div "Personal Training - [PERSON_NAME]" at bounding box center [578, 369] width 96 height 17
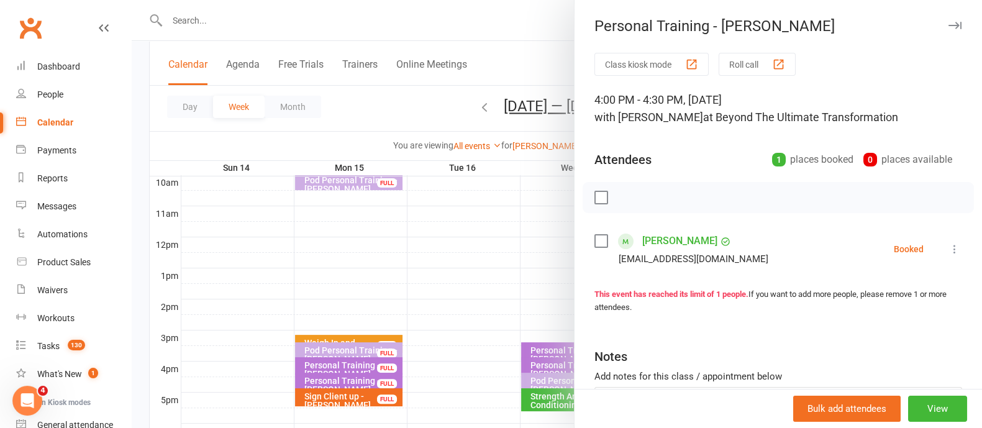
click at [947, 20] on button "button" at bounding box center [954, 25] width 15 height 15
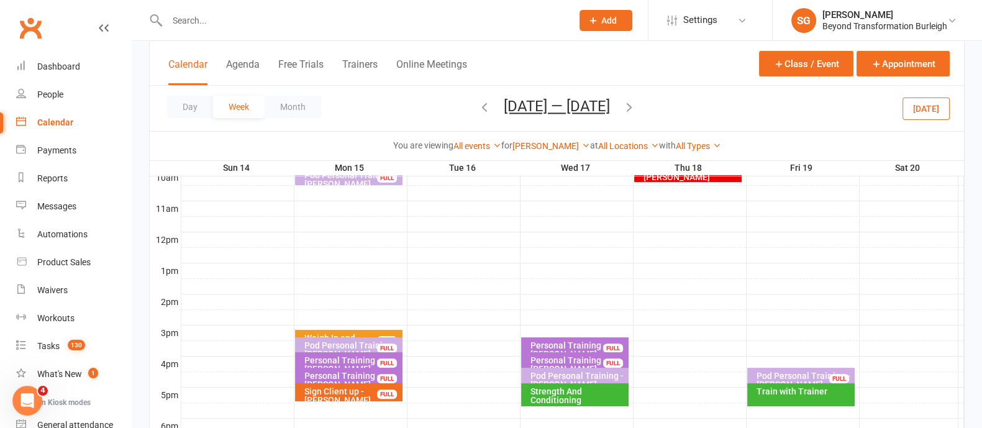
scroll to position [540, 0]
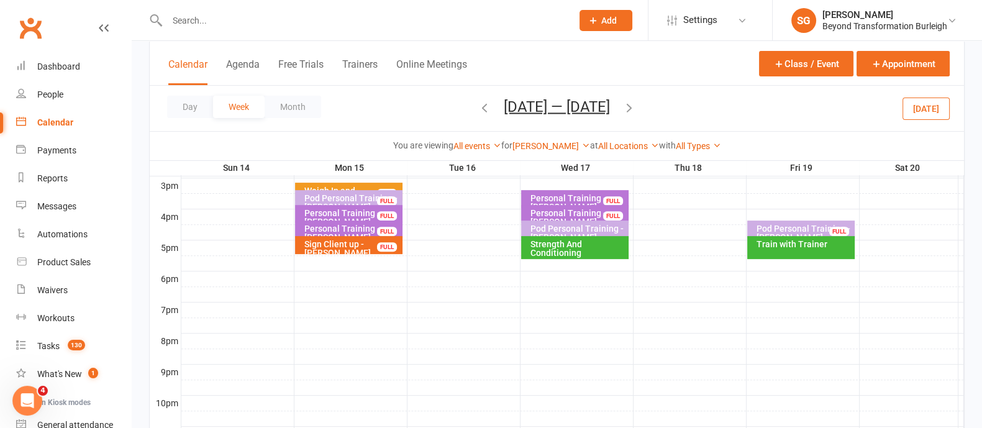
click at [825, 250] on div "Train with Trainer" at bounding box center [800, 247] width 107 height 23
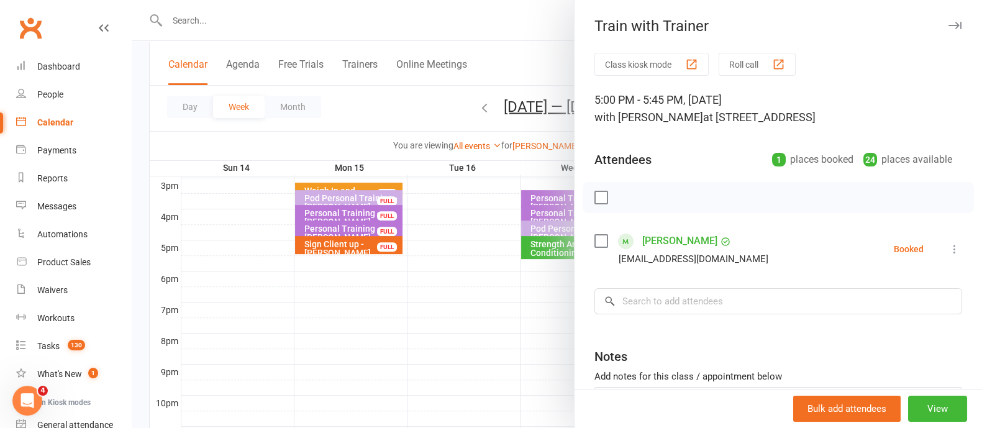
click at [947, 31] on button "button" at bounding box center [954, 25] width 15 height 15
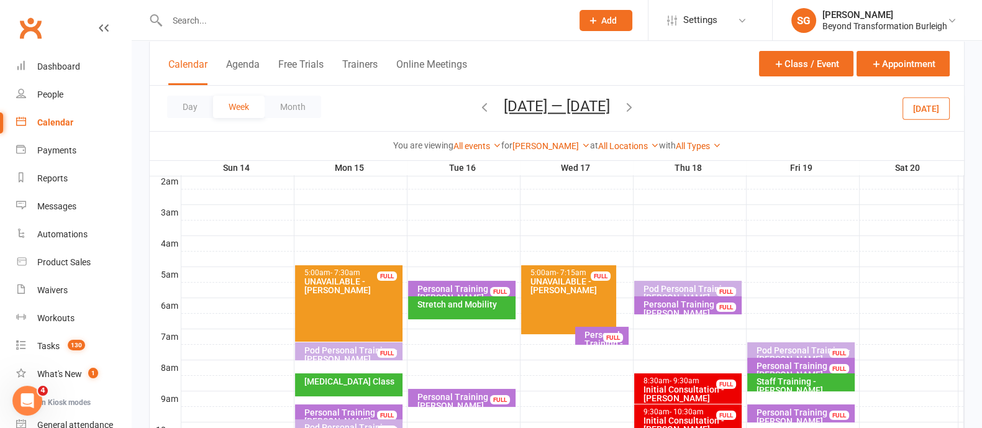
scroll to position [168, 0]
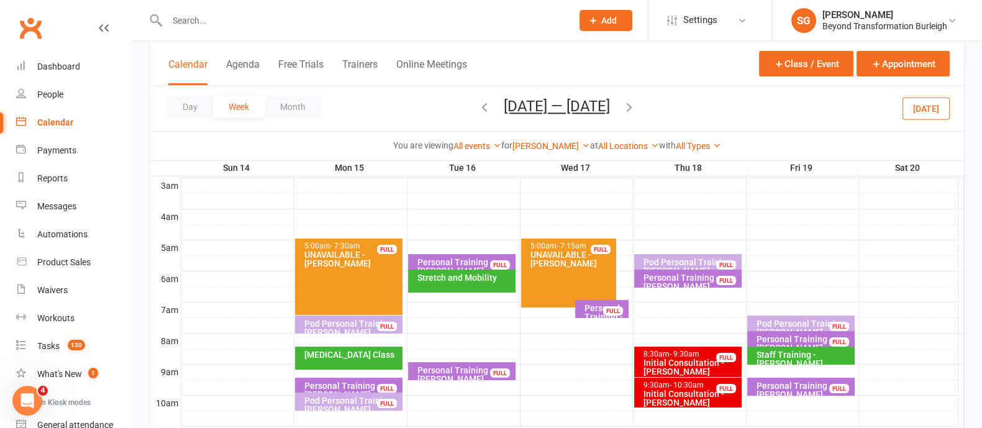
drag, startPoint x: 599, startPoint y: 310, endPoint x: 613, endPoint y: 302, distance: 16.1
click at [605, 306] on div "Personal Training - [PERSON_NAME] FULL" at bounding box center [601, 309] width 53 height 18
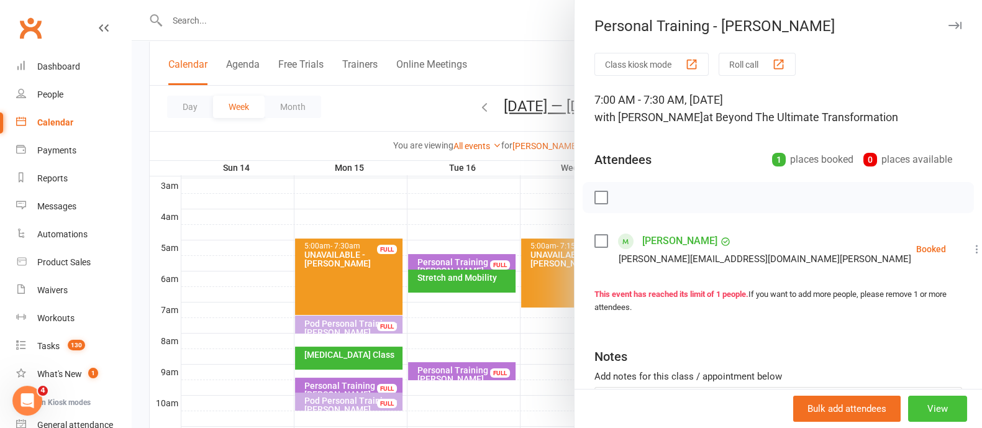
click at [919, 406] on button "View" at bounding box center [937, 408] width 59 height 26
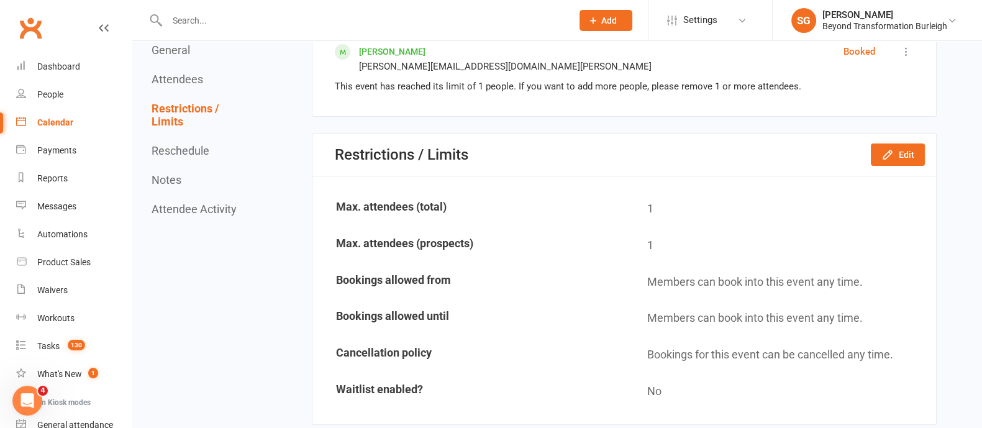
scroll to position [698, 0]
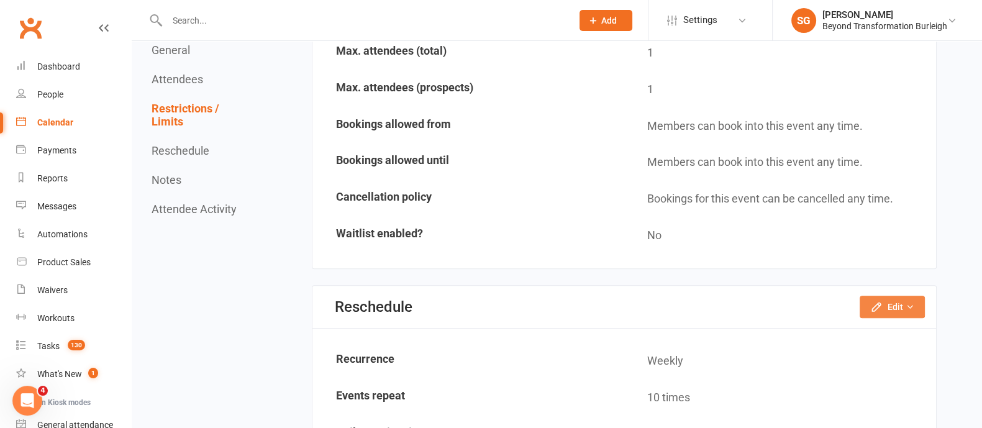
click at [900, 296] on button "Edit" at bounding box center [891, 307] width 65 height 22
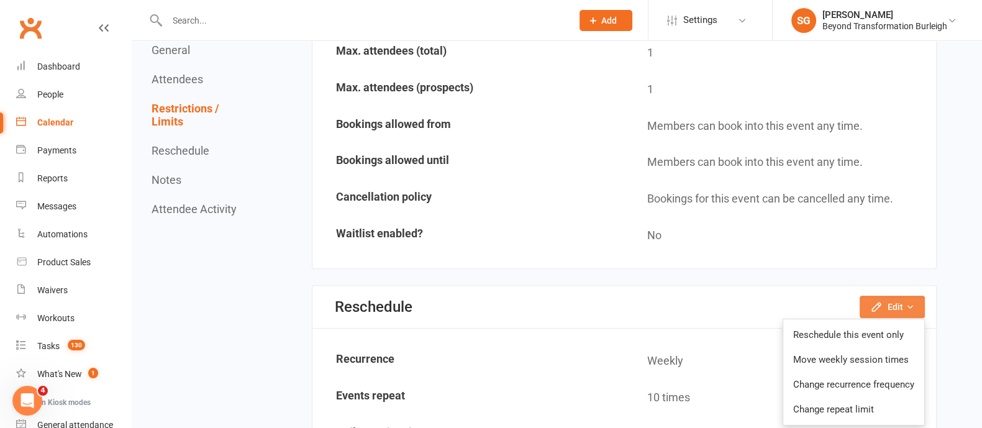
click at [900, 296] on button "Edit" at bounding box center [891, 307] width 65 height 22
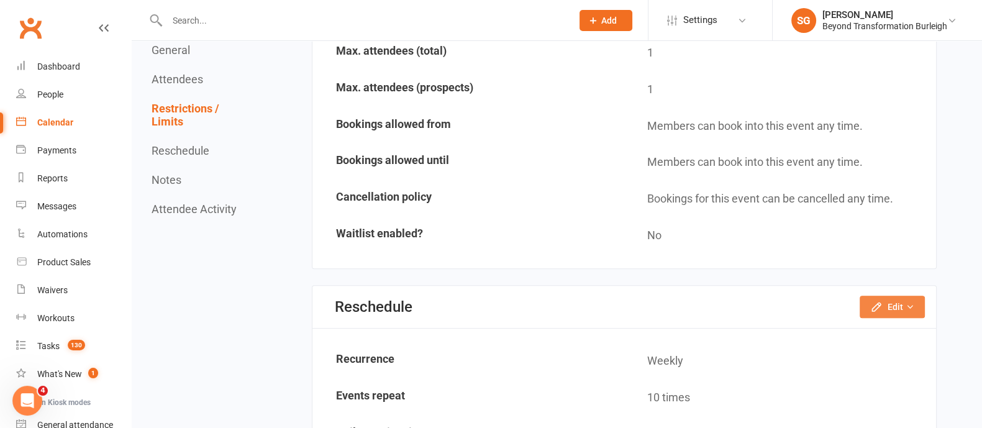
click at [888, 300] on button "Edit" at bounding box center [891, 307] width 65 height 22
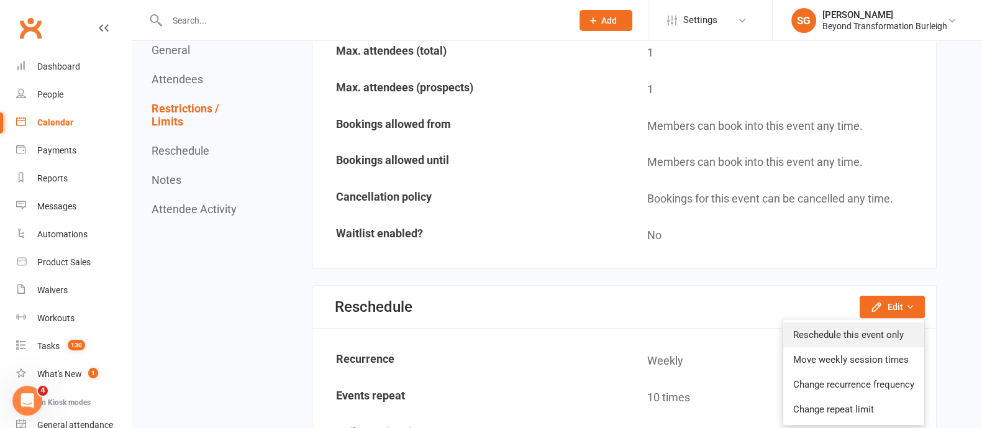
click at [883, 328] on link "Reschedule this event only" at bounding box center [853, 334] width 141 height 25
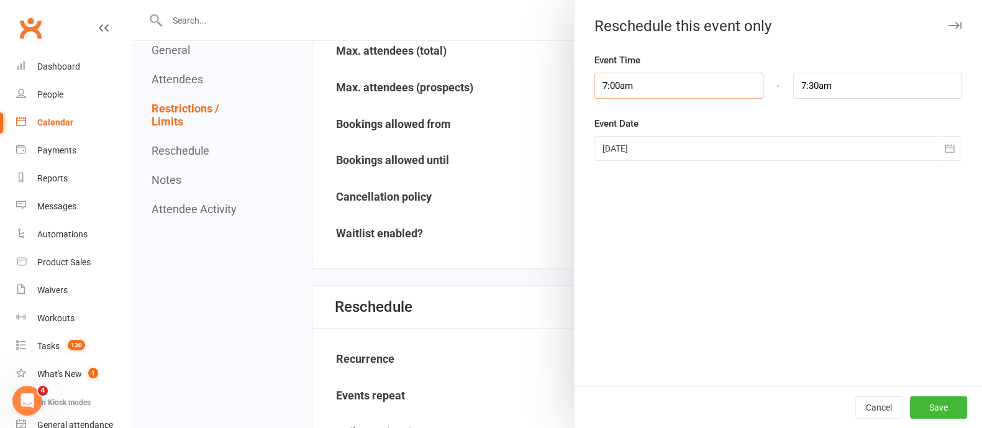
click at [695, 96] on input "7:00am" at bounding box center [678, 86] width 169 height 26
type input "7:30am"
type input "8:00am"
click at [632, 161] on li "7:30am" at bounding box center [625, 165] width 60 height 19
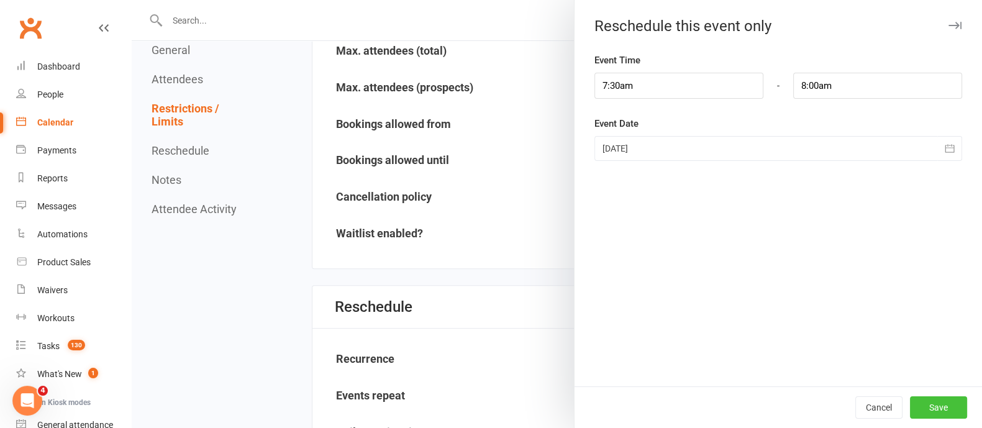
click at [910, 407] on button "Save" at bounding box center [938, 407] width 57 height 22
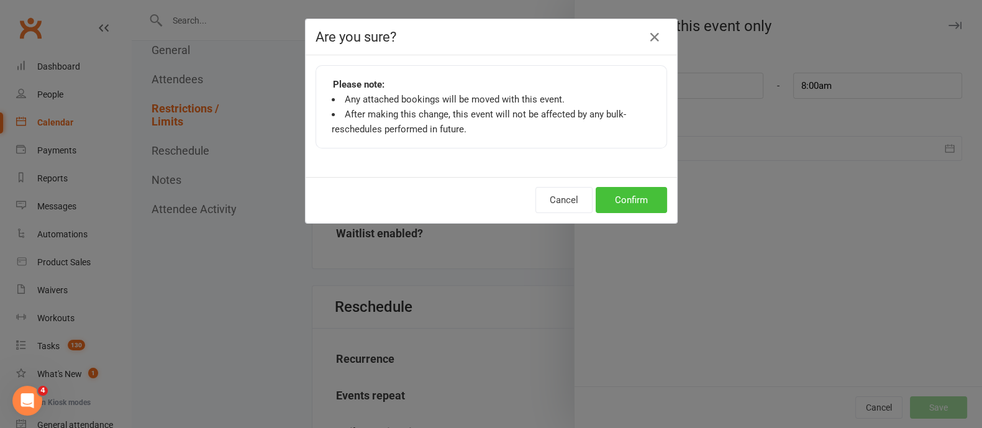
click at [634, 195] on button "Confirm" at bounding box center [630, 200] width 71 height 26
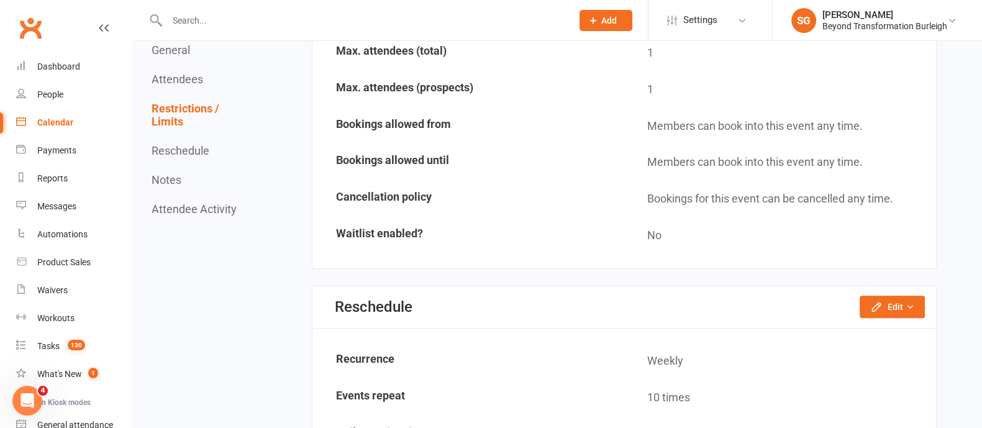
drag, startPoint x: 36, startPoint y: 120, endPoint x: 170, endPoint y: 137, distance: 135.1
click at [36, 120] on link "Calendar" at bounding box center [73, 123] width 115 height 28
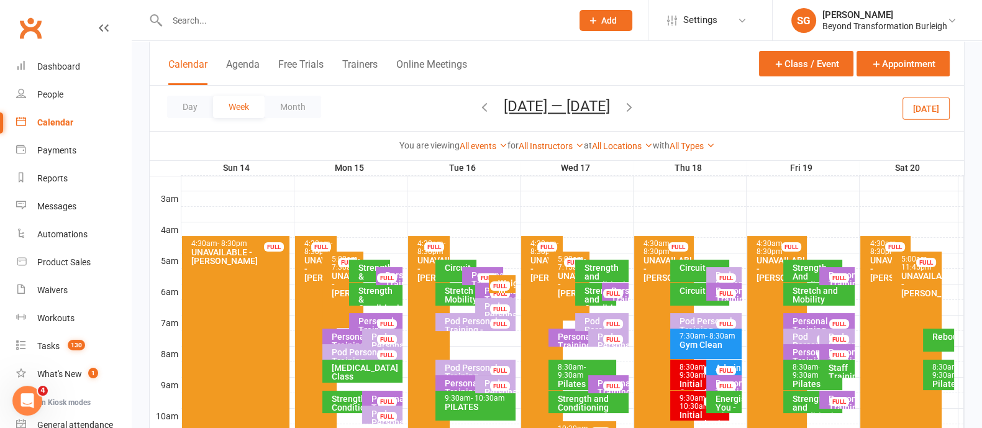
scroll to position [233, 0]
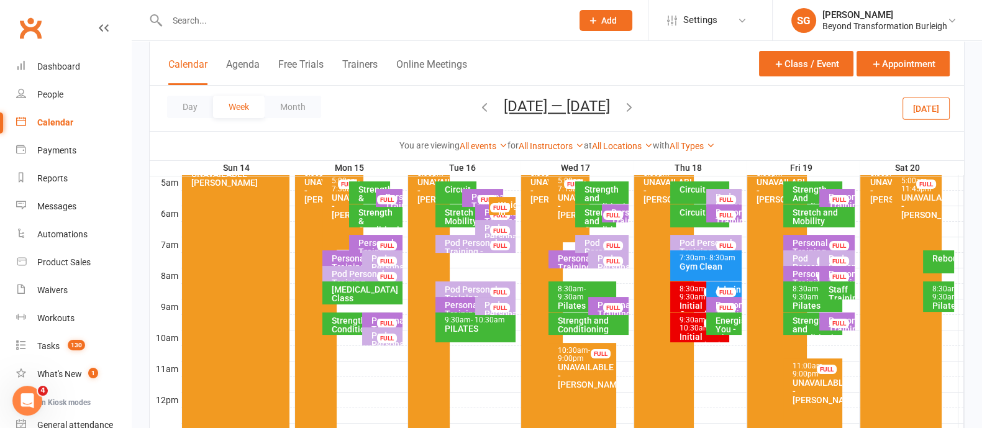
click at [828, 328] on div "Personal Training - [PERSON_NAME]" at bounding box center [840, 333] width 25 height 35
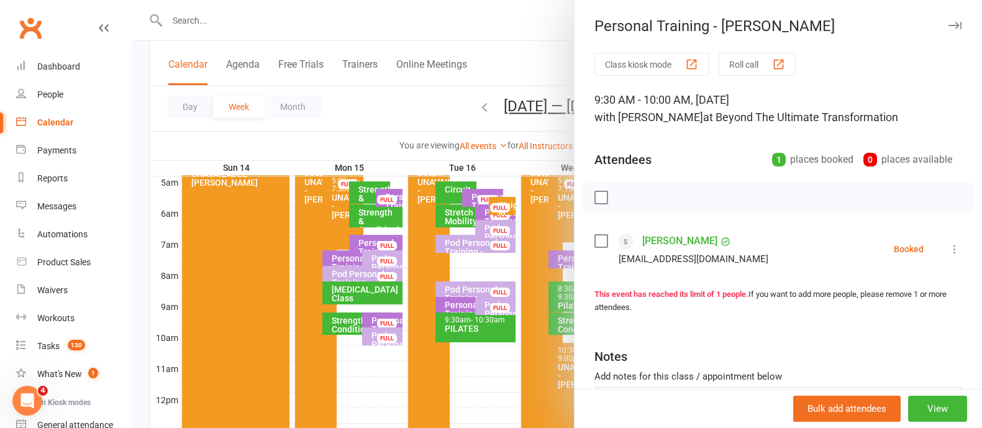
click at [948, 29] on icon "button" at bounding box center [954, 25] width 13 height 7
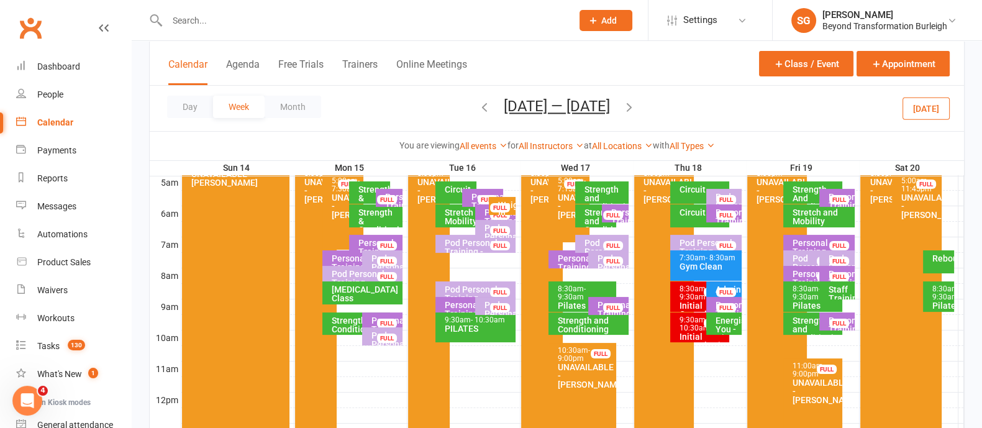
click at [377, 317] on div "Personal Training - [PERSON_NAME]" at bounding box center [385, 333] width 29 height 35
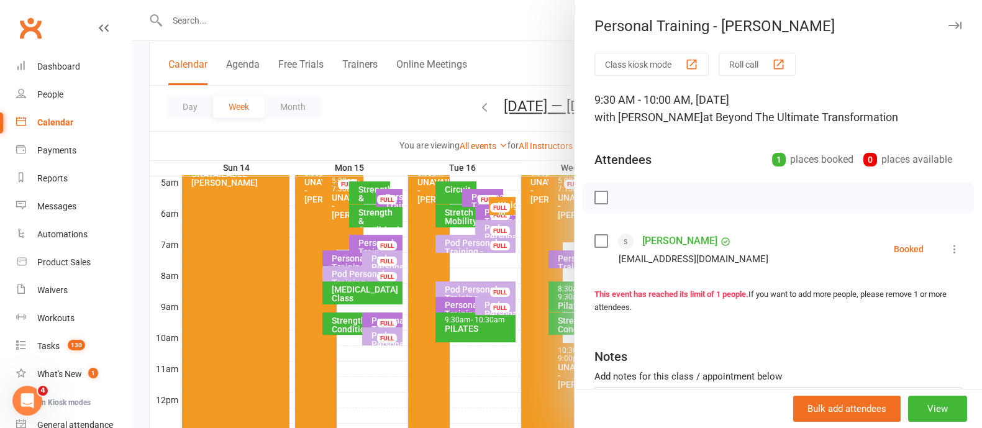
click at [948, 27] on icon "button" at bounding box center [954, 25] width 13 height 7
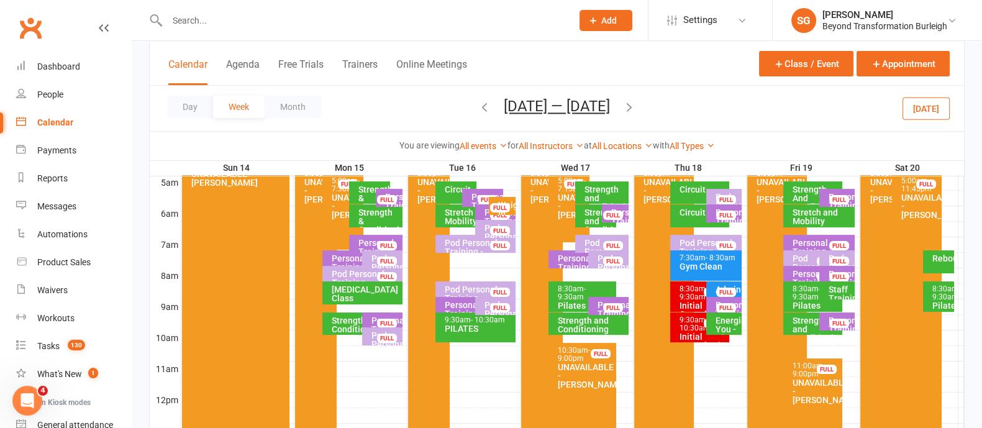
click at [831, 320] on div "FULL" at bounding box center [839, 323] width 20 height 9
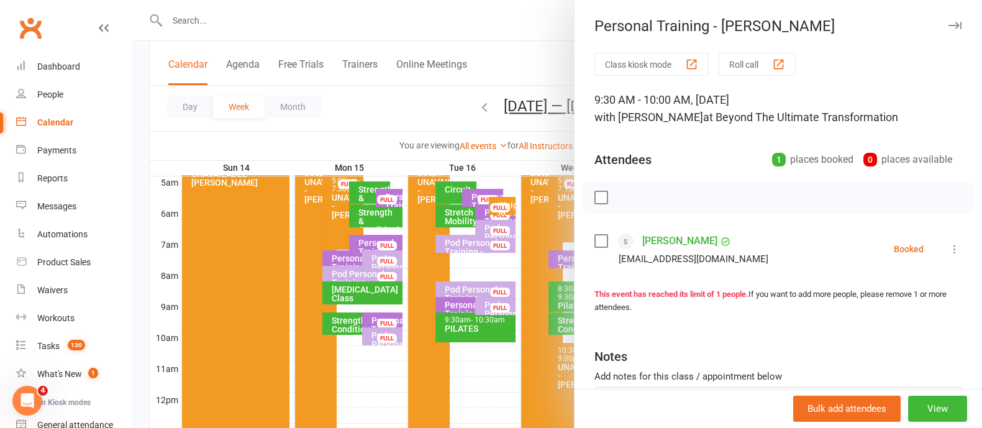
click at [948, 22] on icon "button" at bounding box center [954, 25] width 13 height 7
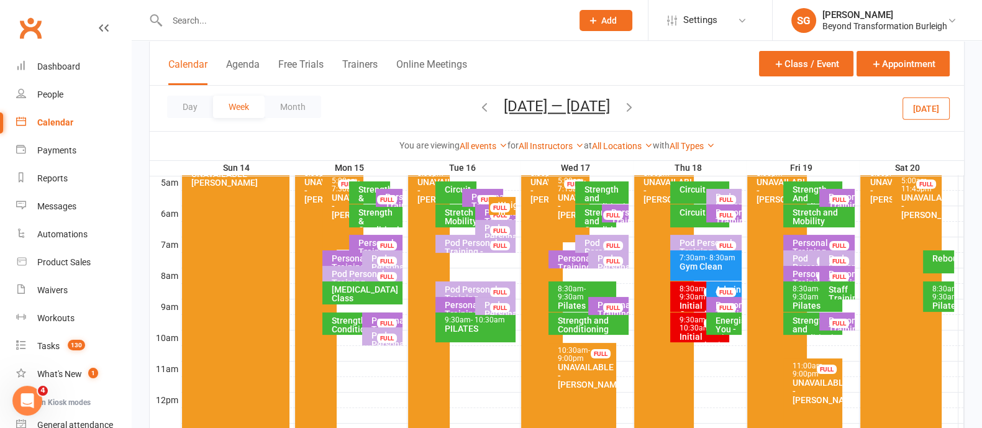
click at [374, 319] on div "Personal Training - [PERSON_NAME]" at bounding box center [385, 333] width 29 height 35
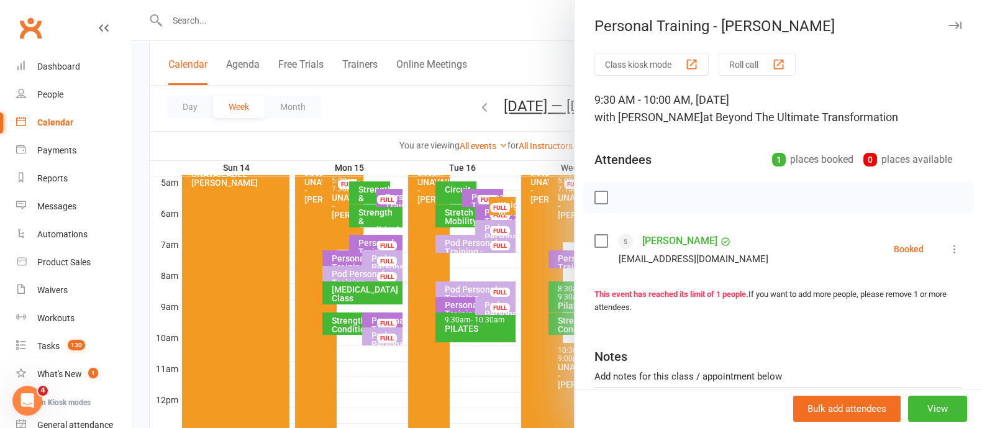
click at [948, 24] on icon "button" at bounding box center [954, 25] width 13 height 7
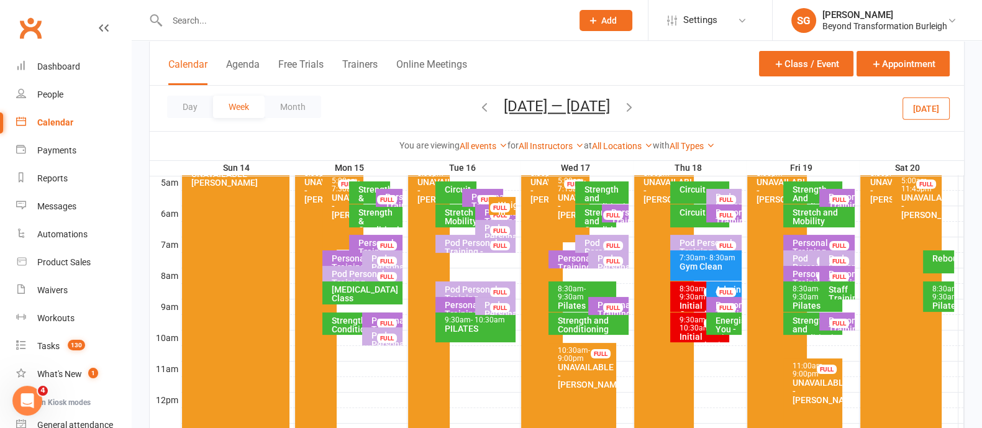
drag, startPoint x: 851, startPoint y: 320, endPoint x: 857, endPoint y: 314, distance: 8.8
click at [857, 314] on div "4:30am - 8:30pm UNAVAILABLE - [PERSON_NAME] FULL 4:30am - 8:30pm UNAVAILABLE - …" at bounding box center [557, 391] width 814 height 745
click at [848, 320] on div "Personal Training - [PERSON_NAME]" at bounding box center [840, 333] width 25 height 35
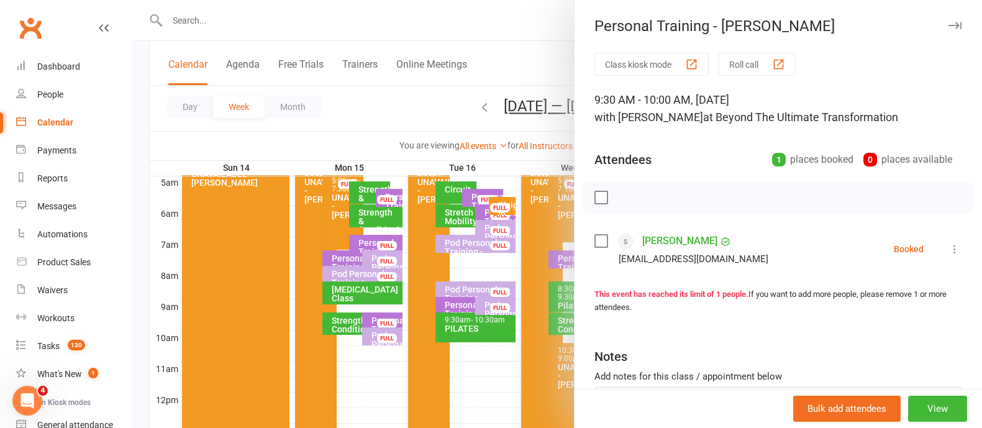
click at [948, 22] on icon "button" at bounding box center [954, 25] width 13 height 7
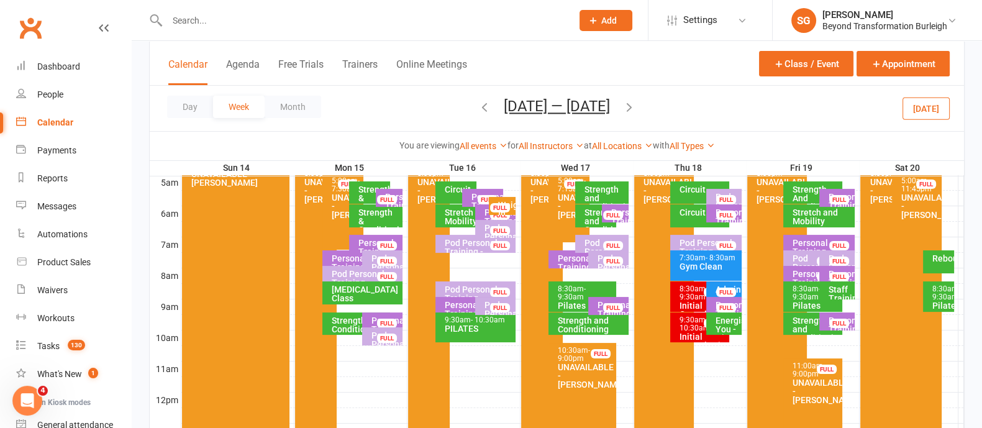
click at [828, 201] on div "Personal Training - [PERSON_NAME]" at bounding box center [840, 209] width 25 height 35
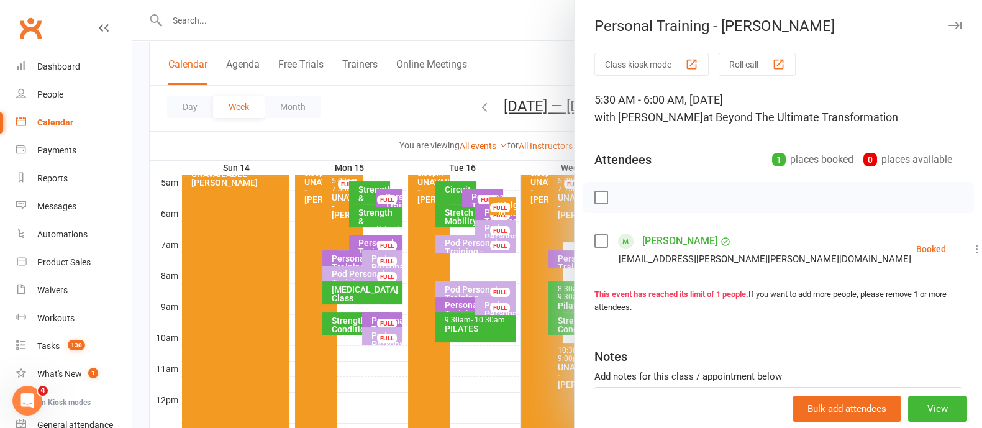
click at [948, 23] on icon "button" at bounding box center [954, 25] width 13 height 7
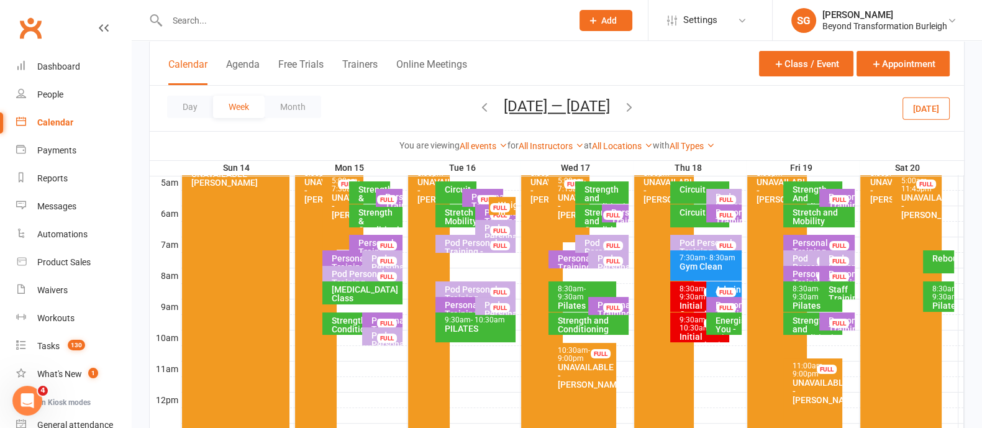
click at [180, 45] on div "Calendar Agenda Free Trials Trainers Online Meetings Class / Event Appointment" at bounding box center [557, 63] width 814 height 45
click at [536, 141] on link "All Instructors" at bounding box center [550, 146] width 65 height 10
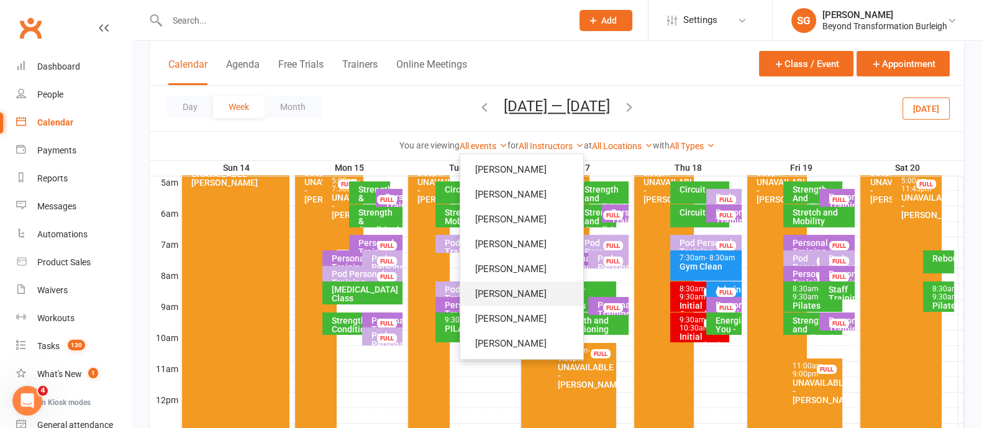
click at [540, 293] on link "[PERSON_NAME]" at bounding box center [521, 293] width 123 height 25
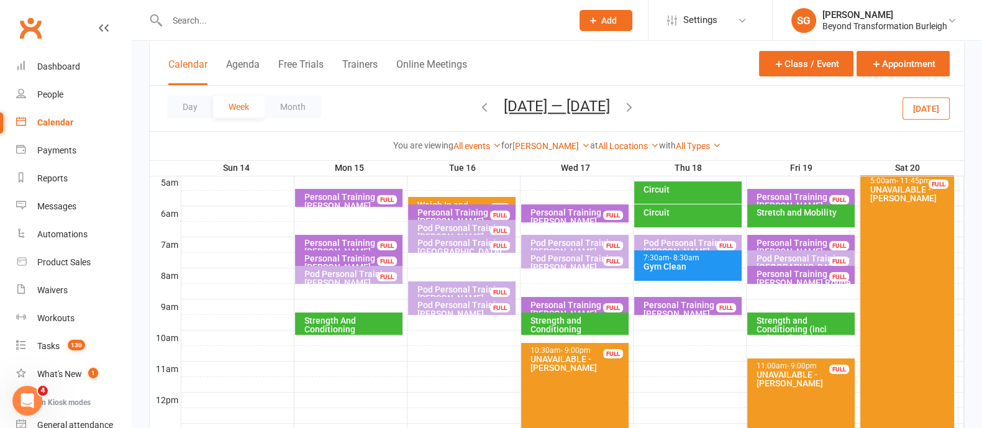
scroll to position [155, 0]
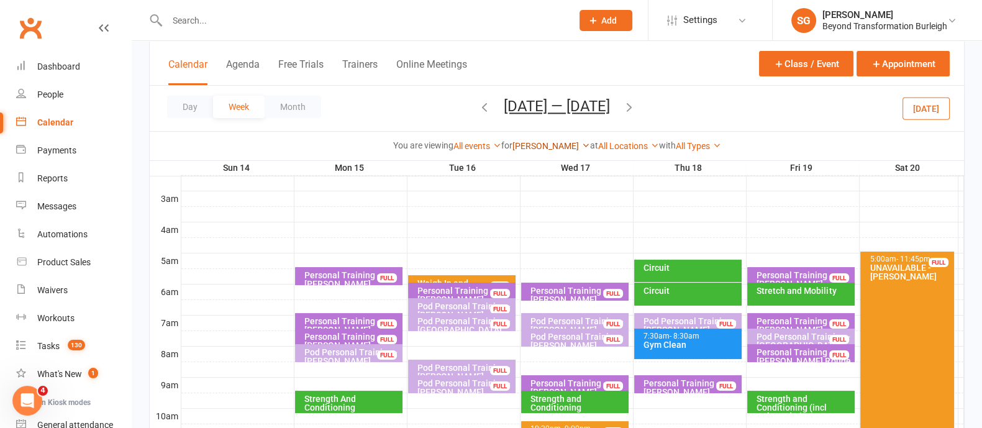
click at [553, 146] on link "[PERSON_NAME]" at bounding box center [551, 146] width 78 height 10
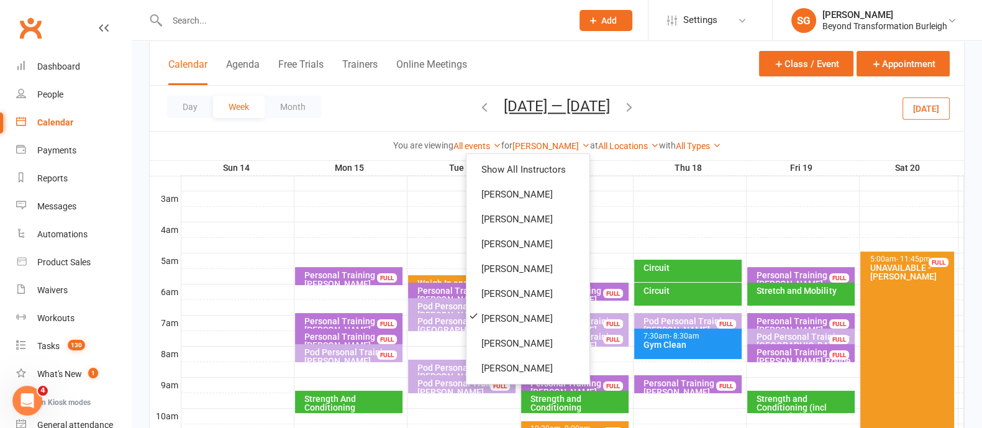
click at [450, 99] on div "Day Week Month [DATE] — [DATE] [DATE] Sun Mon Tue Wed Thu Fri Sat 31 01 02 03 0…" at bounding box center [557, 108] width 814 height 45
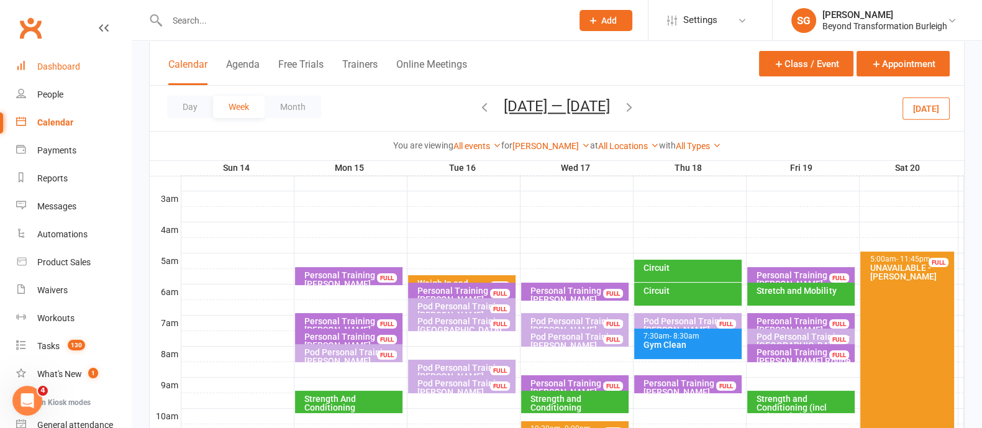
drag, startPoint x: 65, startPoint y: 74, endPoint x: 102, endPoint y: 75, distance: 37.9
click at [65, 73] on link "Dashboard" at bounding box center [73, 67] width 115 height 28
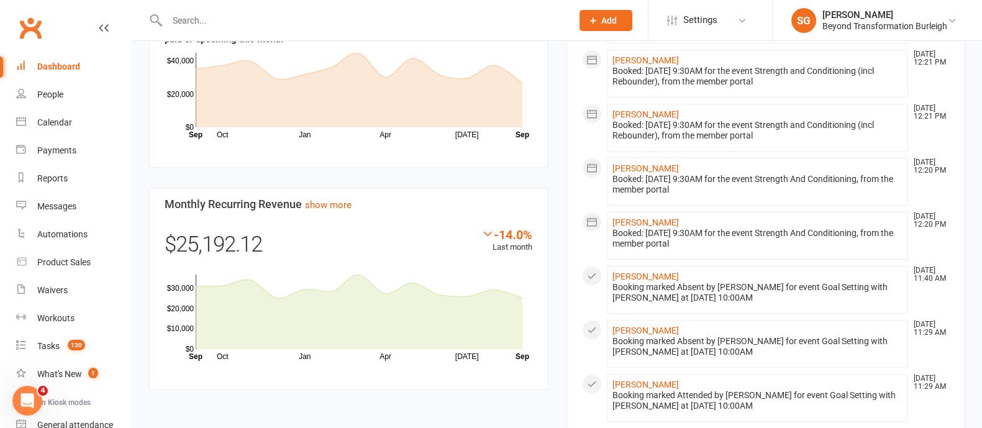
scroll to position [698, 0]
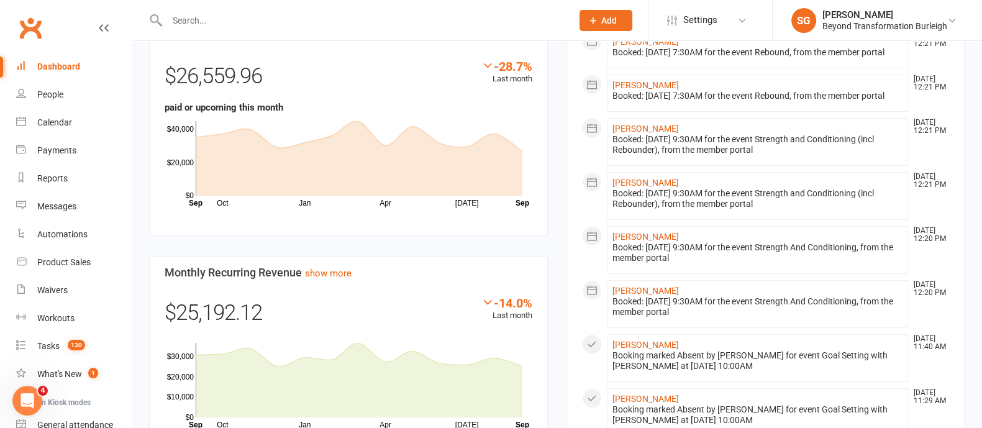
paste input "61414853612"
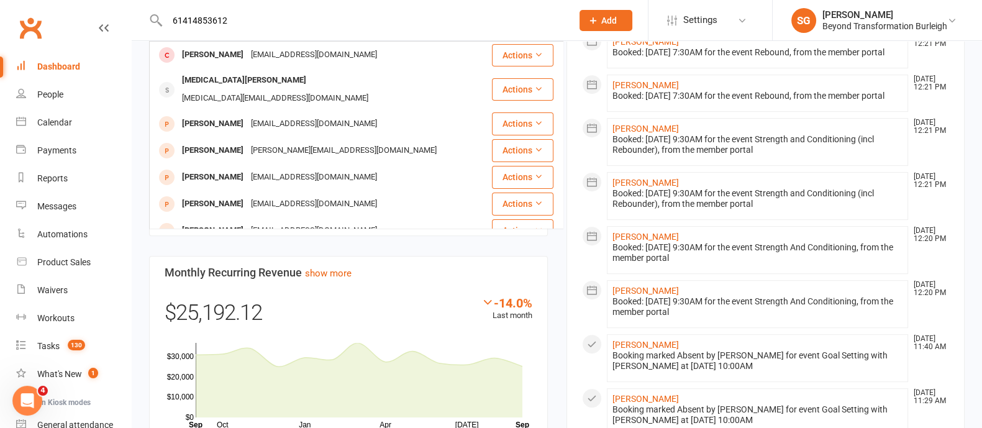
click at [180, 20] on input "61414853612" at bounding box center [363, 20] width 400 height 17
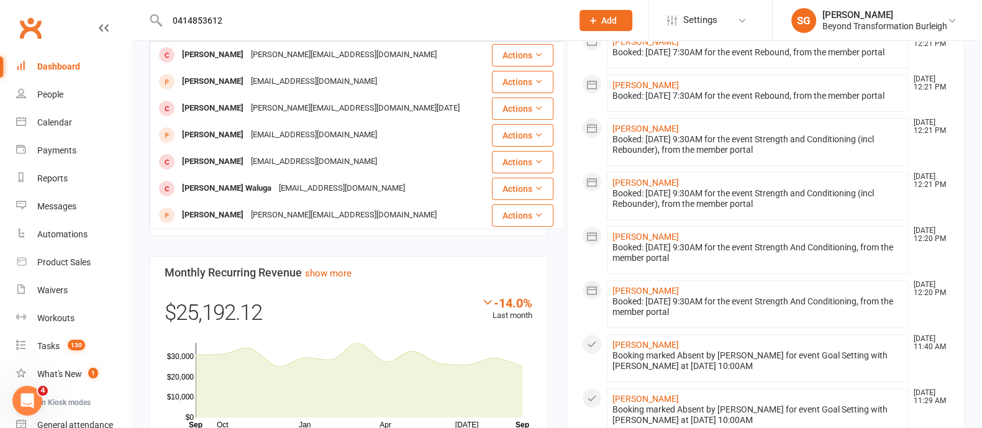
type input "0414853612"
drag, startPoint x: 247, startPoint y: 4, endPoint x: 236, endPoint y: 12, distance: 13.8
click at [236, 12] on div "0414853612 [PERSON_NAME] [PERSON_NAME][EMAIL_ADDRESS][DOMAIN_NAME] Actions [PER…" at bounding box center [356, 20] width 414 height 40
drag, startPoint x: 233, startPoint y: 17, endPoint x: 165, endPoint y: 12, distance: 68.5
click at [148, 18] on react-component "0414853612 [PERSON_NAME] [PERSON_NAME][EMAIL_ADDRESS][DOMAIN_NAME] Actions [PER…" at bounding box center [281, 20] width 563 height 40
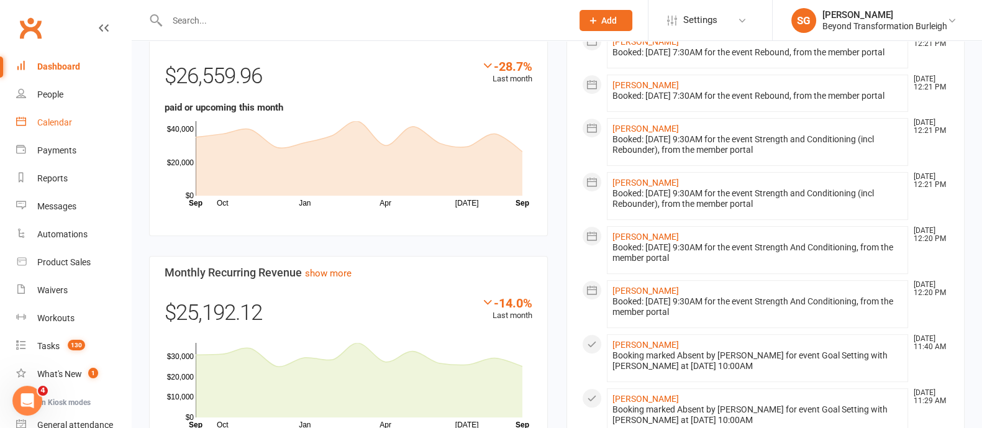
click at [83, 110] on link "Calendar" at bounding box center [73, 123] width 115 height 28
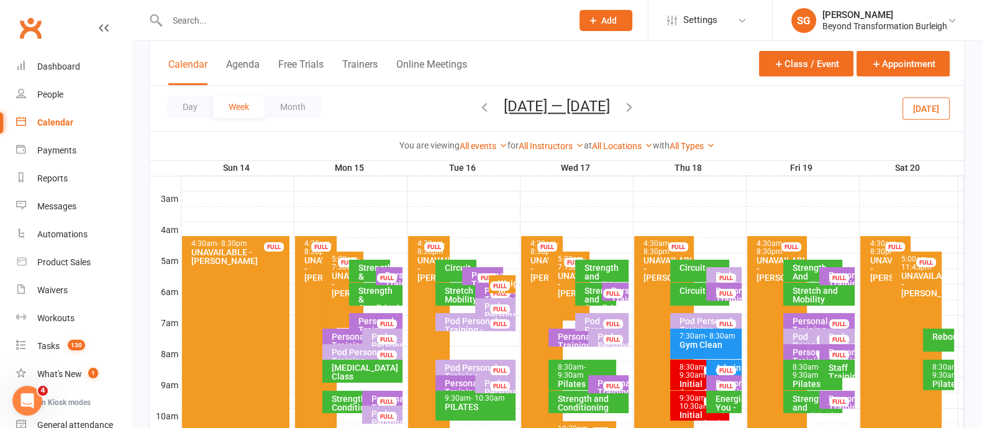
scroll to position [233, 0]
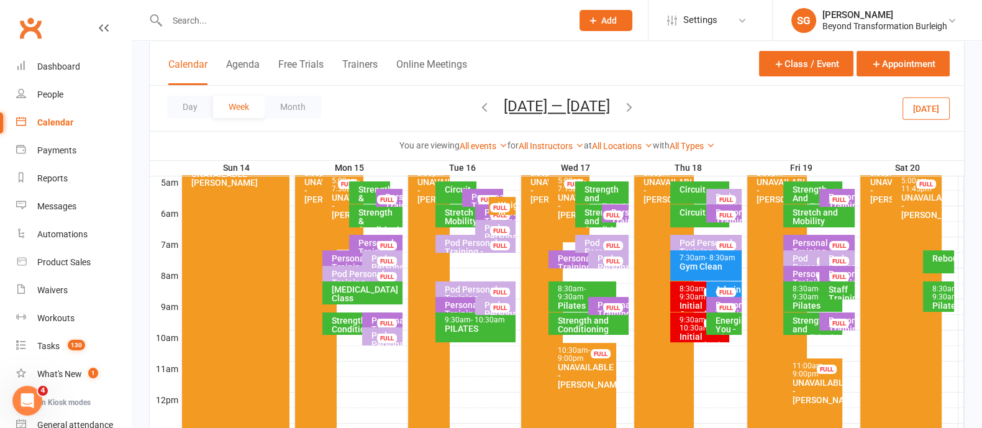
click at [596, 243] on div "Pod Personal Training - [PERSON_NAME]" at bounding box center [605, 255] width 42 height 35
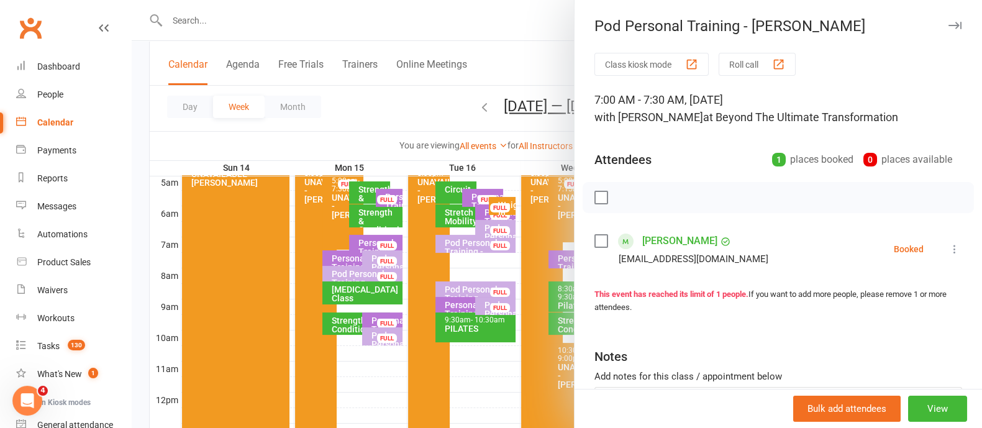
click at [948, 27] on icon "button" at bounding box center [954, 25] width 13 height 7
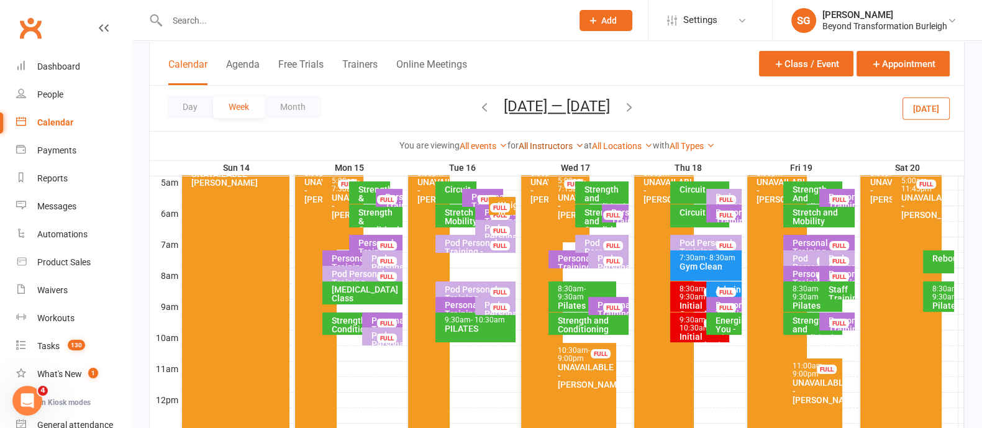
click at [559, 143] on link "All Instructors" at bounding box center [550, 146] width 65 height 10
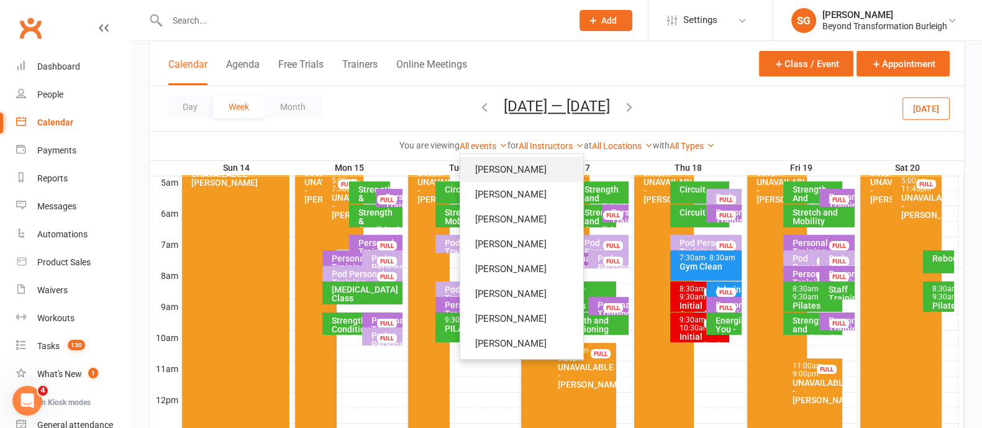
click at [543, 173] on link "[PERSON_NAME]" at bounding box center [521, 169] width 123 height 25
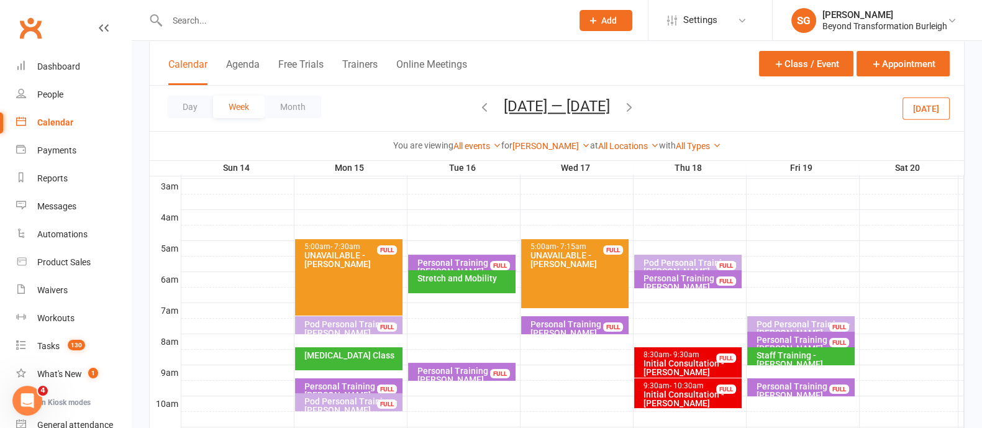
scroll to position [77, 0]
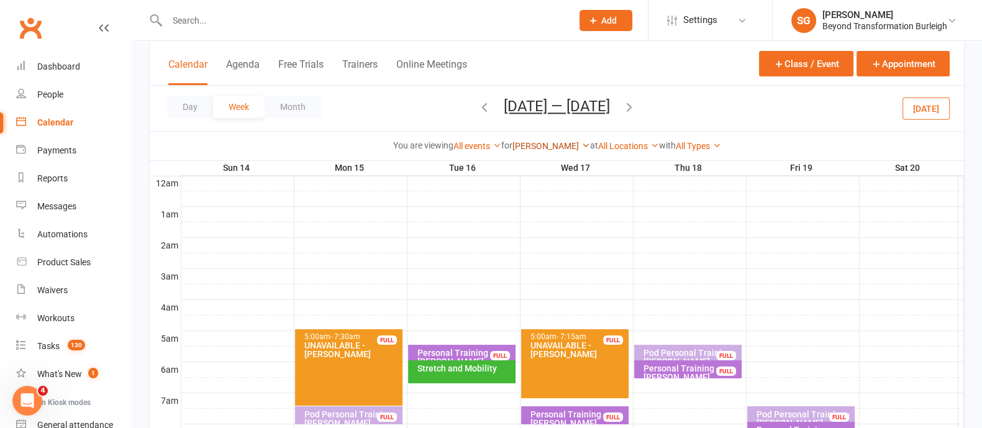
click at [549, 143] on link "[PERSON_NAME]" at bounding box center [551, 146] width 78 height 10
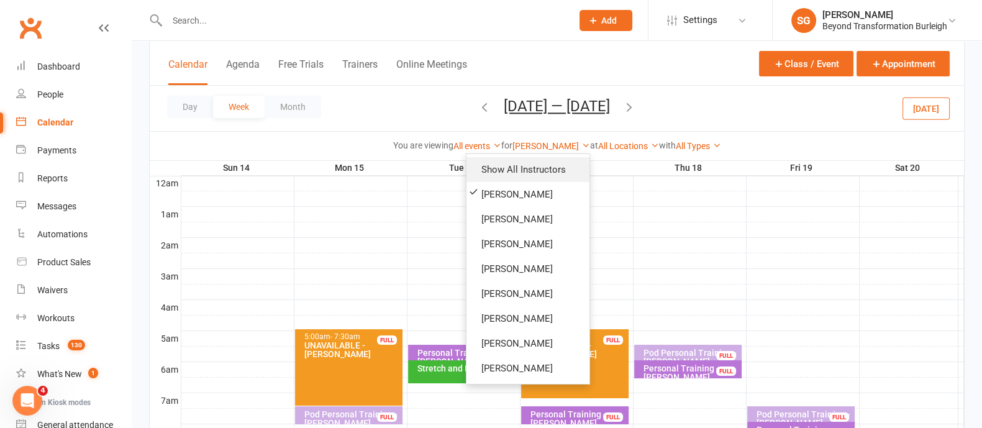
click at [531, 168] on link "Show All Instructors" at bounding box center [527, 169] width 123 height 25
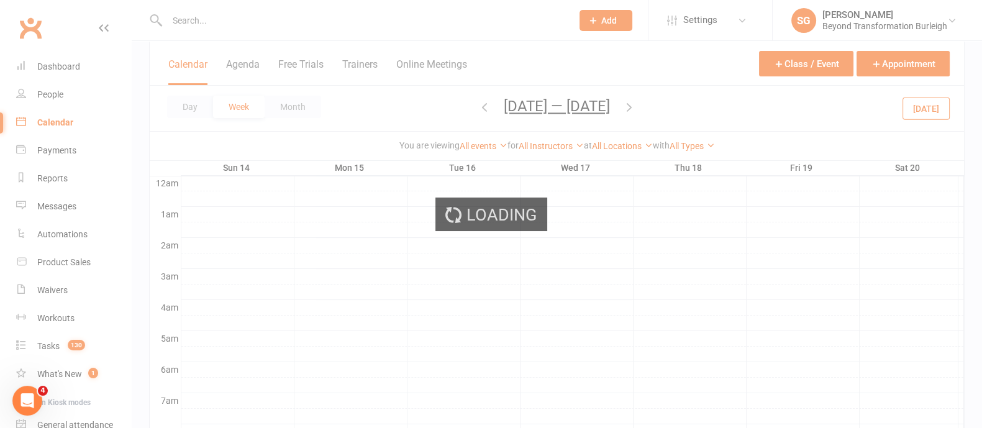
click at [222, 14] on div "Loading" at bounding box center [491, 214] width 982 height 428
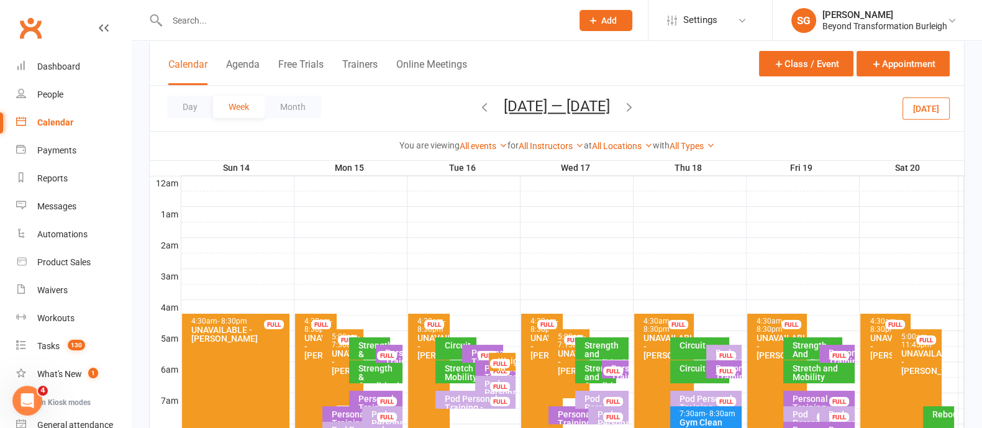
click at [206, 16] on input "text" at bounding box center [363, 20] width 400 height 17
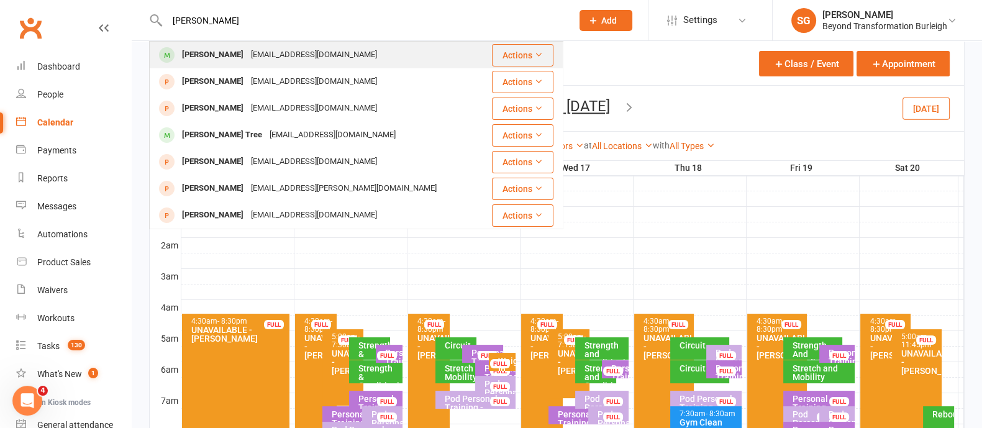
type input "[PERSON_NAME]"
click at [246, 60] on div "[PERSON_NAME]" at bounding box center [212, 55] width 69 height 18
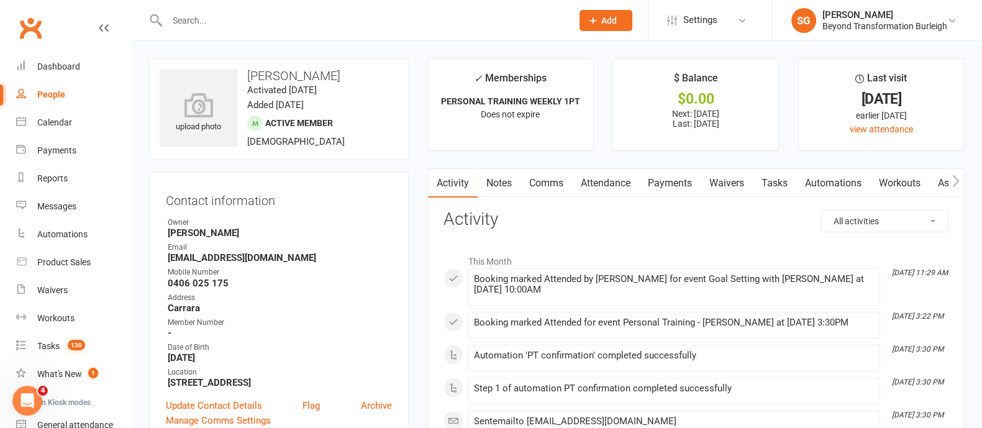
click at [603, 179] on link "Attendance" at bounding box center [605, 183] width 67 height 29
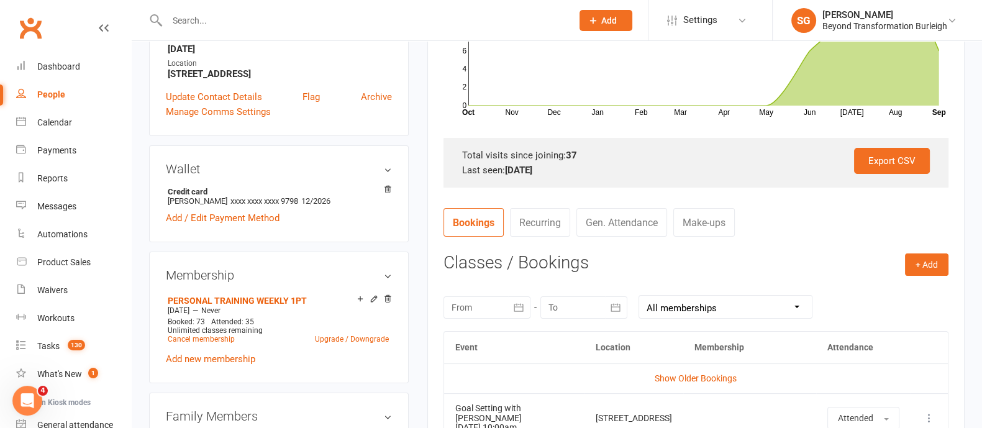
scroll to position [466, 0]
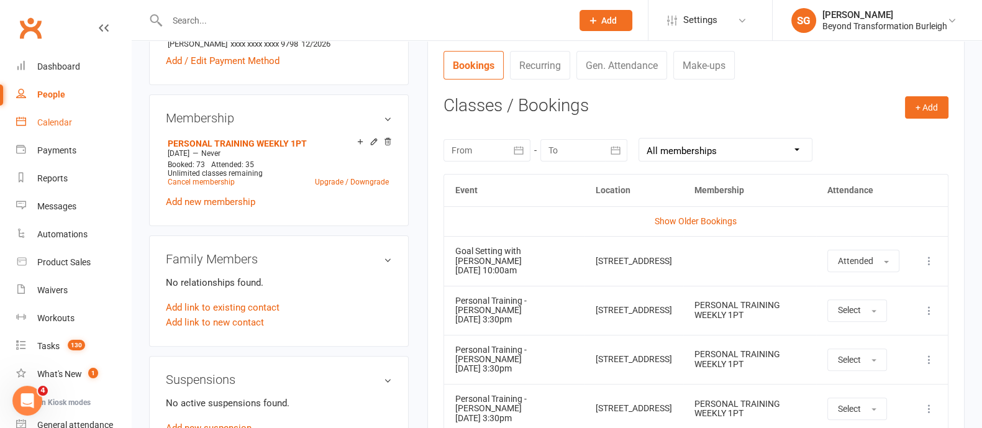
drag, startPoint x: 65, startPoint y: 124, endPoint x: 112, endPoint y: 129, distance: 48.0
click at [65, 124] on div "Calendar" at bounding box center [54, 122] width 35 height 10
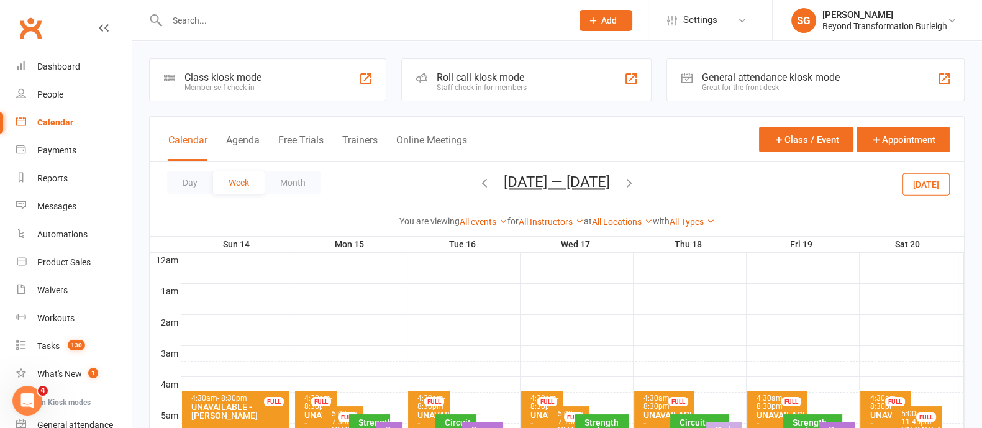
scroll to position [155, 0]
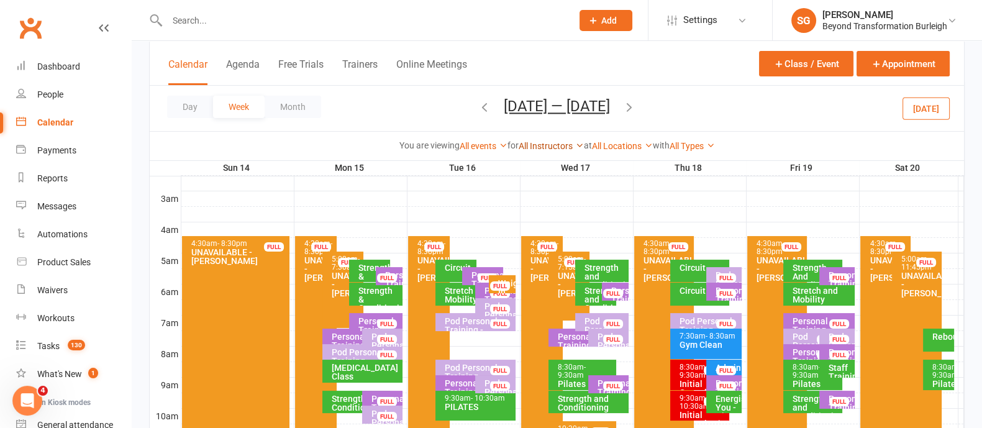
click at [542, 141] on link "All Instructors" at bounding box center [550, 146] width 65 height 10
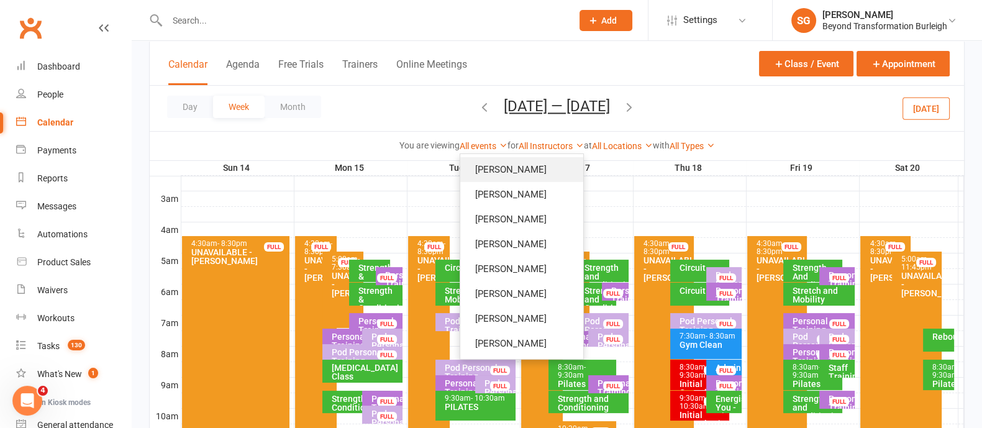
click at [528, 169] on link "[PERSON_NAME]" at bounding box center [521, 169] width 123 height 25
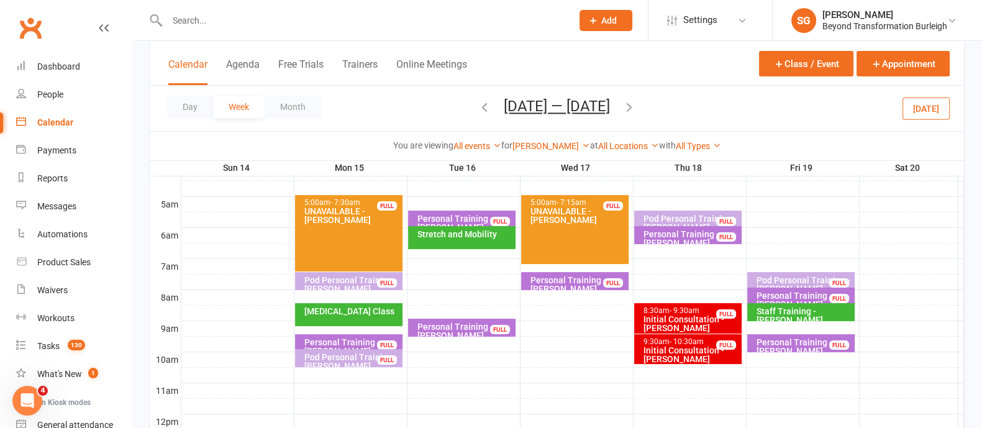
scroll to position [233, 0]
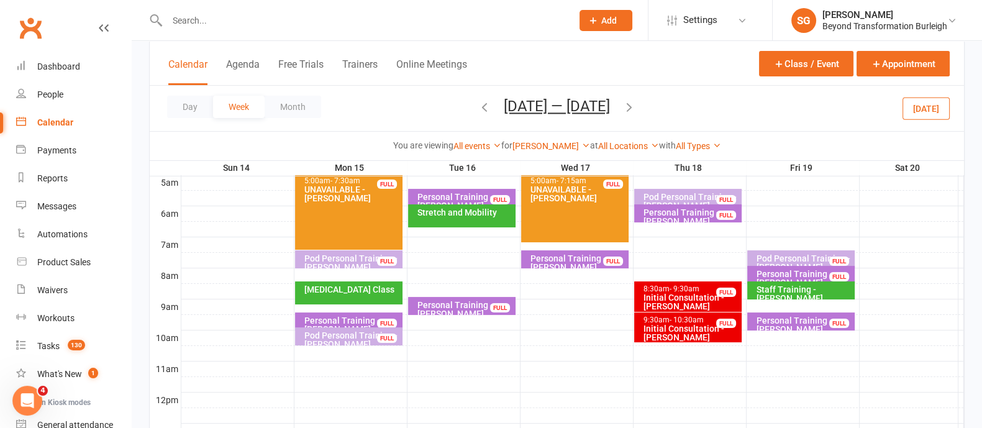
click at [342, 320] on div "Personal Training - [PERSON_NAME]" at bounding box center [352, 324] width 96 height 17
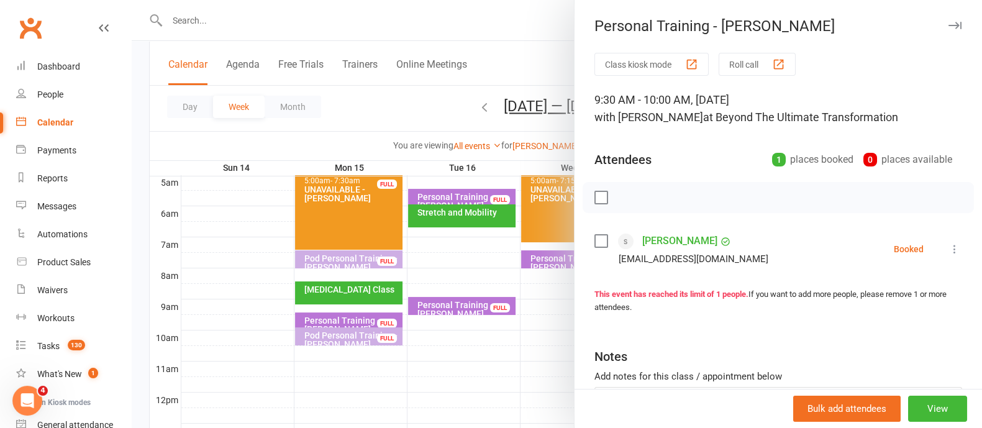
click at [948, 24] on icon "button" at bounding box center [954, 25] width 13 height 7
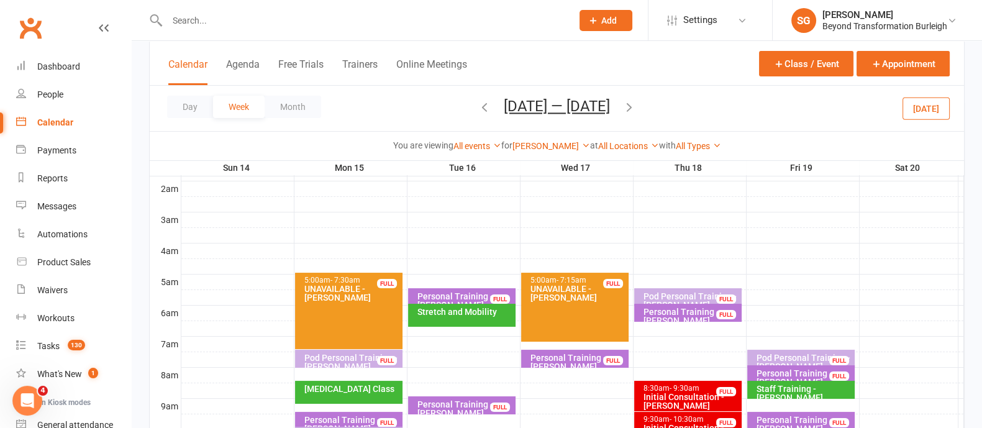
scroll to position [155, 0]
